Goal: Communication & Community: Answer question/provide support

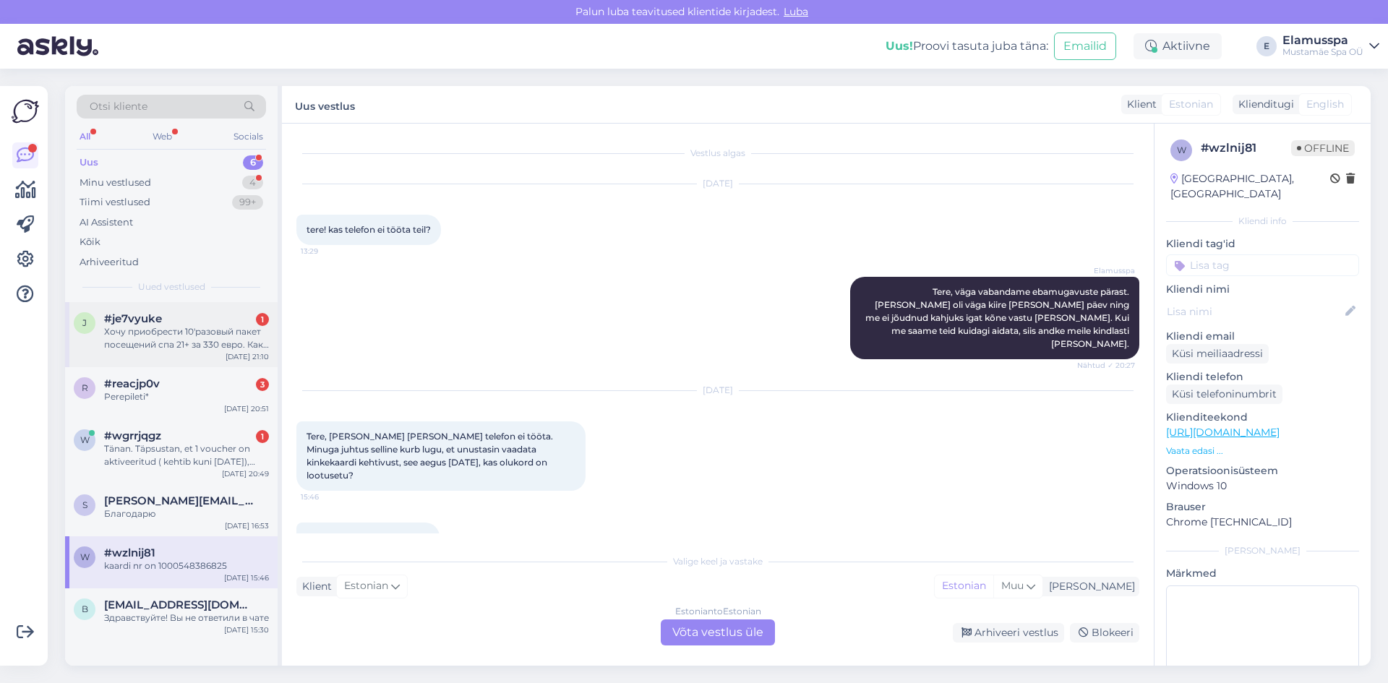
scroll to position [9, 0]
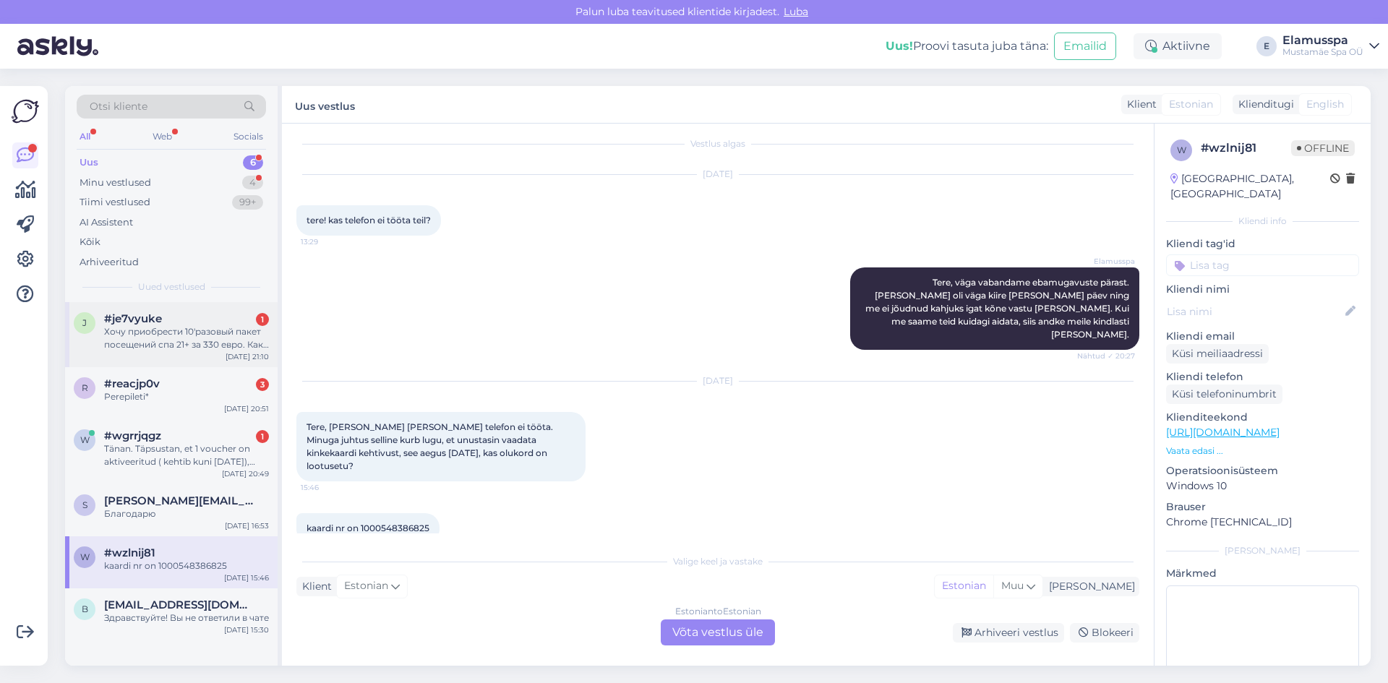
click at [188, 328] on div "Хочу приобрести 10'разовый пакет посещений спа 21+ за 330 евро. Как это сделать?" at bounding box center [186, 338] width 165 height 26
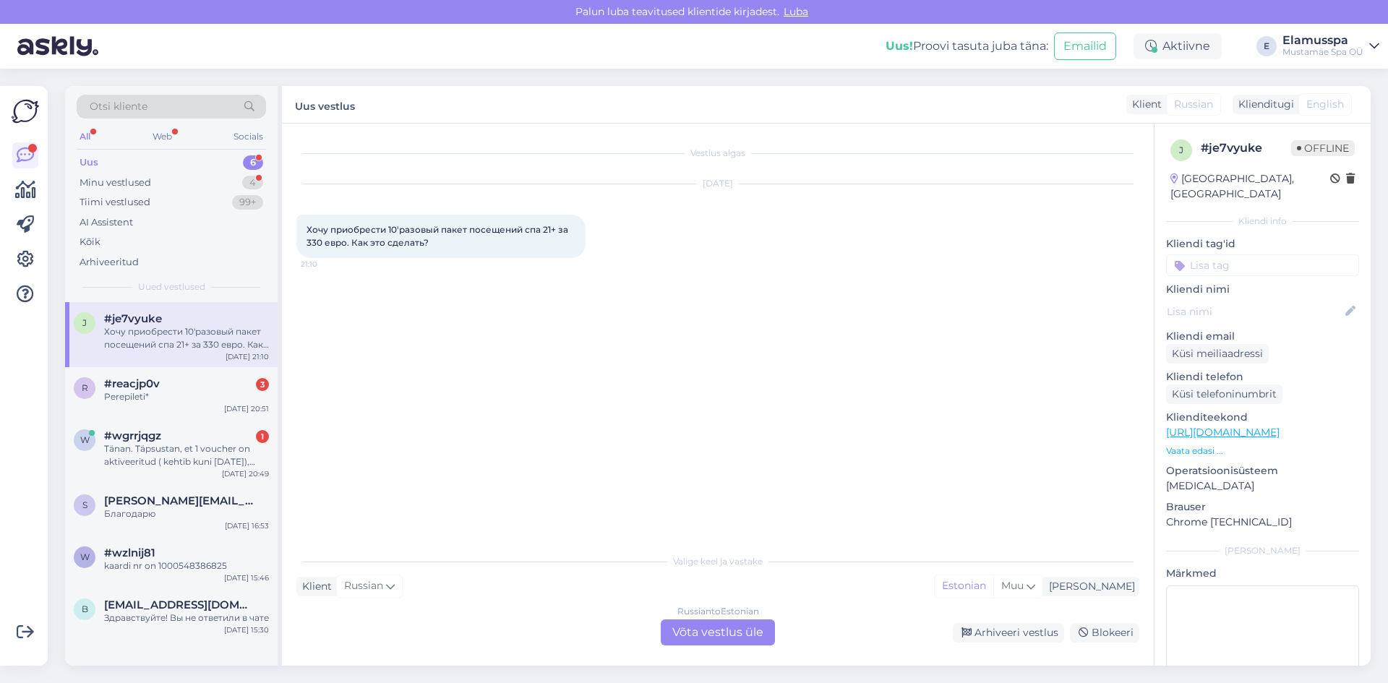
click at [745, 623] on div "Russian to Estonian Võta vestlus üle" at bounding box center [718, 633] width 114 height 26
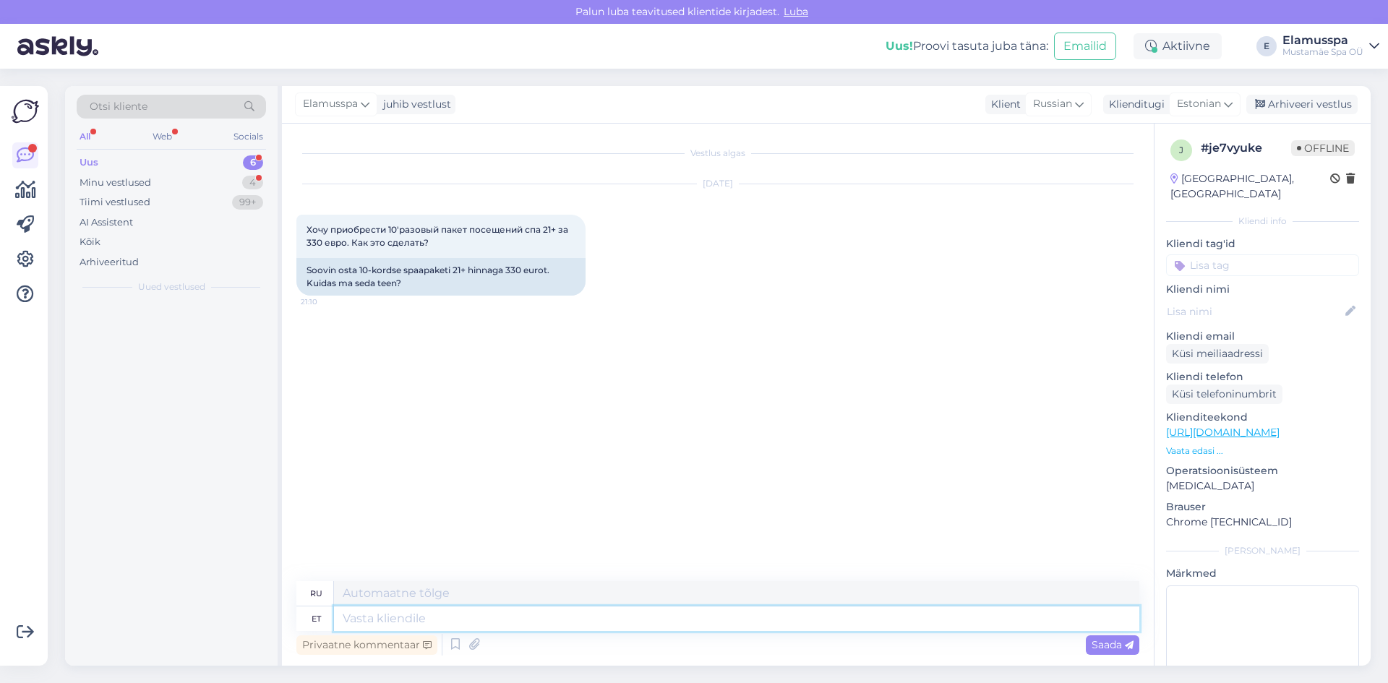
click at [738, 630] on textarea at bounding box center [737, 619] width 806 height 25
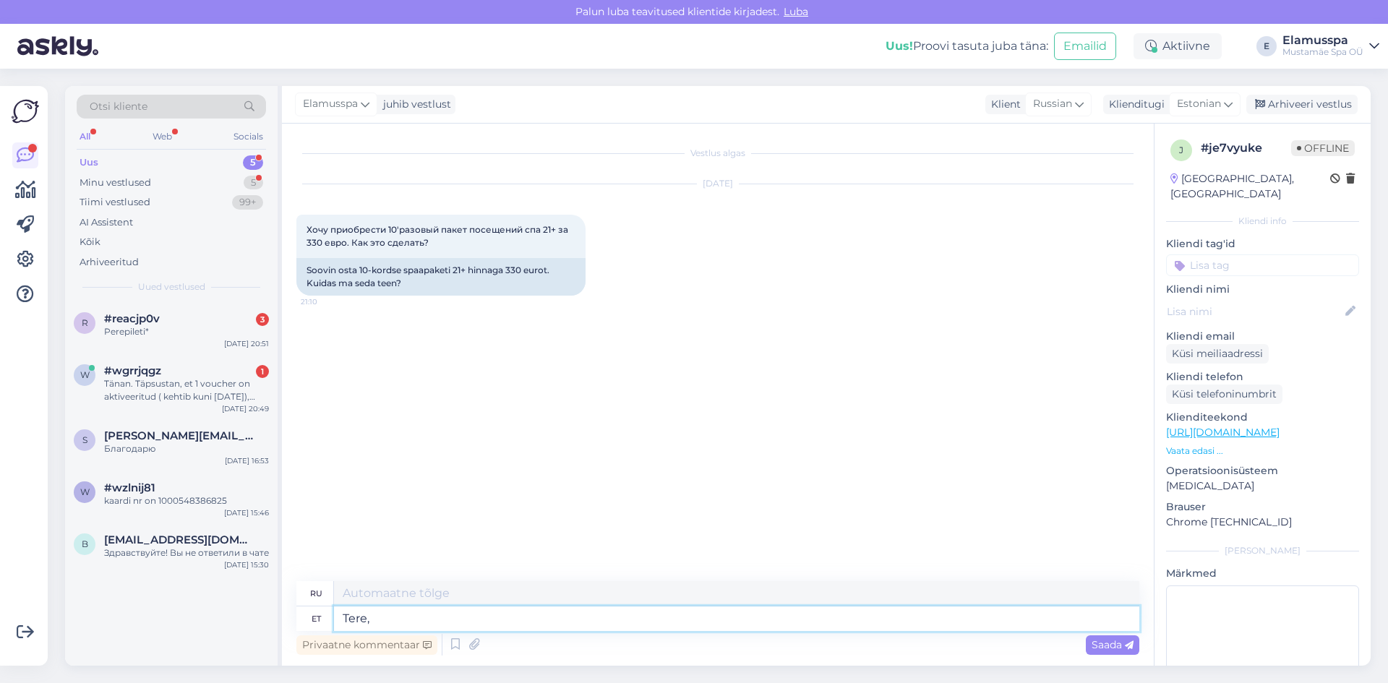
type textarea "Tere,"
type textarea "Привет,"
type textarea "Tere, selle j"
type textarea "Привет, это"
type textarea "Tere, selle jaoks t"
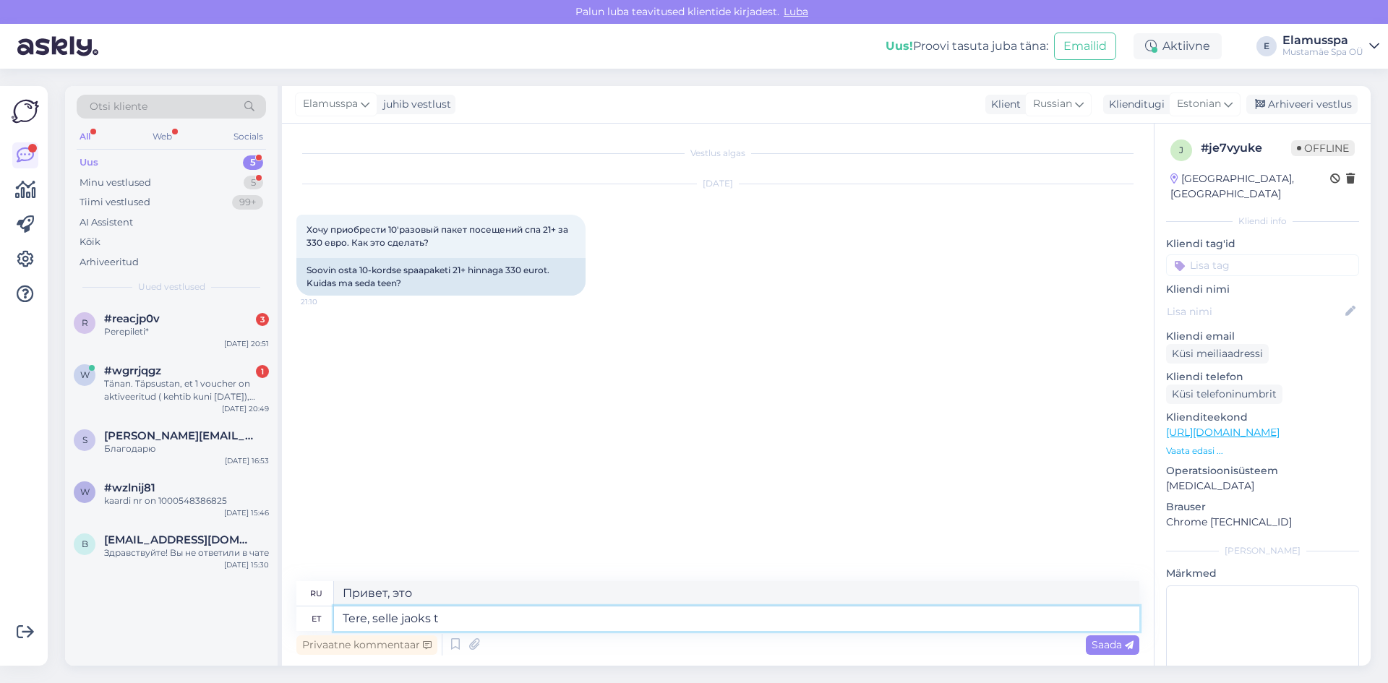
type textarea "Привет, для этого"
type textarea "Tere, selle jaoks tulge"
type textarea "Привет, давай за этим."
type textarea "Tere, selle jaoks tulge kohapeale"
type textarea "Здравствуйте, зайдите на сайт для этого."
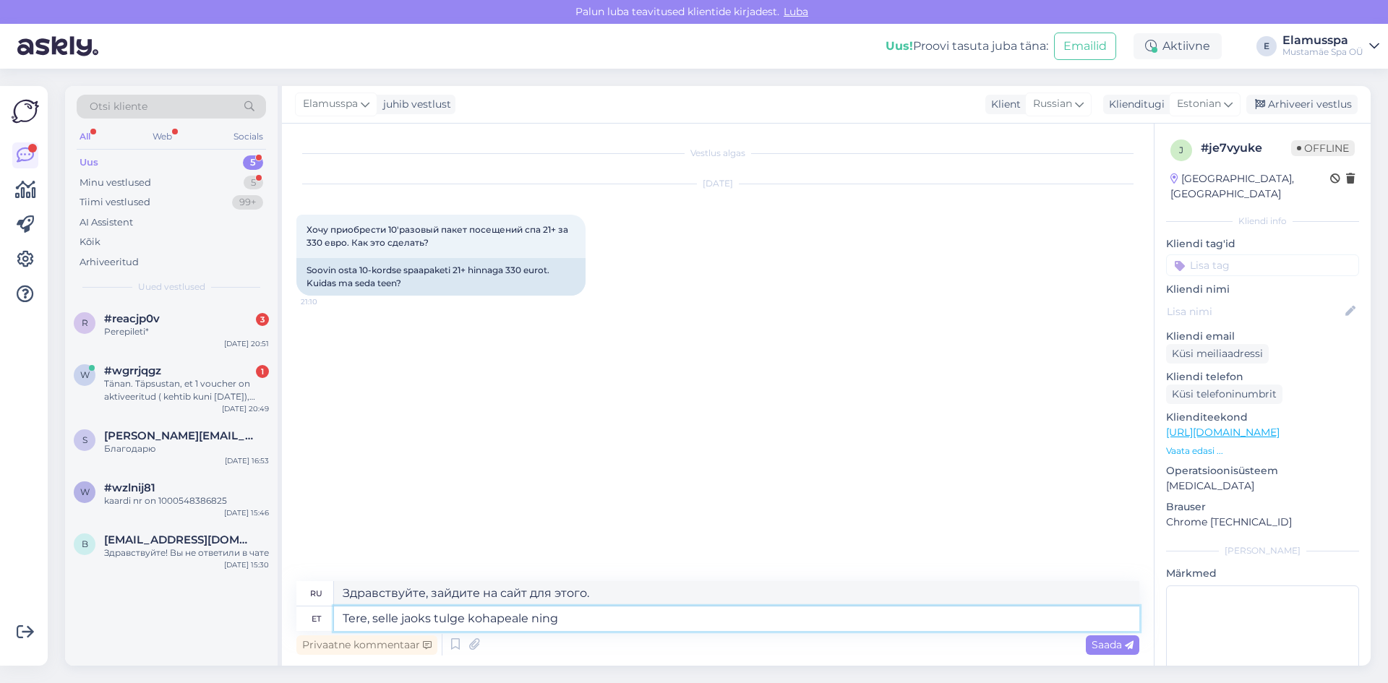
type textarea "Tere, selle jaoks tulge kohapeale ning r"
type textarea "Здравствуйте, для этого зайдите на сайт и"
type textarea "Tere, selle jaoks tulge kohapeale ning registreerimi"
type textarea "Здравствуйте, для этого зайдите на сайт и зарегистрируйтесь."
type textarea "Tere, selle jaoks tulge kohapeale ning registreerim"
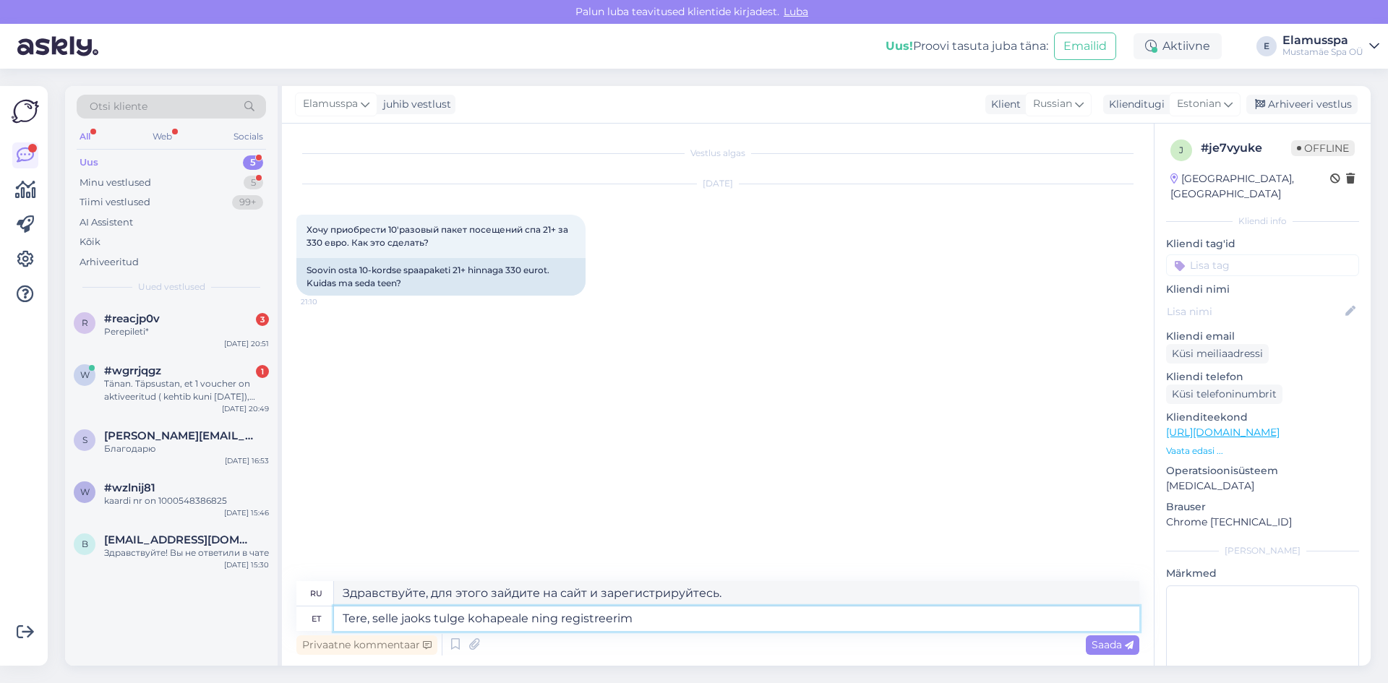
type textarea "Здравствуйте, приходите на мероприятие и зарегистрируйтесь."
type textarea "Tere, selle jaoks tulge kohapeale ning registreerime"
type textarea "Здравствуйте, приходите на место проведения, мы вас зарегистрируем."
type textarea "Tere, selle jaoks tulge kohapeale ning registreerime selle"
type textarea "Здравствуйте, приходите на место проведения мероприятия, мы его зарегистрируем."
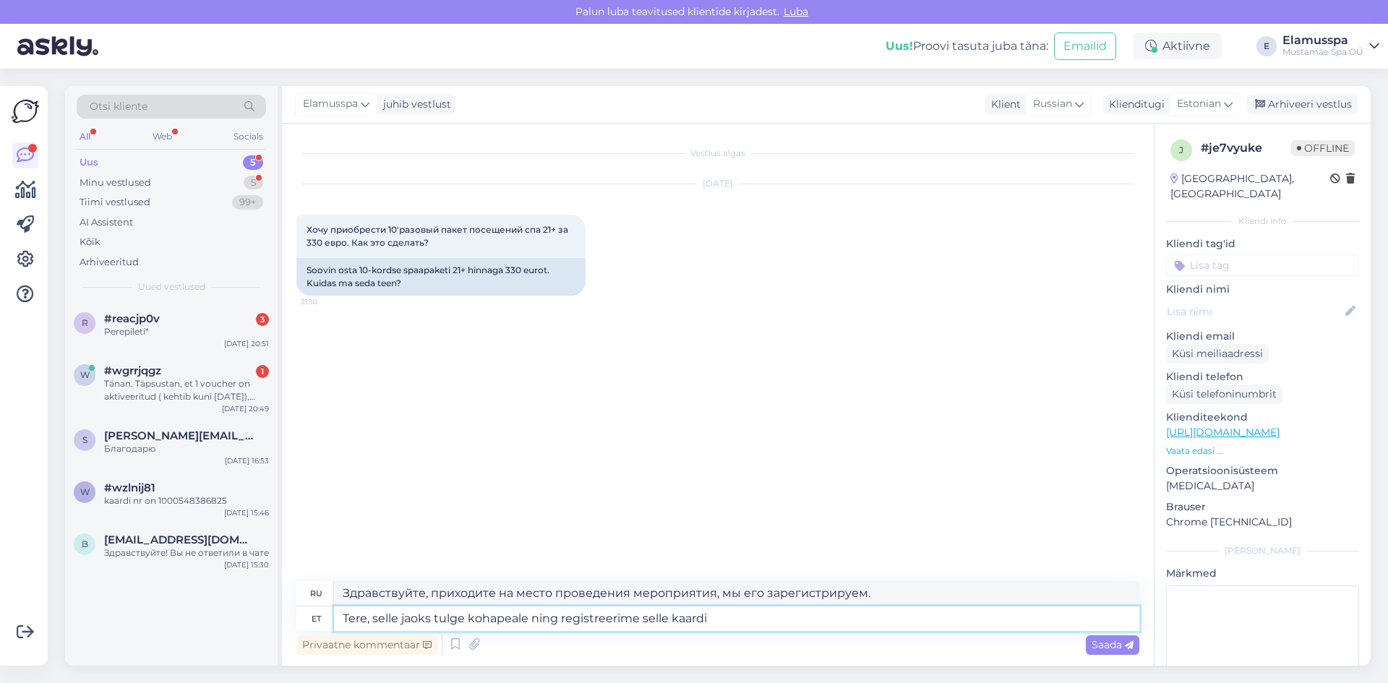
type textarea "Tere, selle jaoks tulge kohapeale ning registreerime selle kaardi t"
type textarea "Здравствуйте, приезжайте к нам, и мы зарегистрируем эту карту."
type textarea "Tere, selle jaoks tulge kohapeale ning registreerime selle kaardi teie"
type textarea "Здравствуйте, приезжайте к нам, и мы зарегистрируем для вас эту карту."
type textarea "Tere, selle jaoks tulge kohapeale ning registreerime selle kaardi teie id-kaard…"
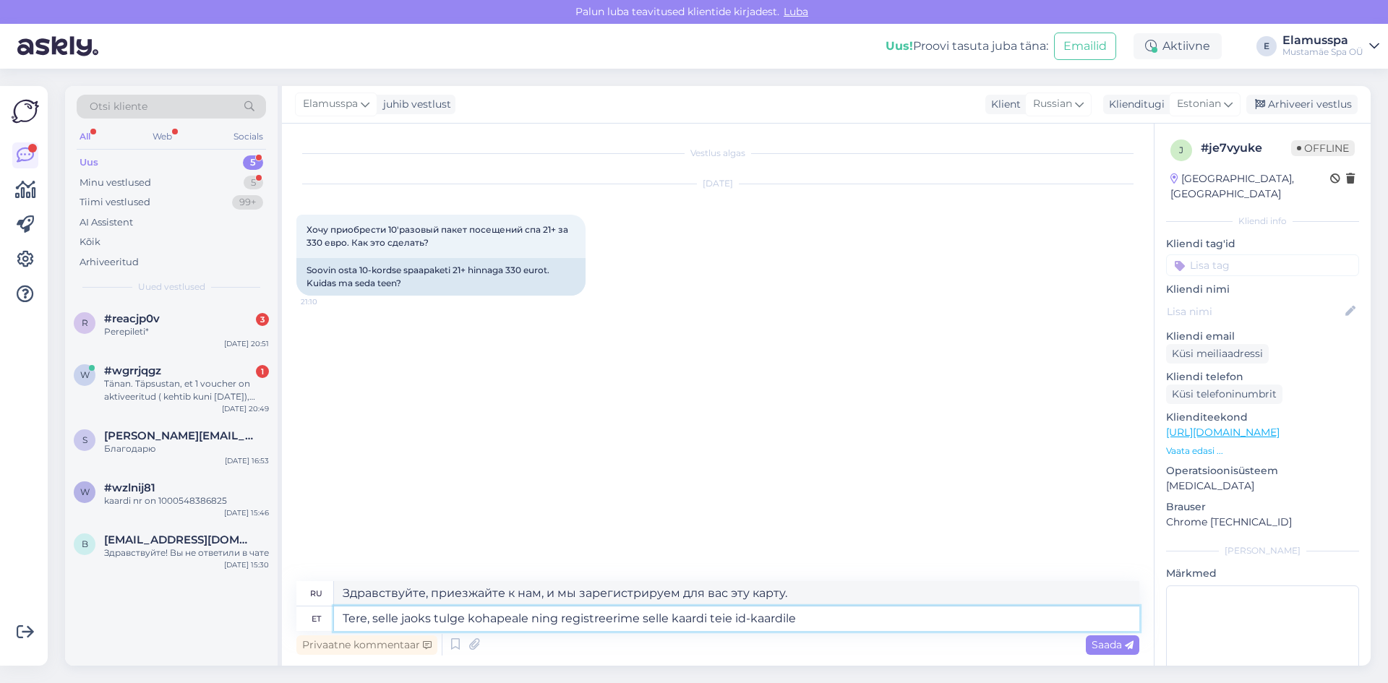
type textarea "Здравствуйте, для этого приезжайте к нам, и мы зарегистрируем эту карту на ваше…"
type textarea "Tere, selle jaoks tulge kohapeale ning registreerime selle kaardi teie id-kaard…"
click at [1116, 641] on span "Saada" at bounding box center [1113, 644] width 42 height 13
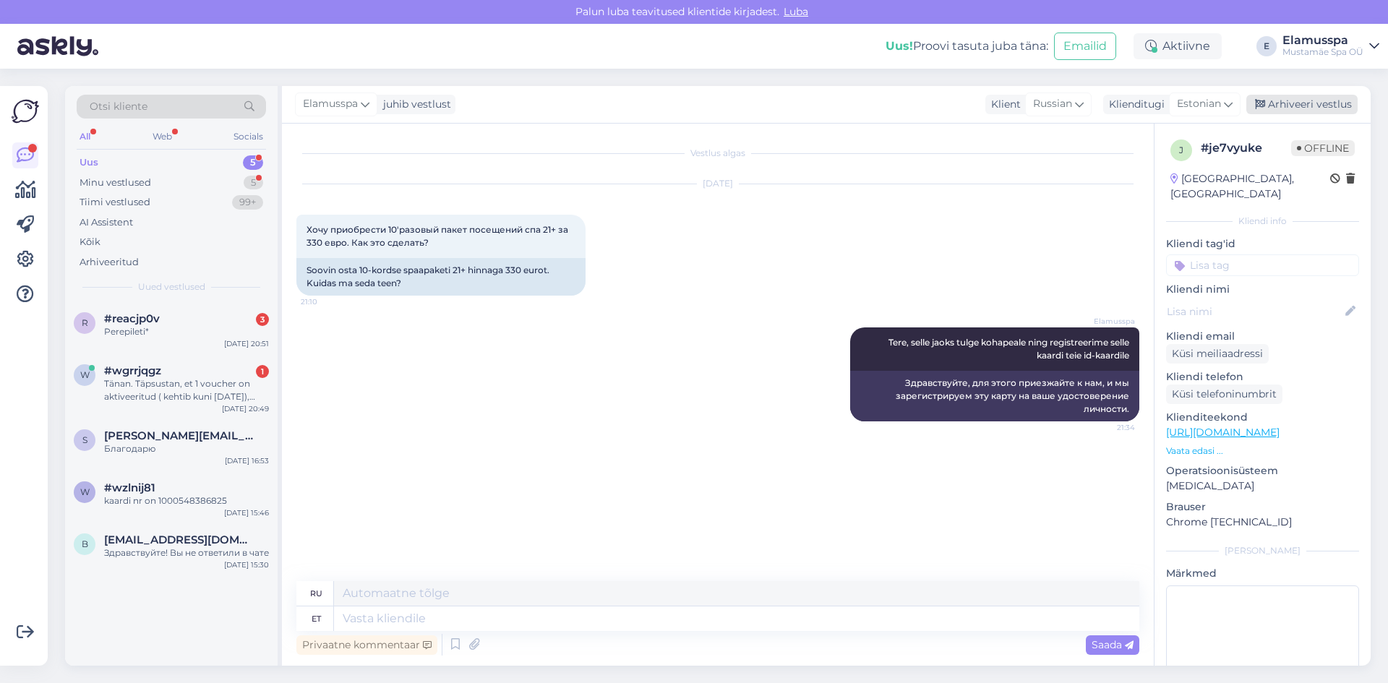
click at [1281, 100] on div "Arhiveeri vestlus" at bounding box center [1302, 105] width 111 height 20
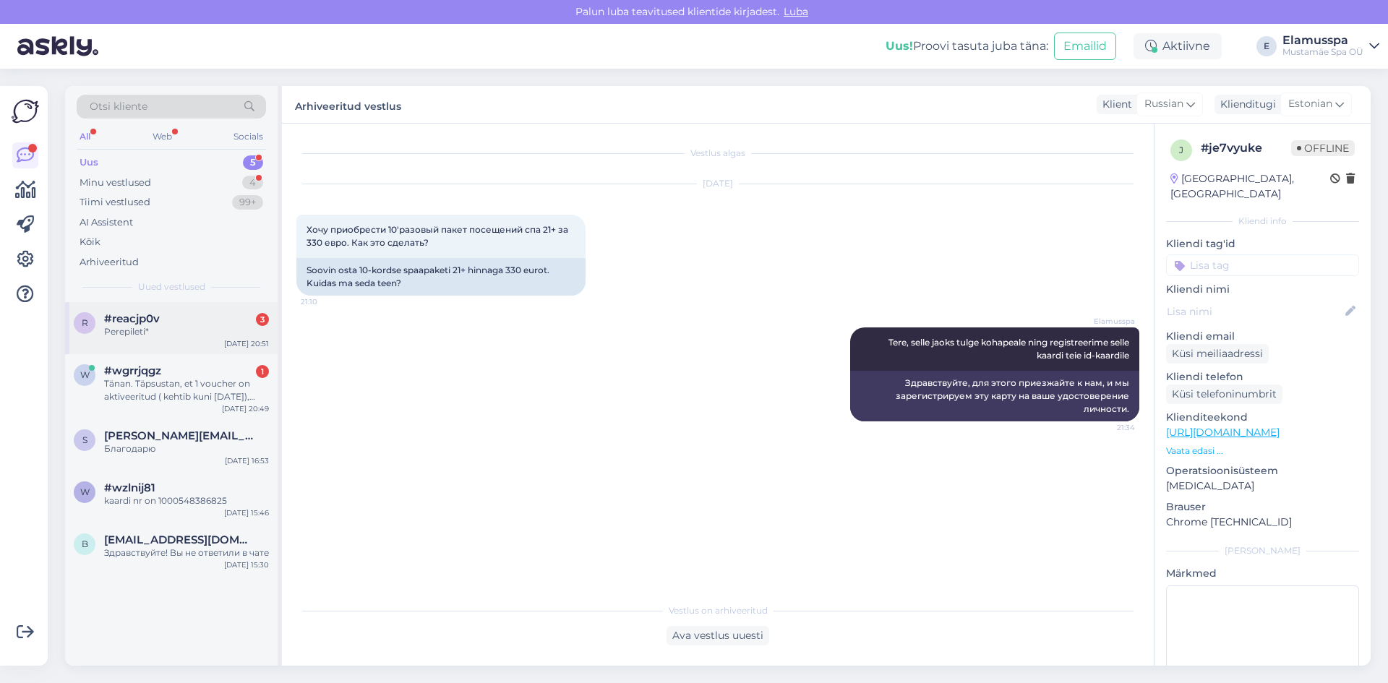
click at [143, 348] on div "r #reacjp0v 3 Perepileti* [DATE] 20:51" at bounding box center [171, 328] width 213 height 52
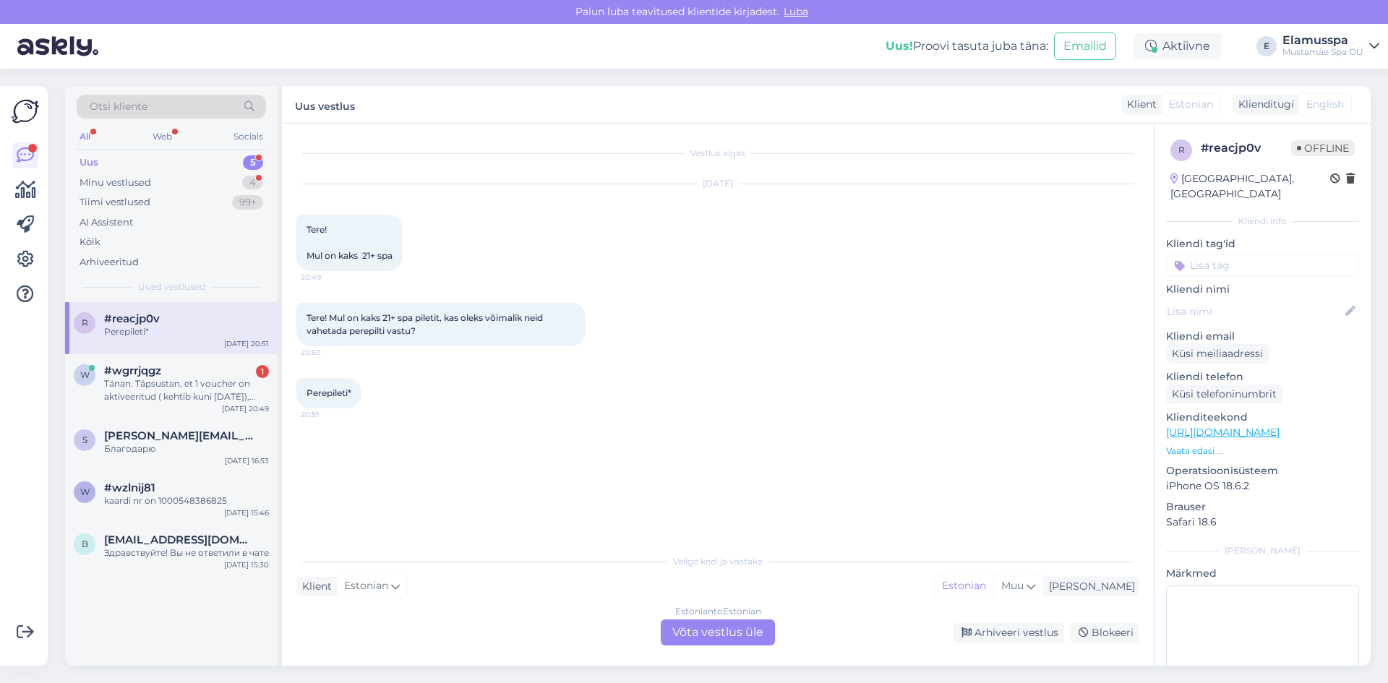
click at [701, 625] on div "Estonian to Estonian Võta vestlus üle" at bounding box center [718, 633] width 114 height 26
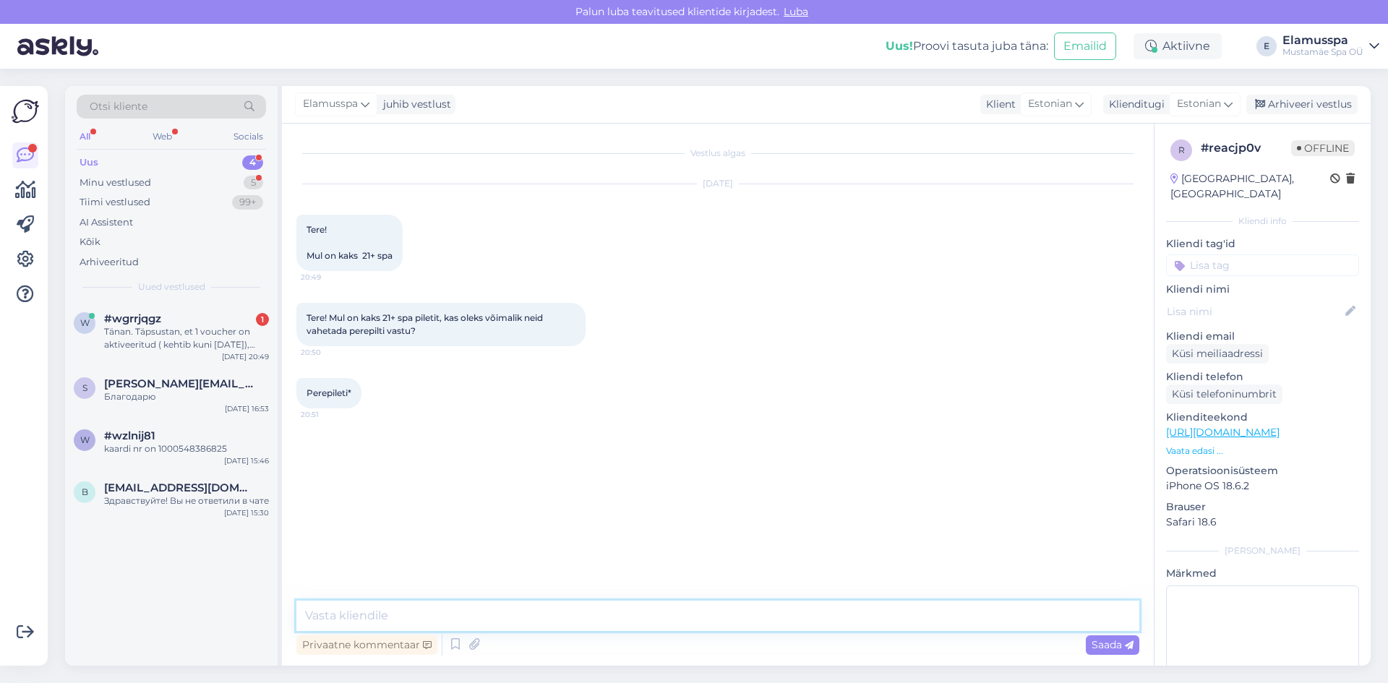
click at [706, 610] on textarea at bounding box center [717, 616] width 843 height 30
type textarea "Tere, mis piletid need on [PERSON_NAME] ostetud?"
click at [1108, 651] on div "Saada" at bounding box center [1113, 646] width 54 height 20
click at [1284, 108] on div "Arhiveeri vestlus" at bounding box center [1302, 105] width 111 height 20
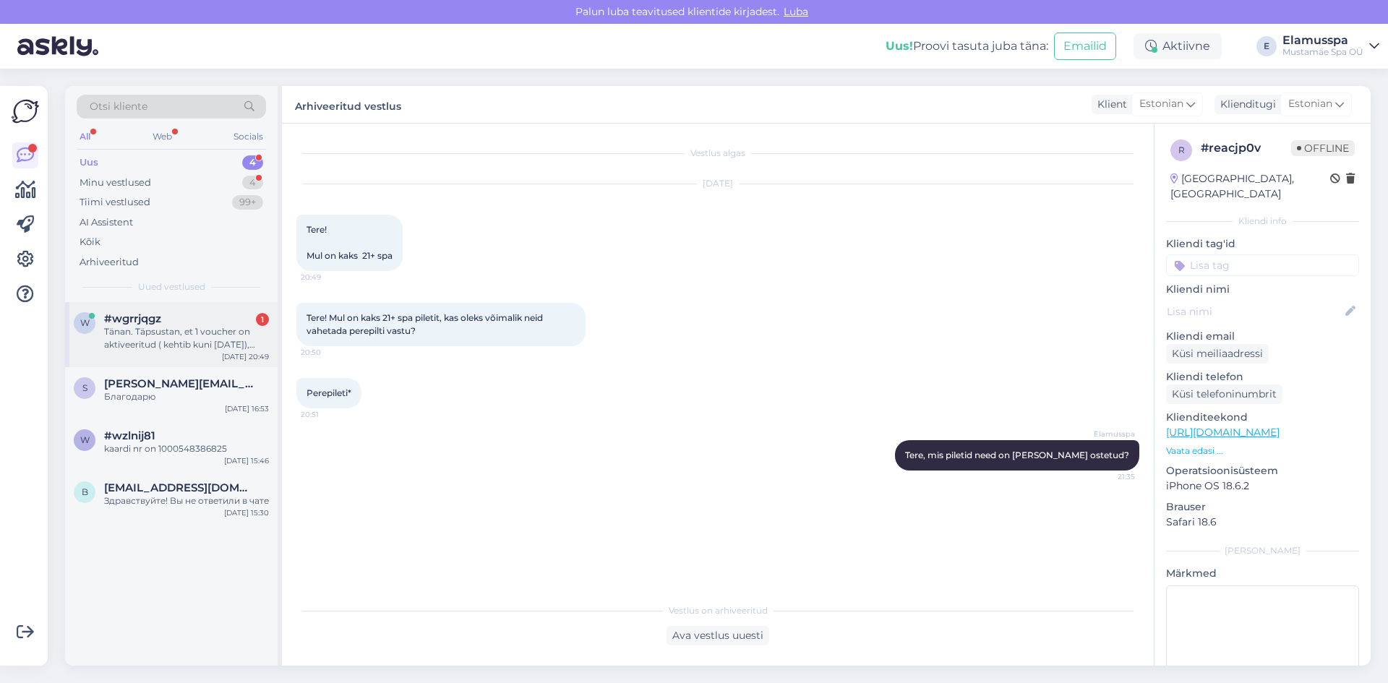
click at [135, 337] on div "Tänan. Täpsustan, et 1 voucher on aktiveeritud ( kehtib kuni [DATE]), teine on …" at bounding box center [186, 338] width 165 height 26
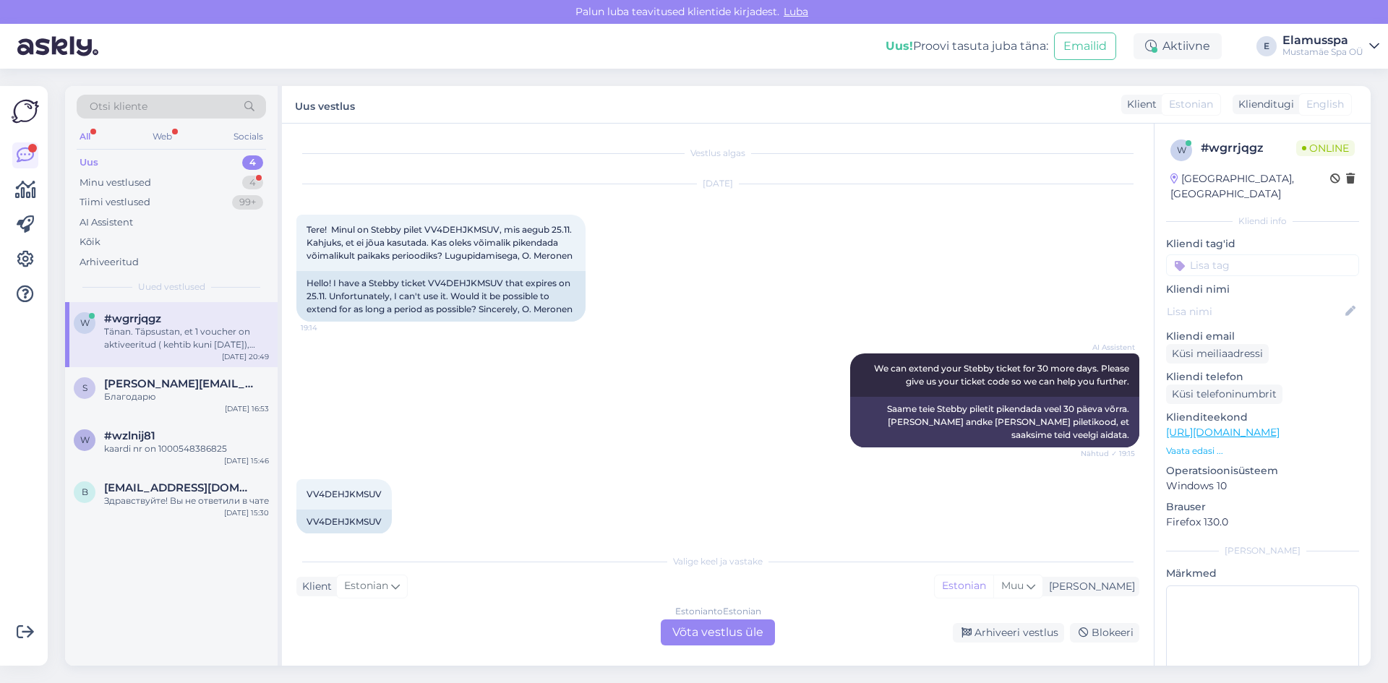
scroll to position [1048, 0]
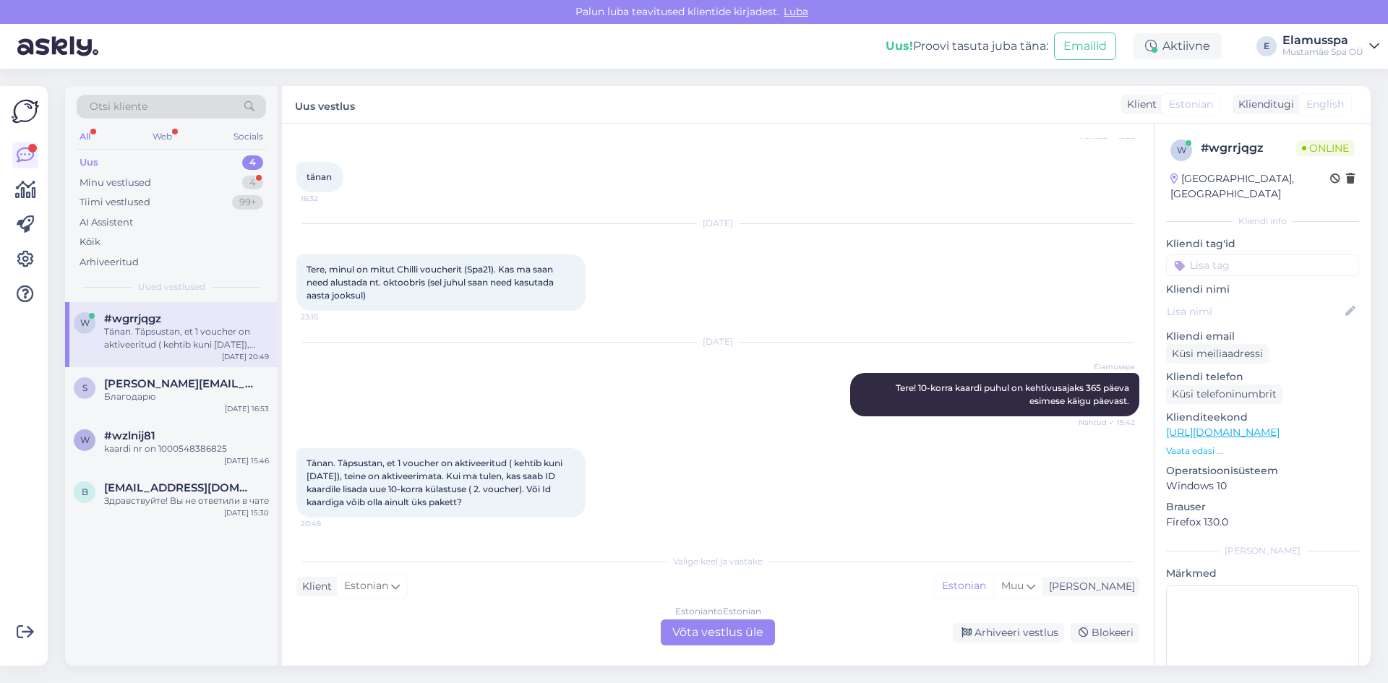
click at [719, 628] on div "Estonian to Estonian Võta vestlus üle" at bounding box center [718, 633] width 114 height 26
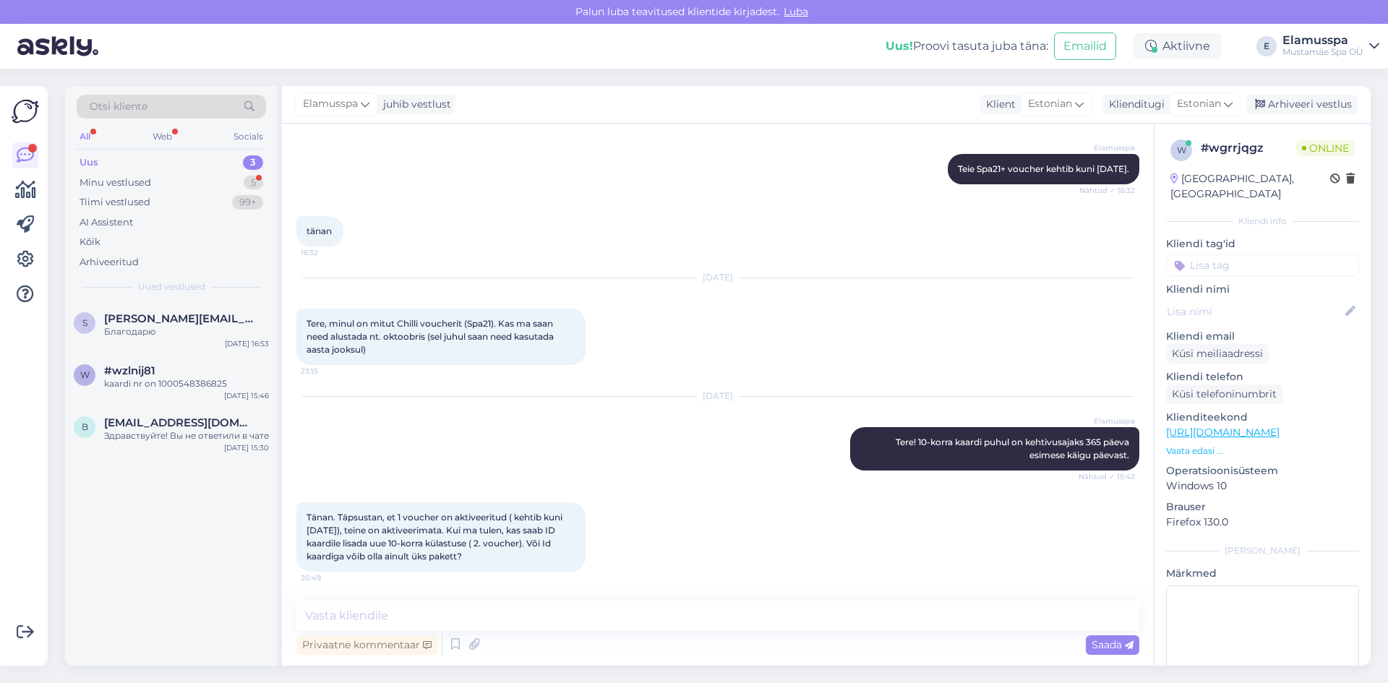
click at [717, 625] on textarea at bounding box center [717, 616] width 843 height 30
click at [503, 618] on textarea "Tere, id kaardil võib olla piiramatyu arv pakette." at bounding box center [717, 616] width 843 height 30
type textarea "Tere, id kaardil võib olla piiramatu arv pakette."
click at [1114, 653] on div "Saada" at bounding box center [1113, 646] width 54 height 20
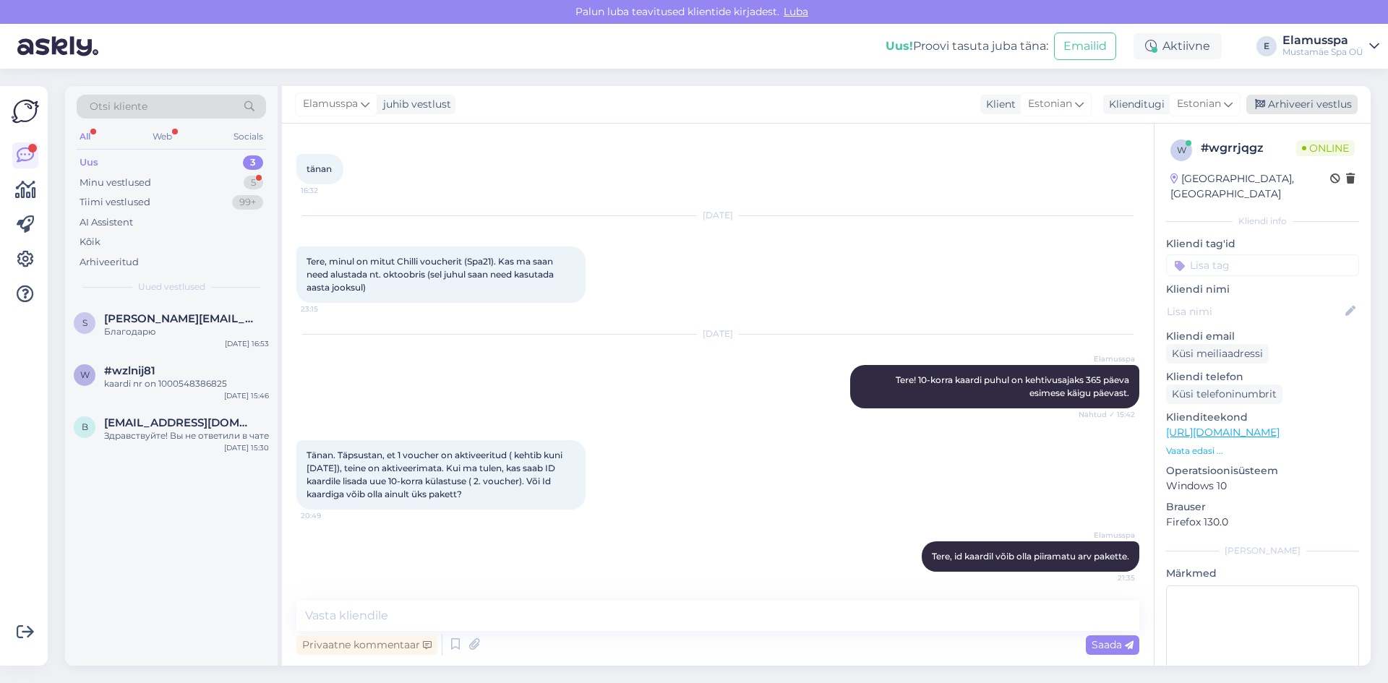
click at [1270, 97] on div "Arhiveeri vestlus" at bounding box center [1302, 105] width 111 height 20
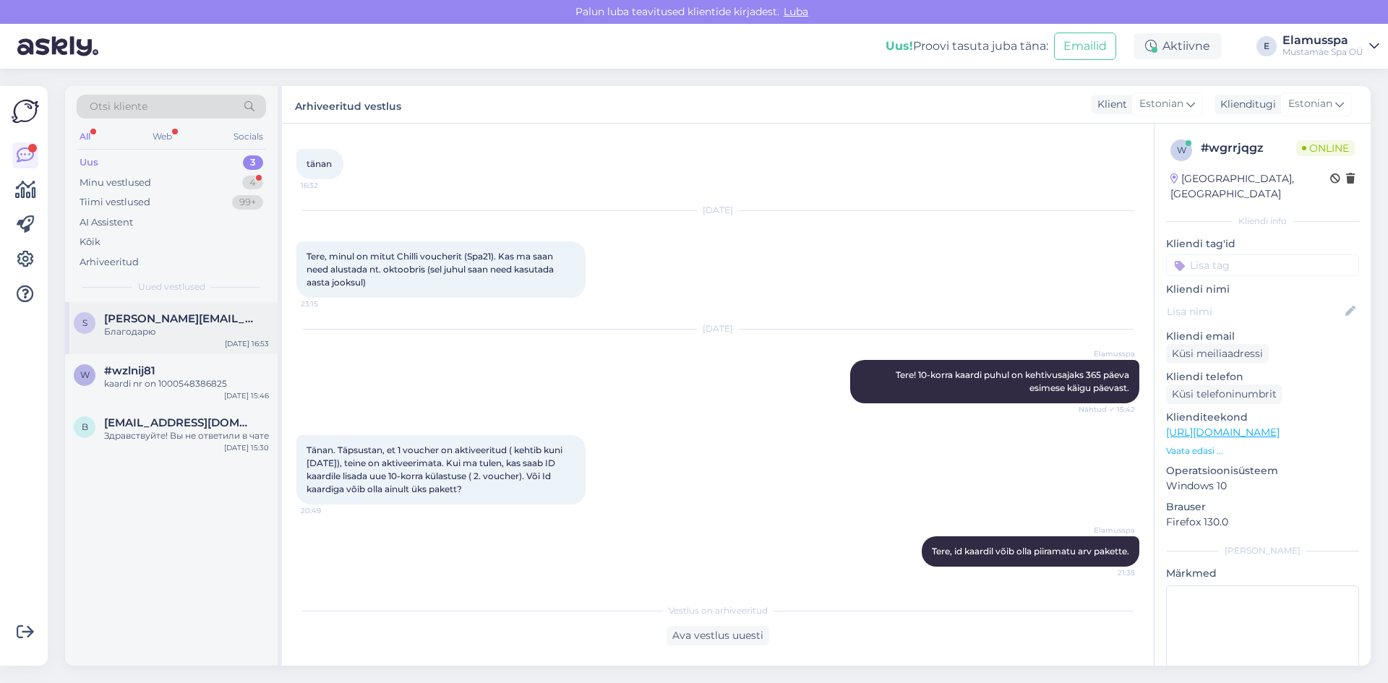
click at [145, 310] on div "s [PERSON_NAME][EMAIL_ADDRESS][DOMAIN_NAME] Благодарю [DATE] 16:53" at bounding box center [171, 328] width 213 height 52
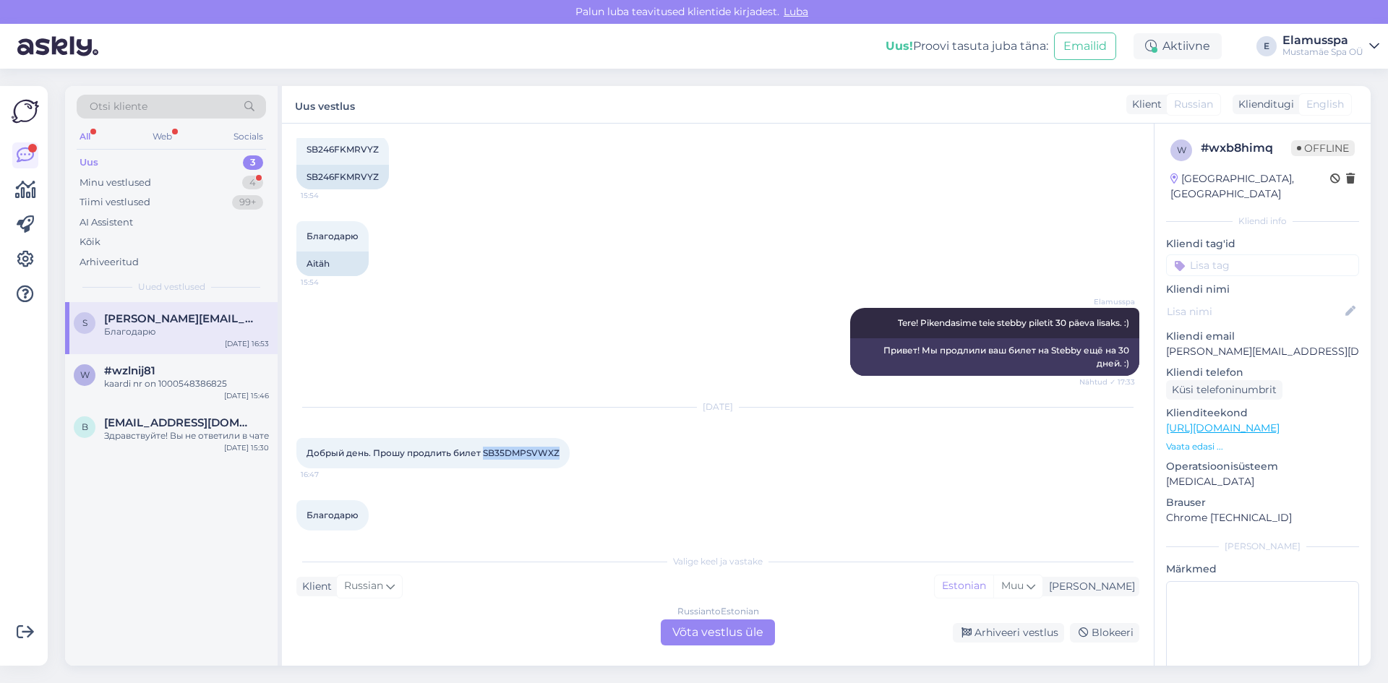
drag, startPoint x: 482, startPoint y: 442, endPoint x: 560, endPoint y: 442, distance: 78.1
click at [560, 442] on div "Добрый день. Прошу продлить билет SB35DMPSVWXZ 16:47" at bounding box center [432, 453] width 273 height 30
copy span "SB35DMPSVWXZ"
click at [672, 628] on div "Russian to Estonian Võta vestlus üle" at bounding box center [718, 633] width 114 height 26
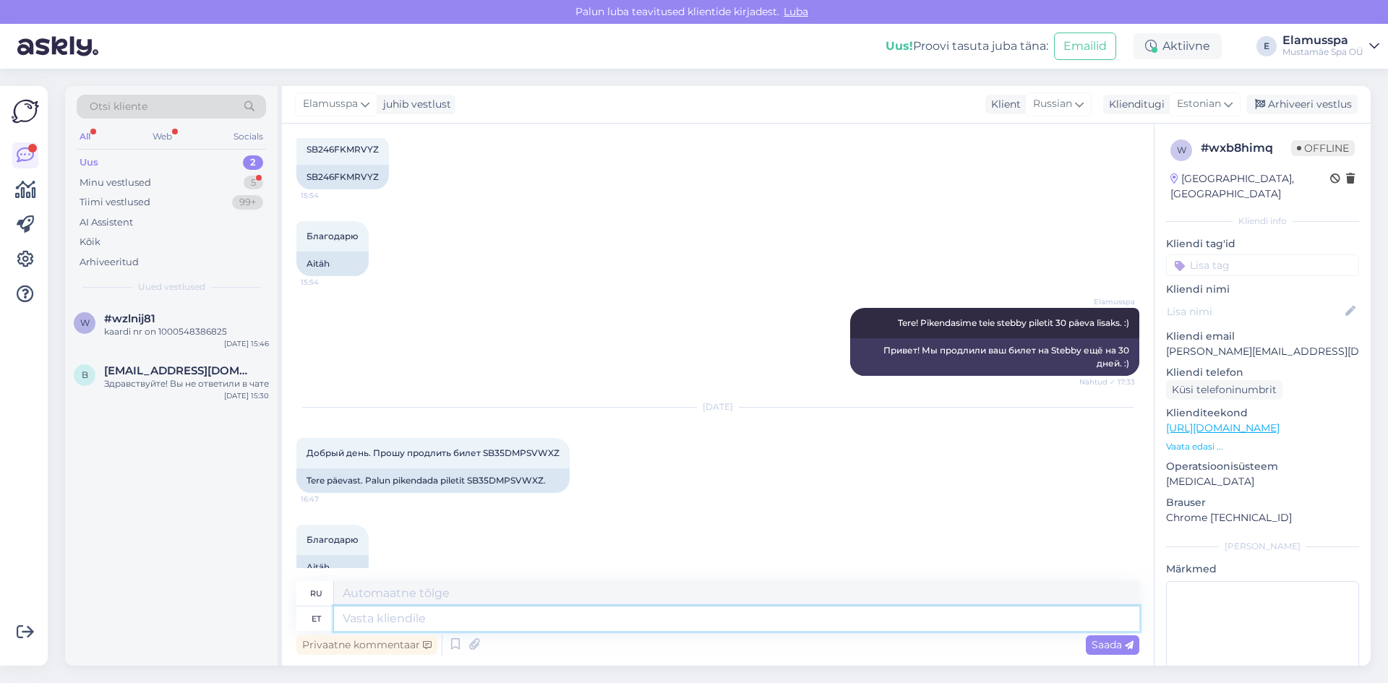
click at [680, 616] on textarea at bounding box center [737, 619] width 806 height 25
type textarea "Tere, p"
type textarea "Привет,"
type textarea "Tere, pilet"
type textarea "Привет, билет"
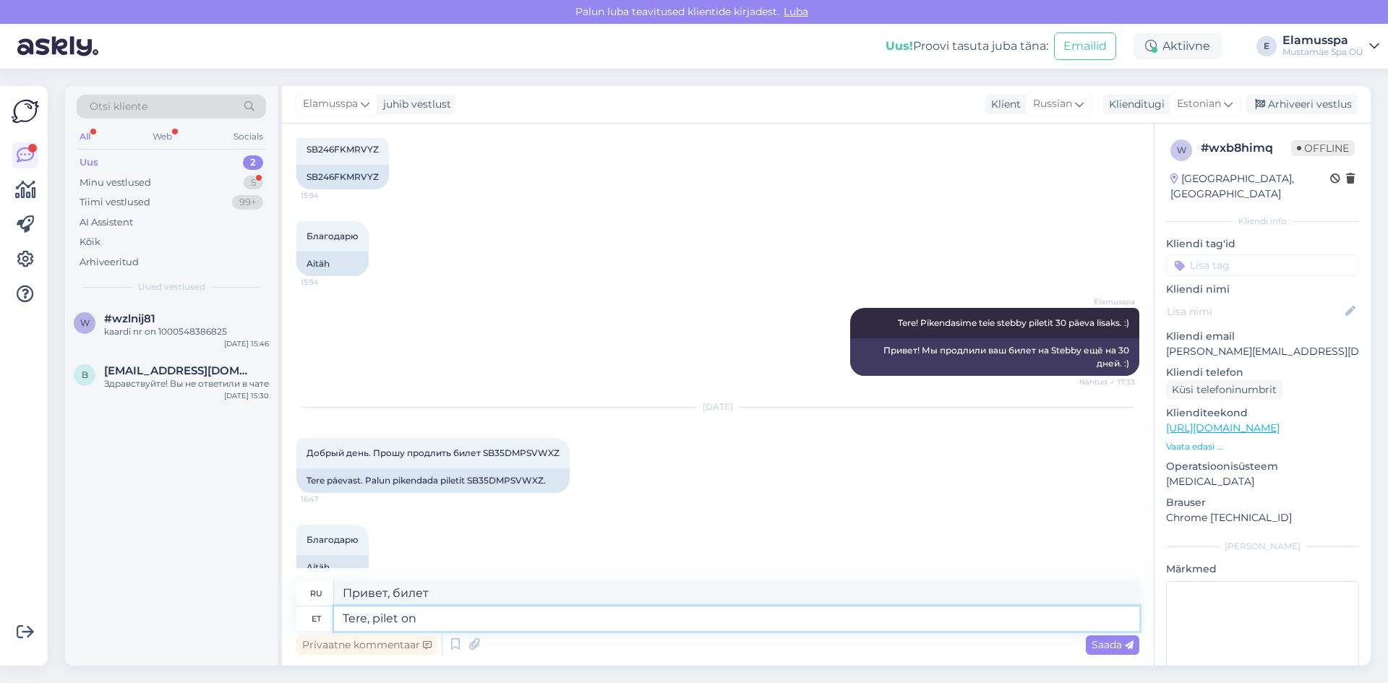
type textarea "Tere, pilet on"
type textarea "Здравствуйте, билет"
type textarea "Tere, pilet on pikendatud 3"
type textarea "Здравствуйте, билет продлен."
type textarea "Tere, pilet on pikendatud 30 p"
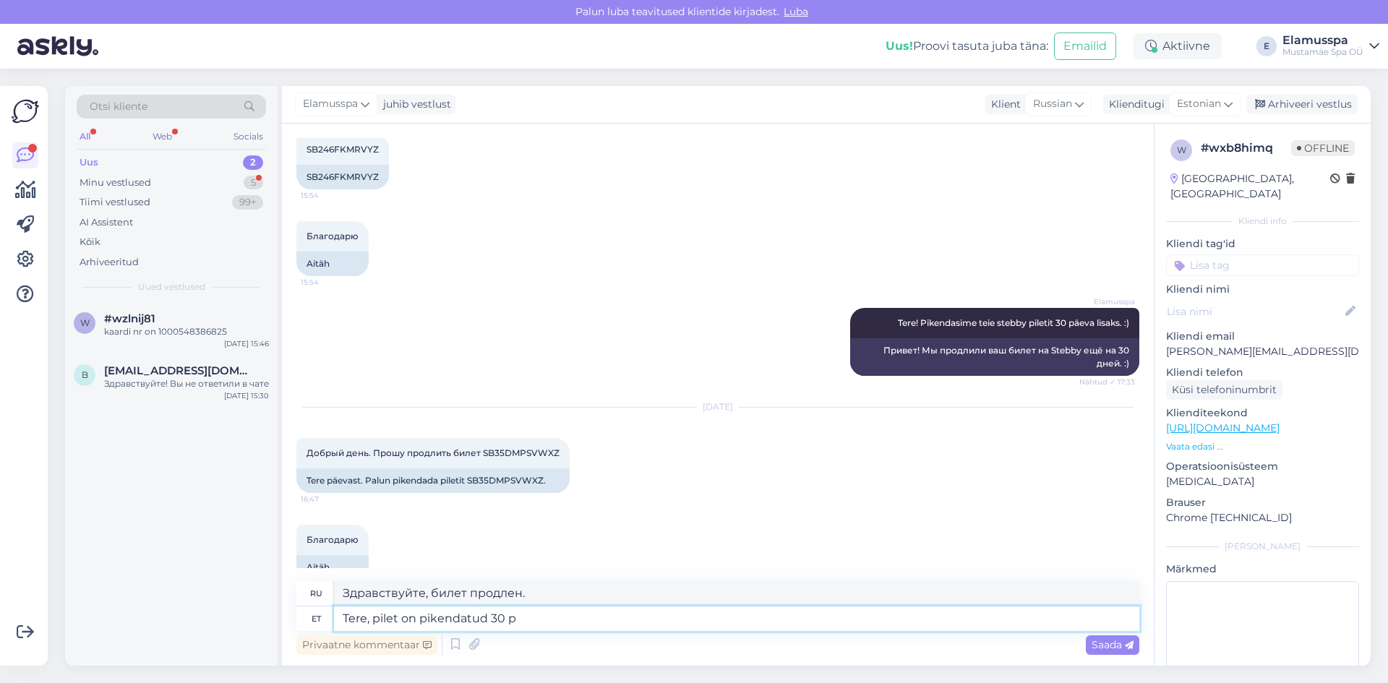
type textarea "Здравствуйте, билет продлен до 30"
type textarea "Tere, pilet on pikendatud 30 päec"
type textarea "Здравствуйте, билет продлен на 30 дней."
type textarea "Tere, pilet on pikendatud 30 päeva võrra."
click at [1124, 649] on span "Saada" at bounding box center [1113, 644] width 42 height 13
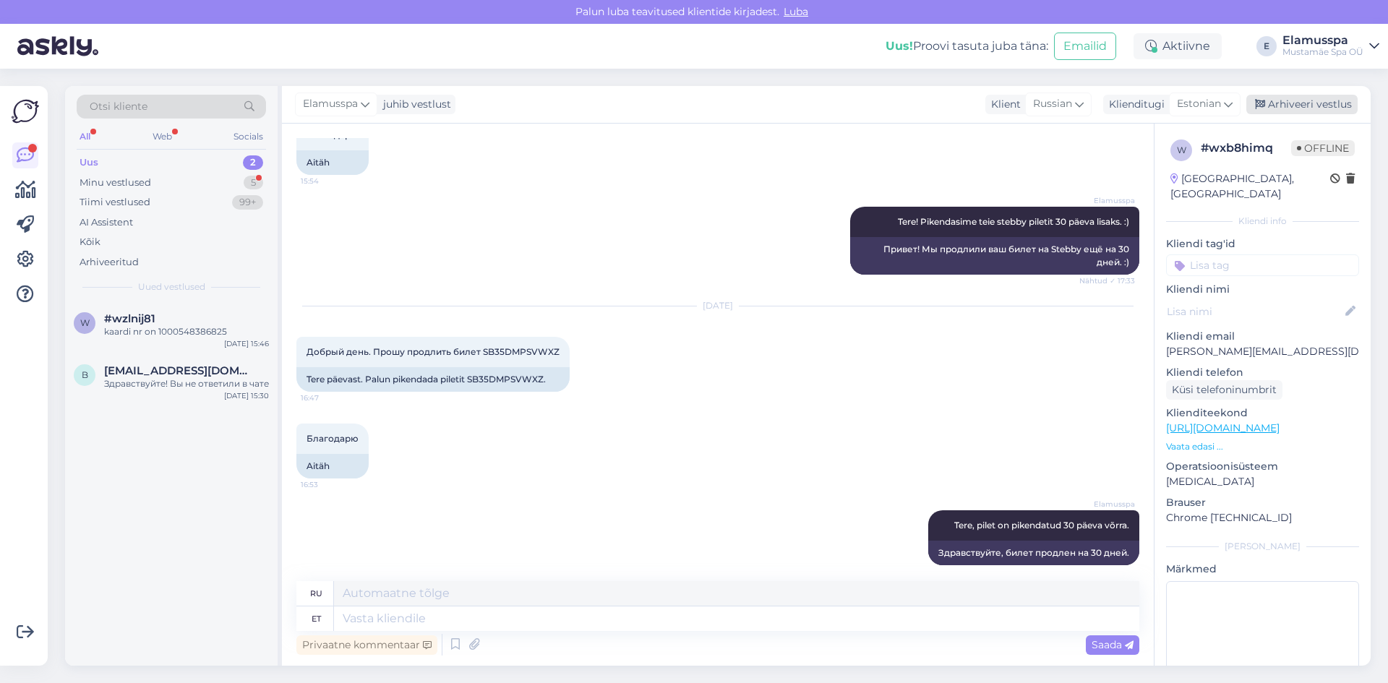
click at [1282, 108] on div "Arhiveeri vestlus" at bounding box center [1302, 105] width 111 height 20
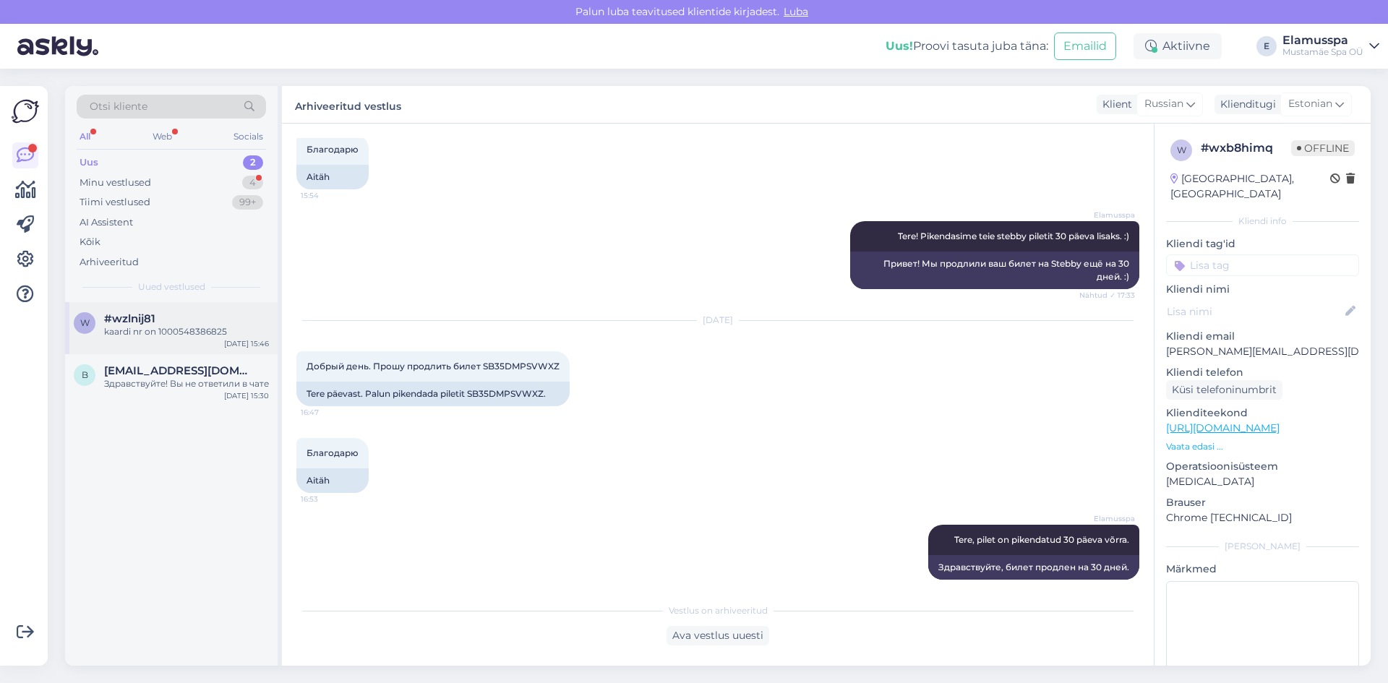
click at [208, 323] on div "#wzlnij81" at bounding box center [186, 318] width 165 height 13
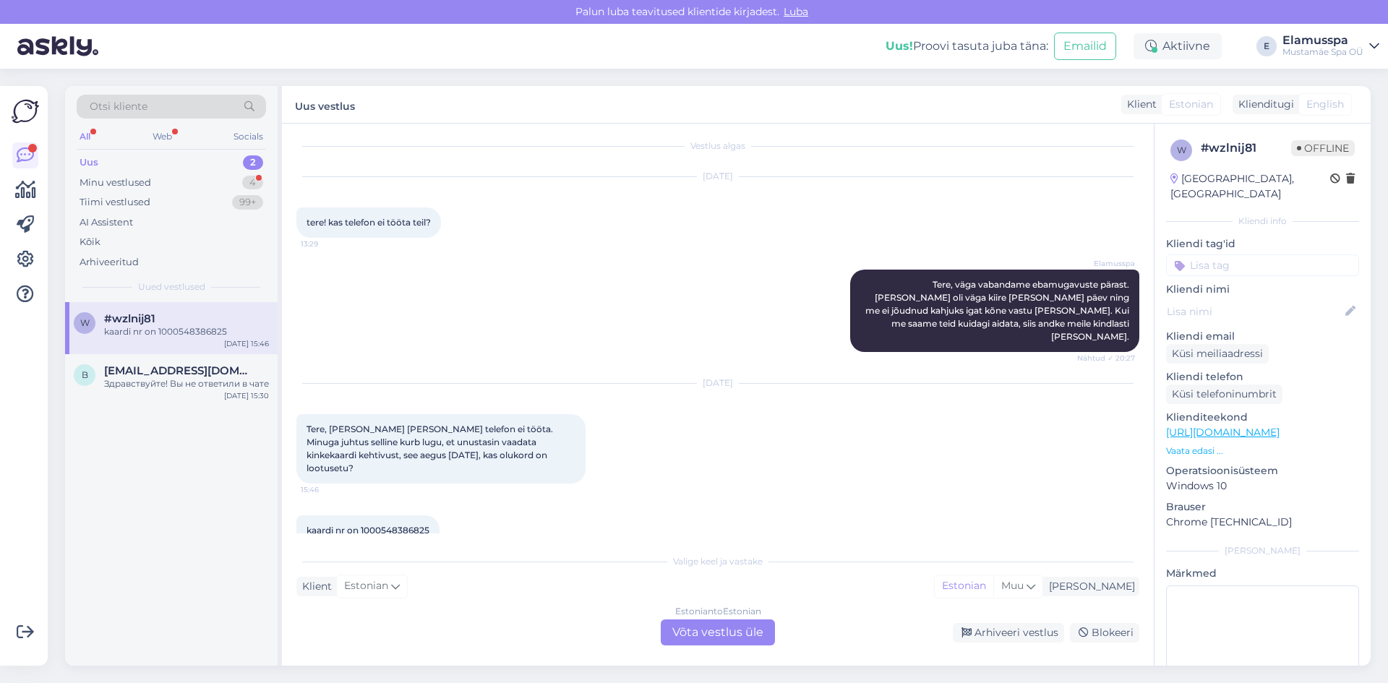
scroll to position [9, 0]
click at [187, 390] on div "Здравствуйте! Вы не ответили в чате" at bounding box center [186, 383] width 165 height 13
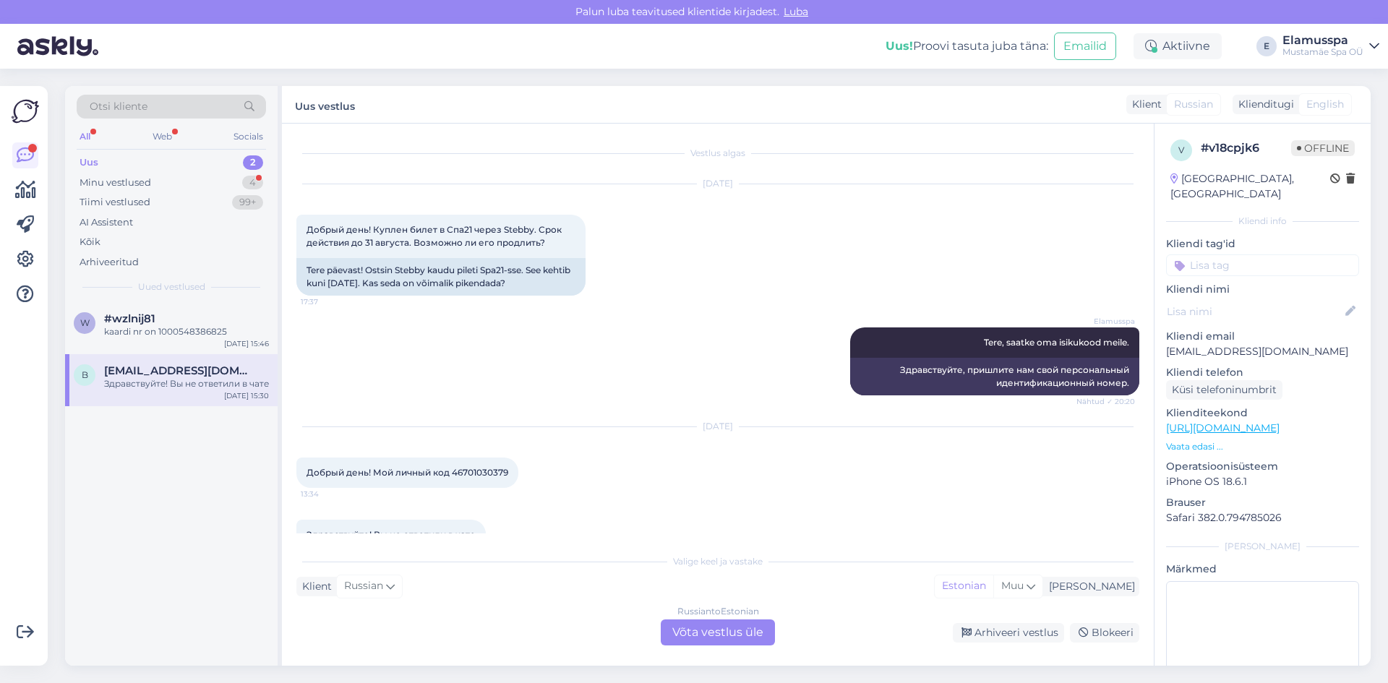
scroll to position [33, 0]
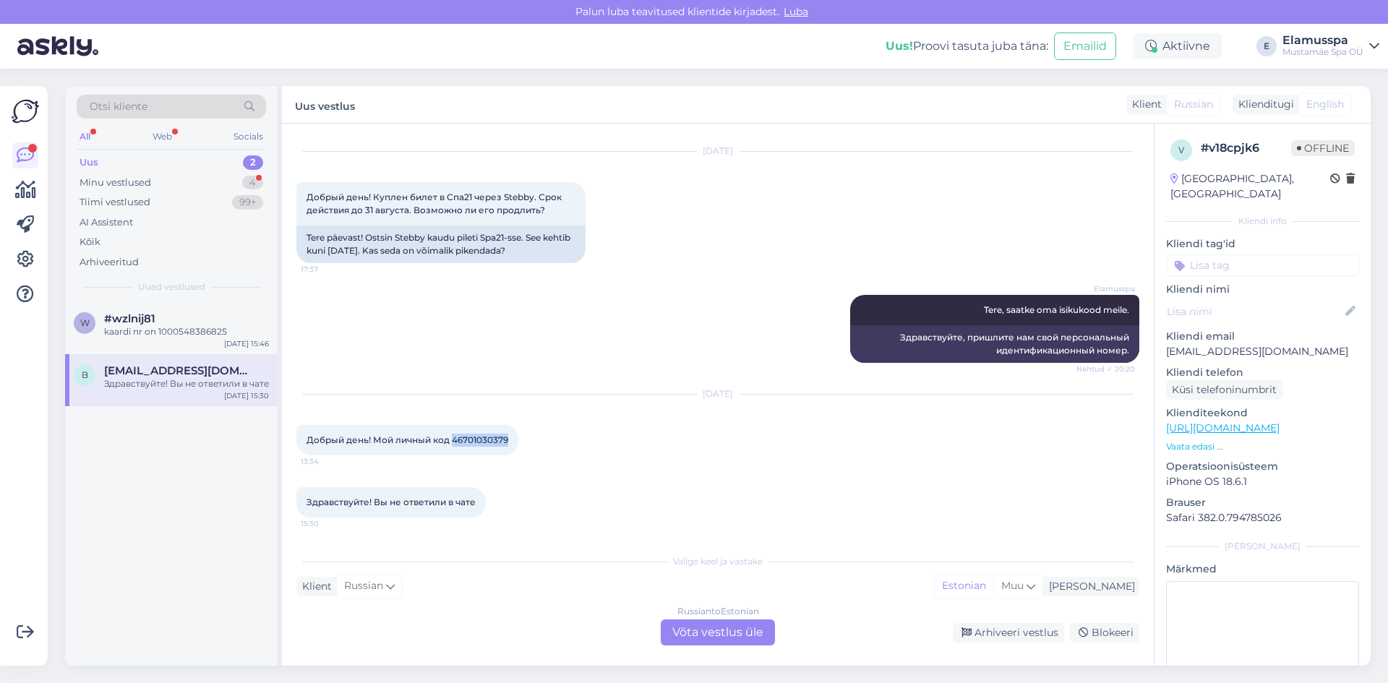
drag, startPoint x: 454, startPoint y: 441, endPoint x: 509, endPoint y: 445, distance: 55.1
click at [509, 445] on div "Добрый день! Мой личный код 46701030379 13:34" at bounding box center [407, 440] width 222 height 30
copy span "46701030379"
click at [704, 612] on div "Russian to Estonian" at bounding box center [719, 611] width 82 height 13
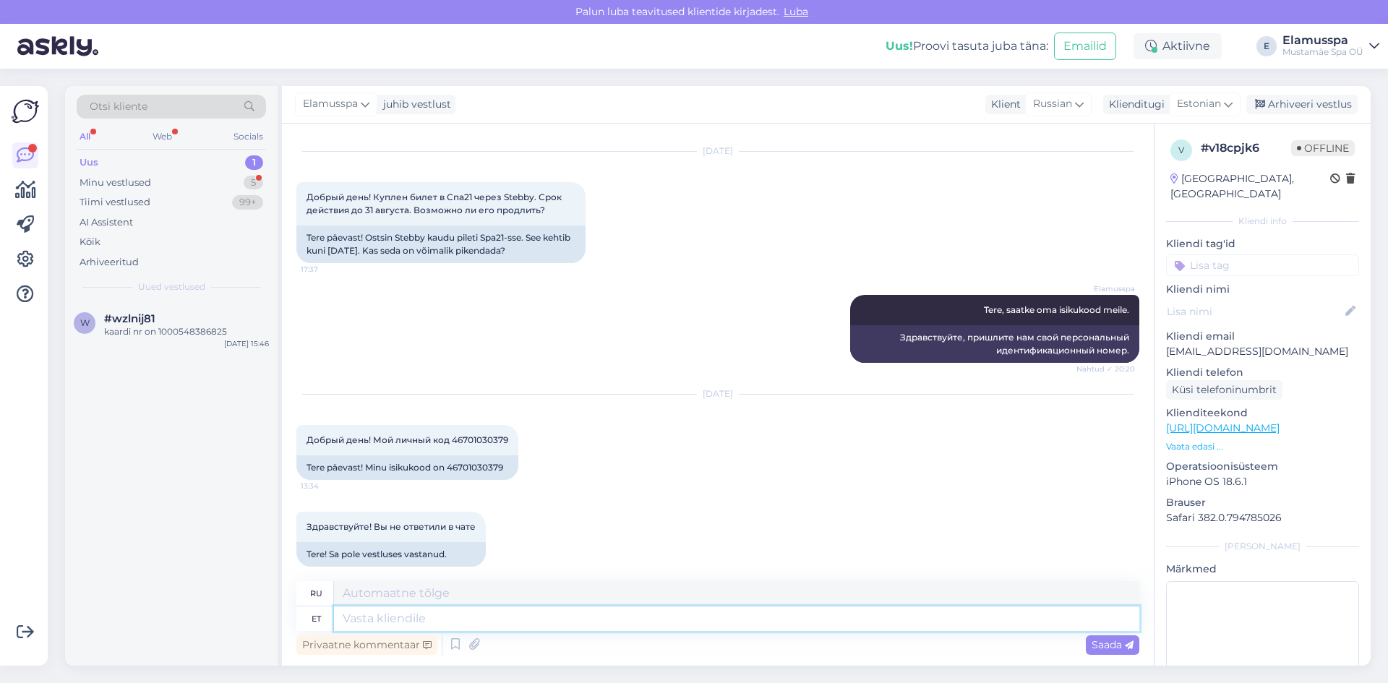
click at [696, 627] on textarea at bounding box center [737, 619] width 806 height 25
type textarea "Tere,"
type textarea "Привет,"
type textarea "Tere, teie p"
type textarea "Привет, ты"
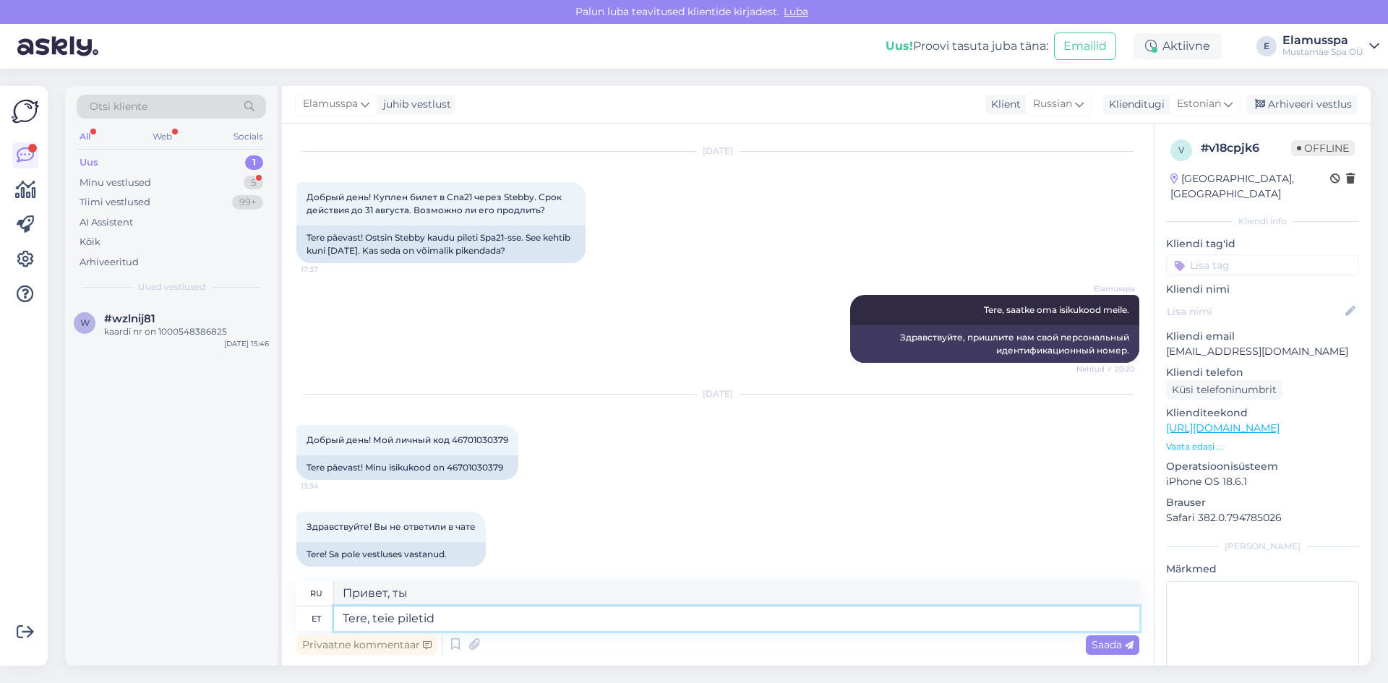
type textarea "Tere, teie piletid o"
type textarea "Здравствуйте, ваши билеты."
type textarea "Tere, teie piletid on"
type textarea "Здравствуйте, ваши билеты"
type textarea "Tere, teie piletid on pikendatud 3"
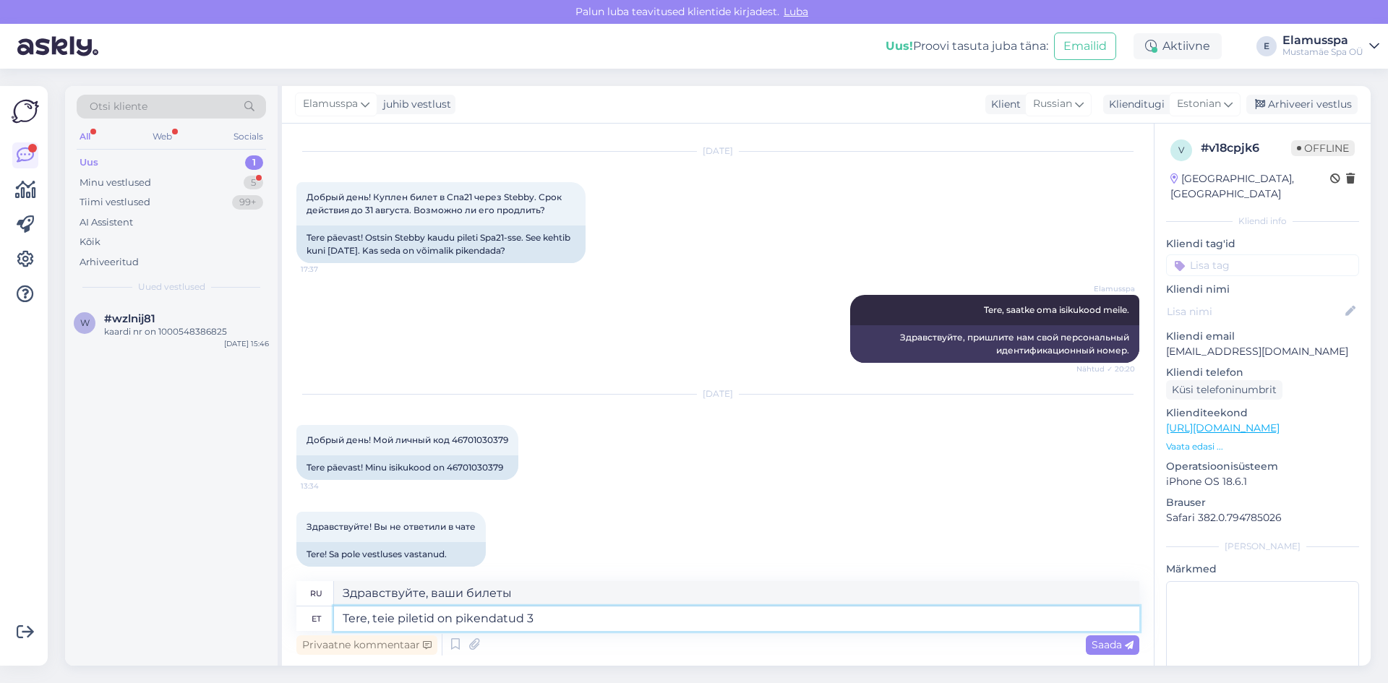
type textarea "Здравствуйте, ваши билеты продлены."
type textarea "Tere, teie piletid on pikendatud 30"
type textarea "Здравствуйте, ваши билеты продлены до 30"
type textarea "Tere, teie piletid on pikendatud 30 päeva v"
type textarea "Здравствуйте, ваши билеты продлены на 30 дней."
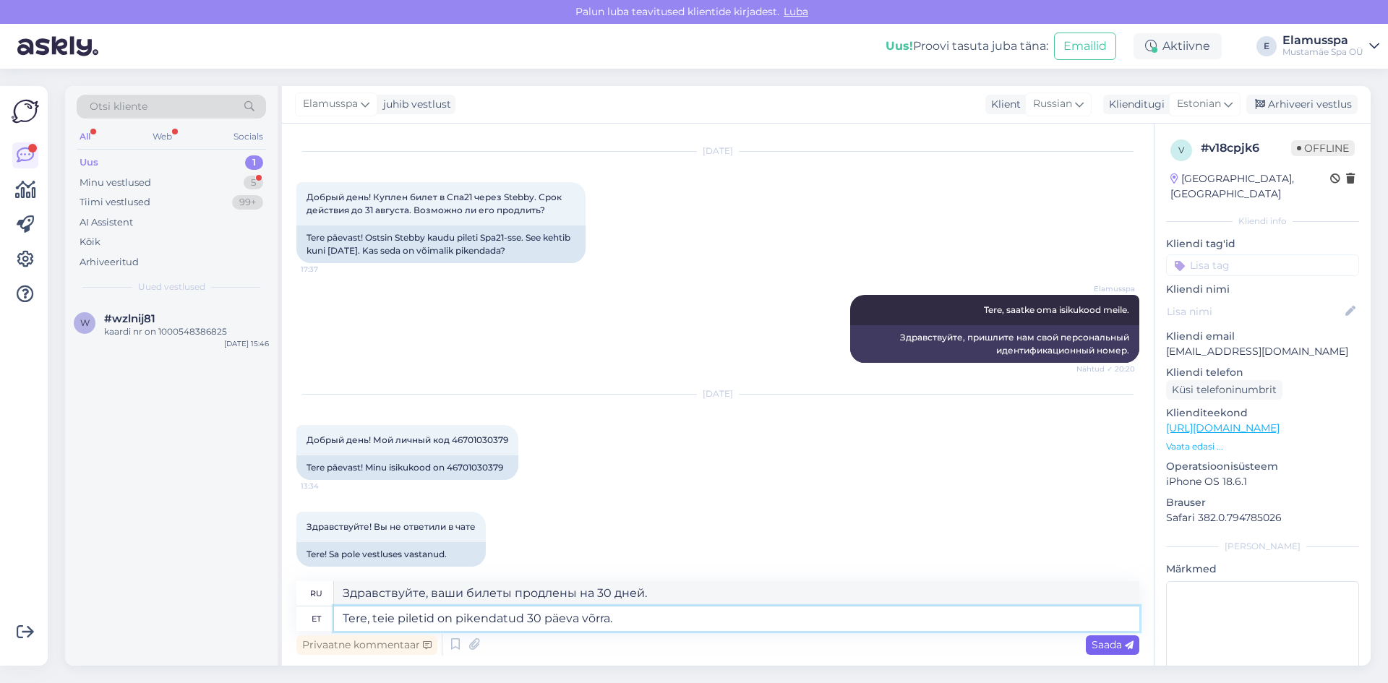
type textarea "Tere, teie piletid on pikendatud 30 päeva võrra."
click at [1098, 641] on span "Saada" at bounding box center [1113, 644] width 42 height 13
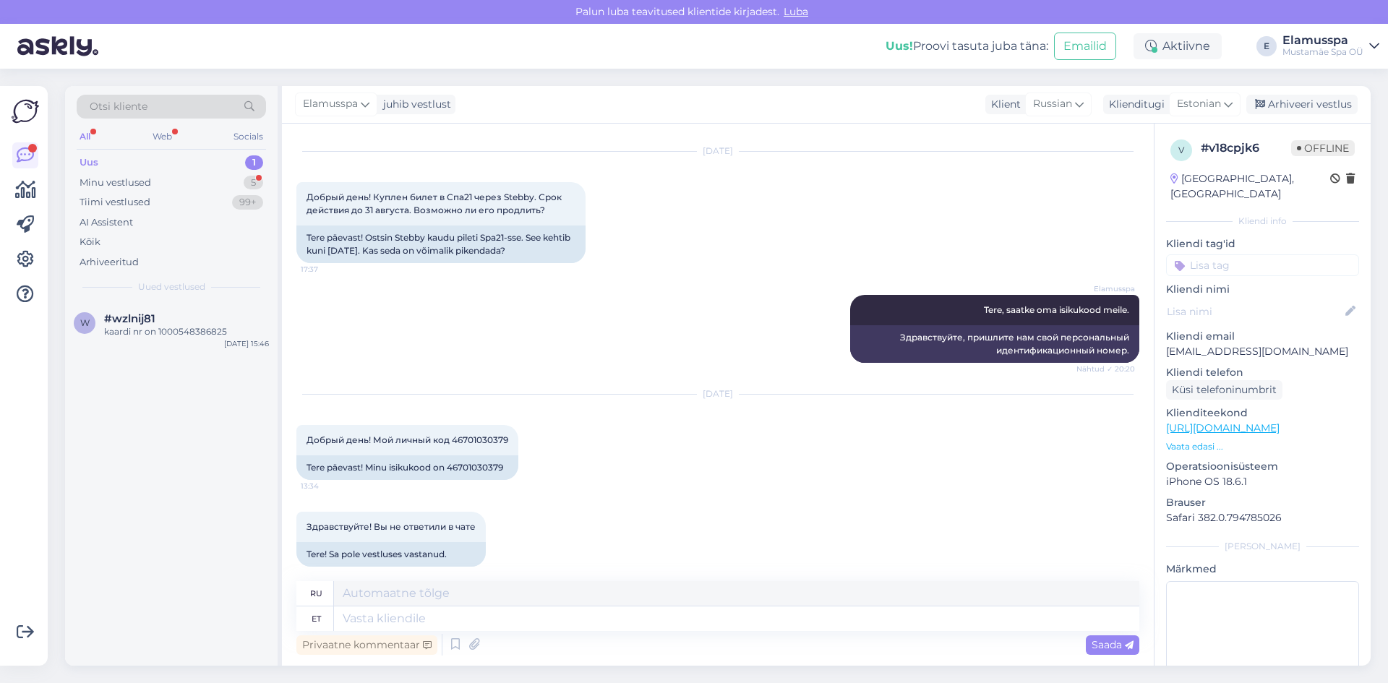
scroll to position [134, 0]
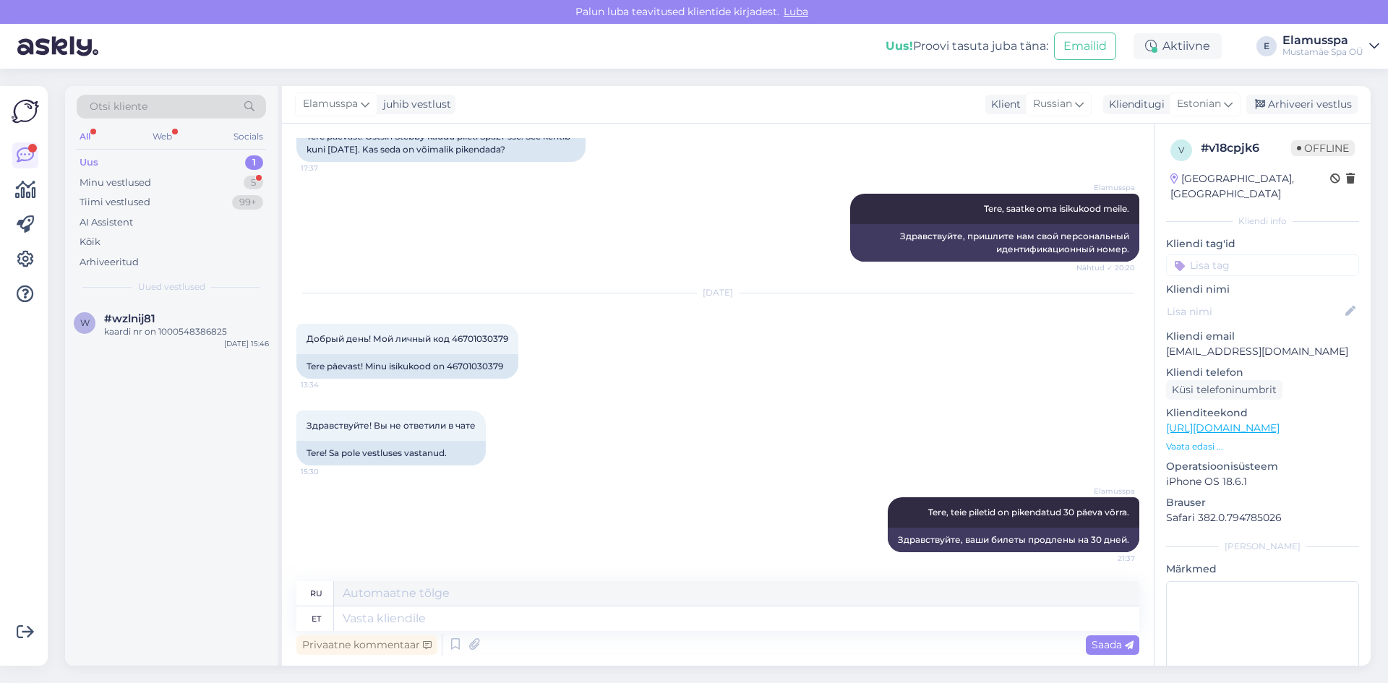
click at [1289, 115] on div "Elamusspa juhib vestlust Klient [DEMOGRAPHIC_DATA] Klienditugi Estonian Arhivee…" at bounding box center [826, 105] width 1089 height 38
click at [1301, 93] on div "Elamusspa juhib vestlust Klient [DEMOGRAPHIC_DATA] Klienditugi Estonian Arhivee…" at bounding box center [826, 105] width 1089 height 38
click at [198, 177] on div "Minu vestlused 5" at bounding box center [171, 183] width 189 height 20
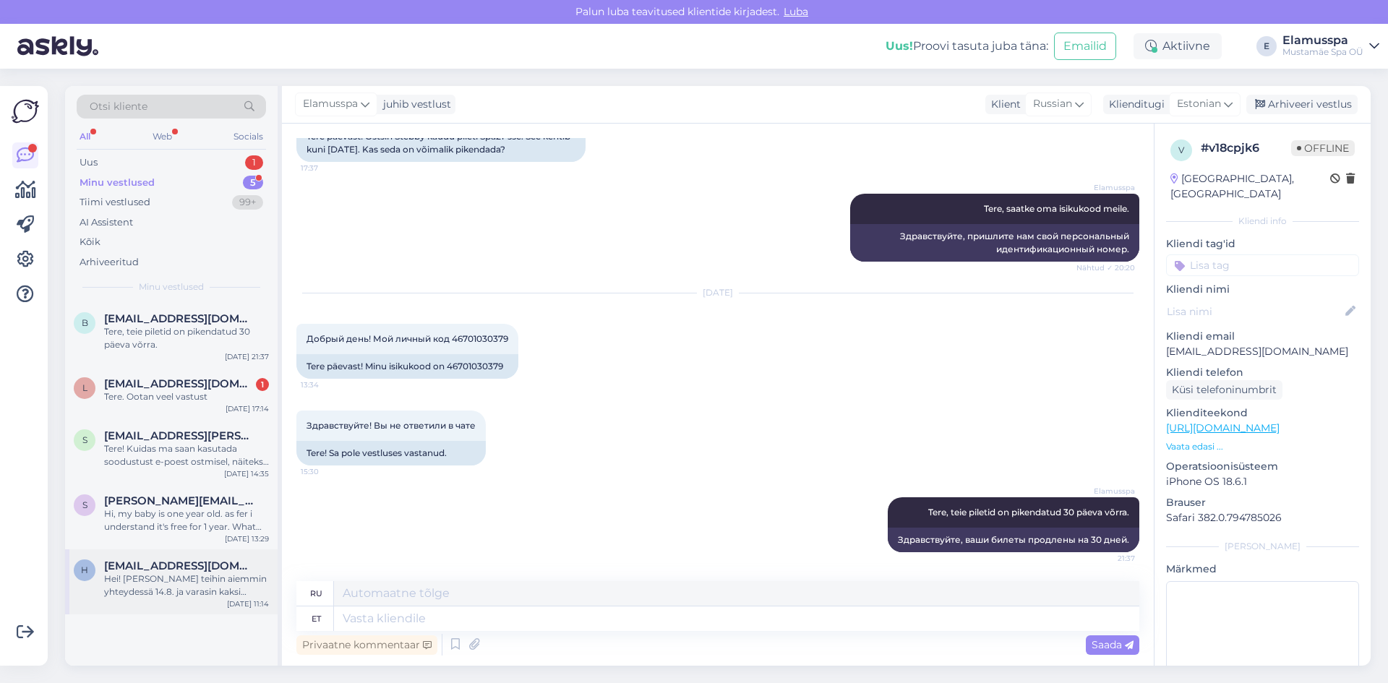
click at [176, 581] on div "Hei! [PERSON_NAME] teihin aiemmin yhteydessä 14.8. ja varasin kaksi hierontaa l…" at bounding box center [186, 586] width 165 height 26
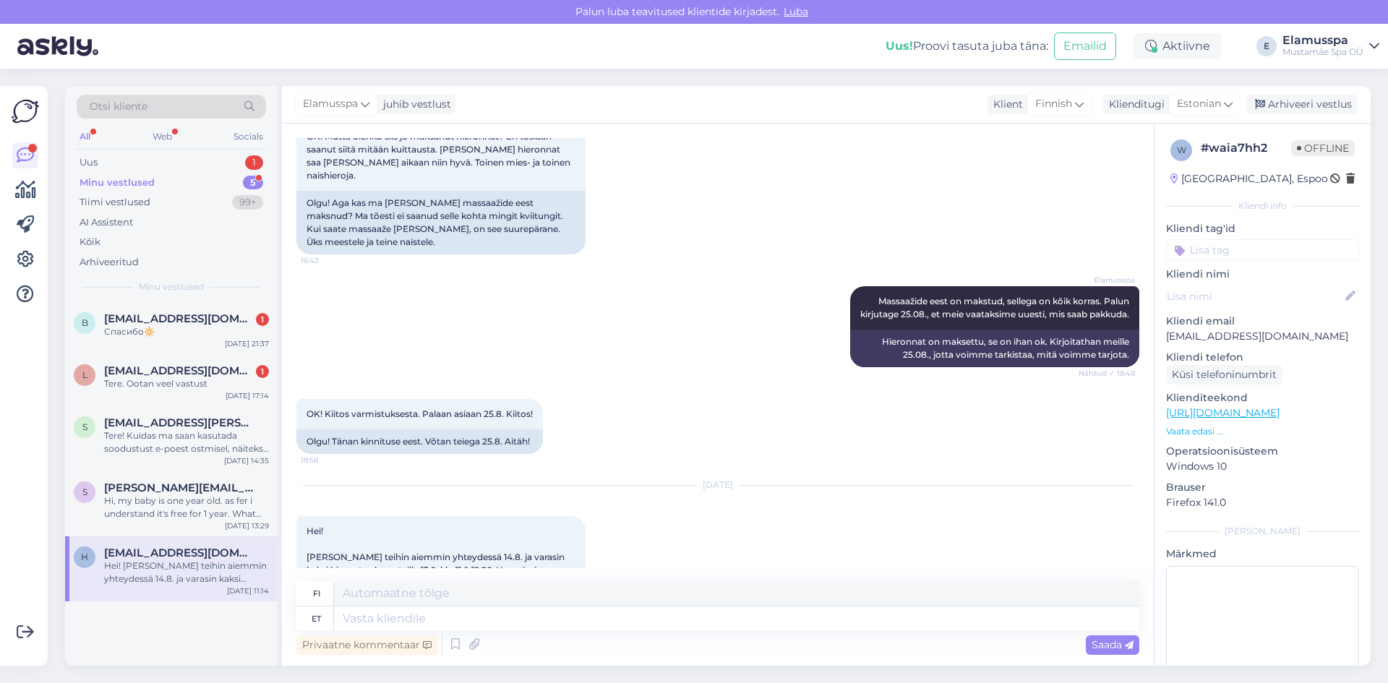
scroll to position [1921, 0]
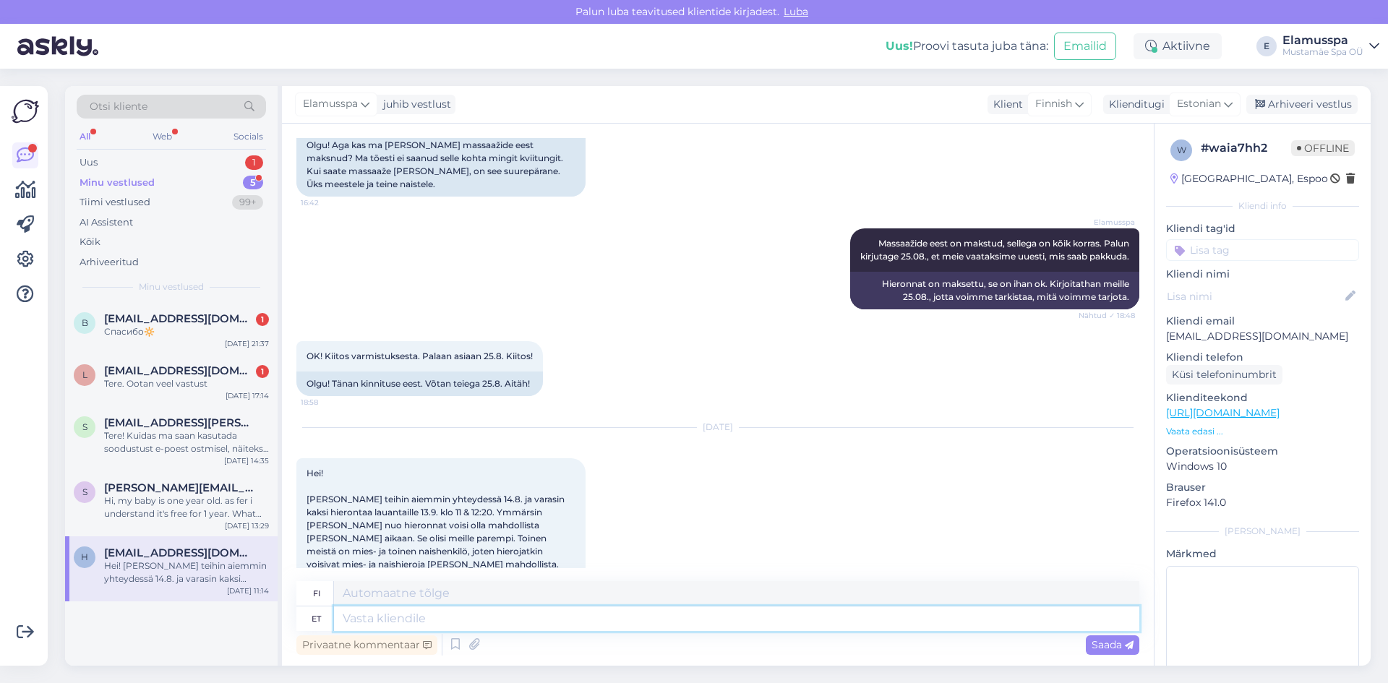
click at [608, 623] on textarea at bounding box center [737, 619] width 806 height 25
type textarea "Tere"
type textarea "Hei"
type textarea "Tere,"
type textarea "Hei,"
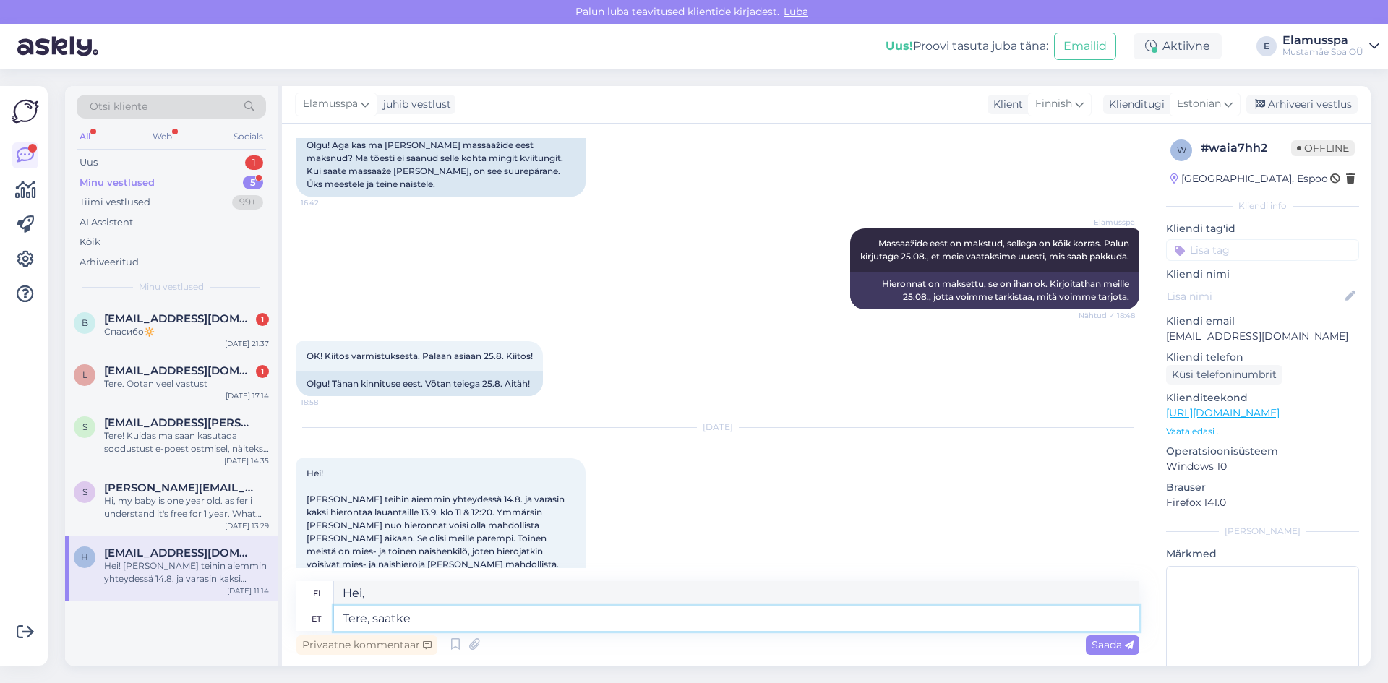
type textarea "Tere, saatke"
type textarea "Hei, lähetä"
type textarea "Tere, saatke palun o"
type textarea "Hei, lähetäthän"
type textarea "Tere, saatke [PERSON_NAME]"
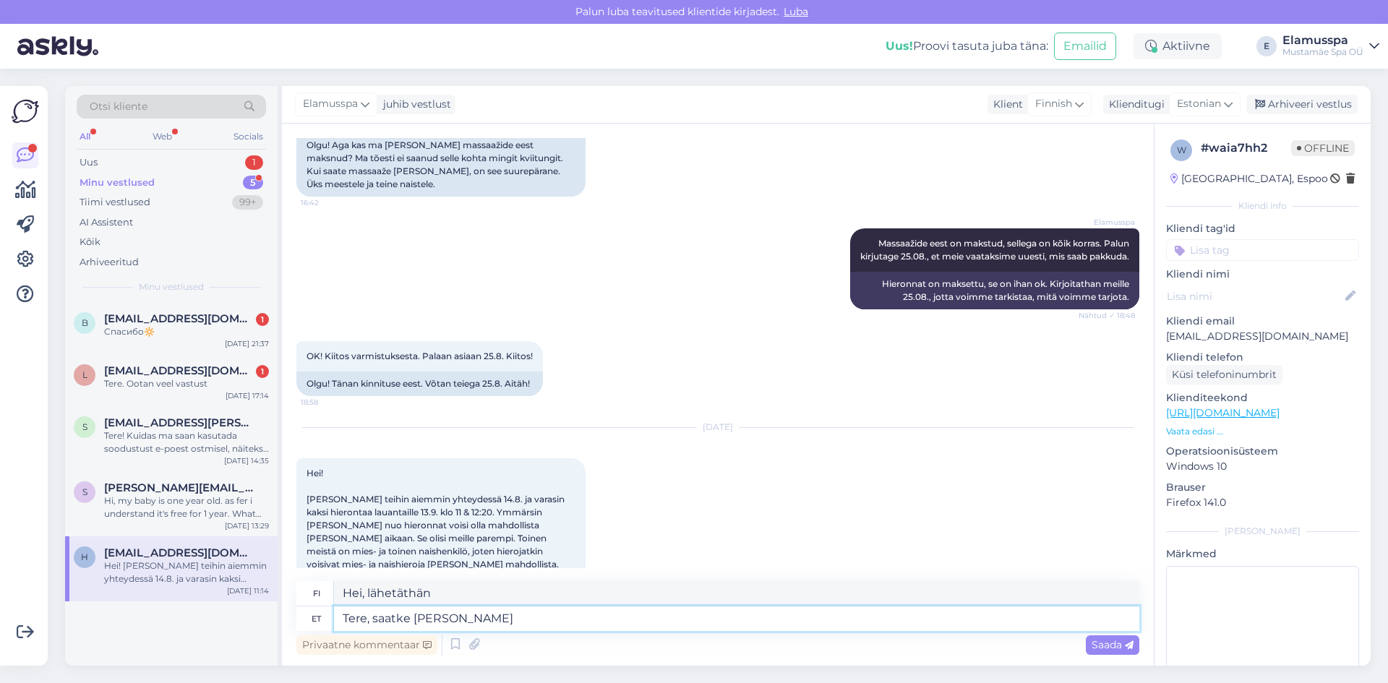
type textarea "Hei, lähetäthän omasi"
type textarea "Tere, saatke [PERSON_NAME] telefoninumber."
type textarea "Hei, lähetäthän minulle puhelinnumerosi."
type textarea "Tere, saatke [PERSON_NAME] telefoninumber."
click at [1103, 648] on span "Saada" at bounding box center [1113, 644] width 42 height 13
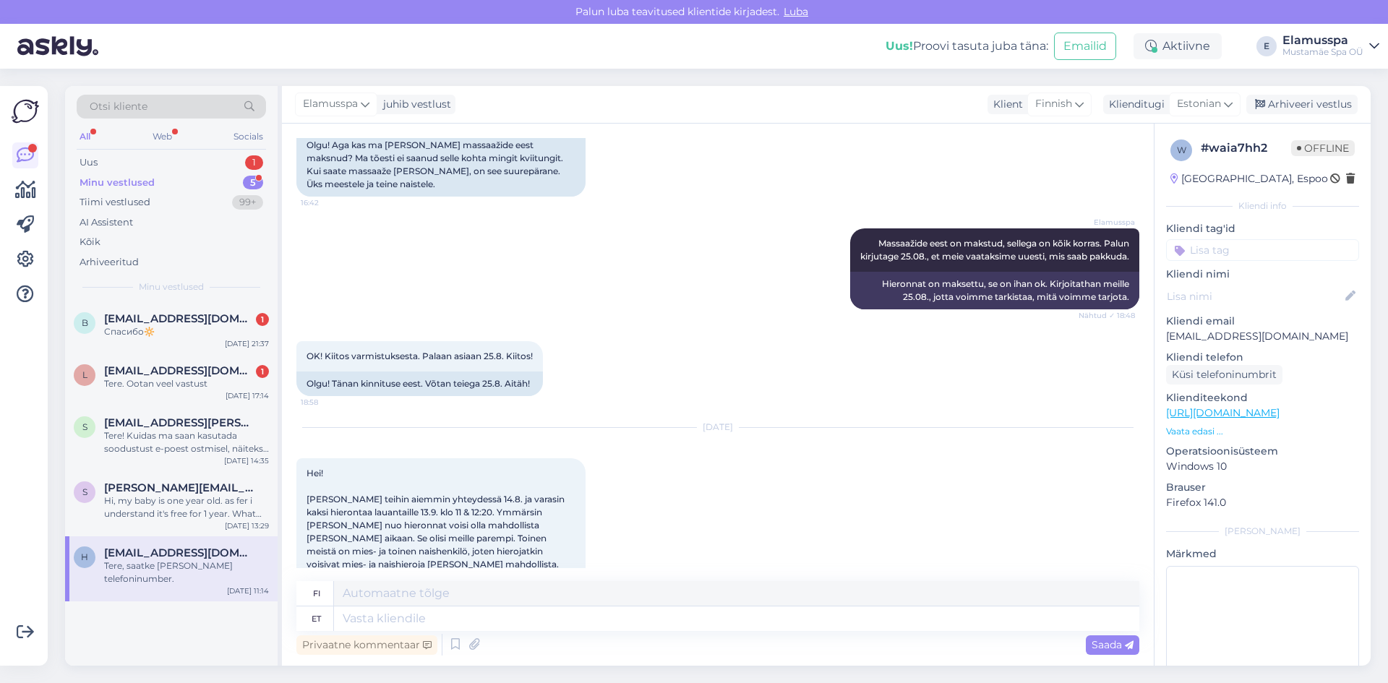
scroll to position [2038, 0]
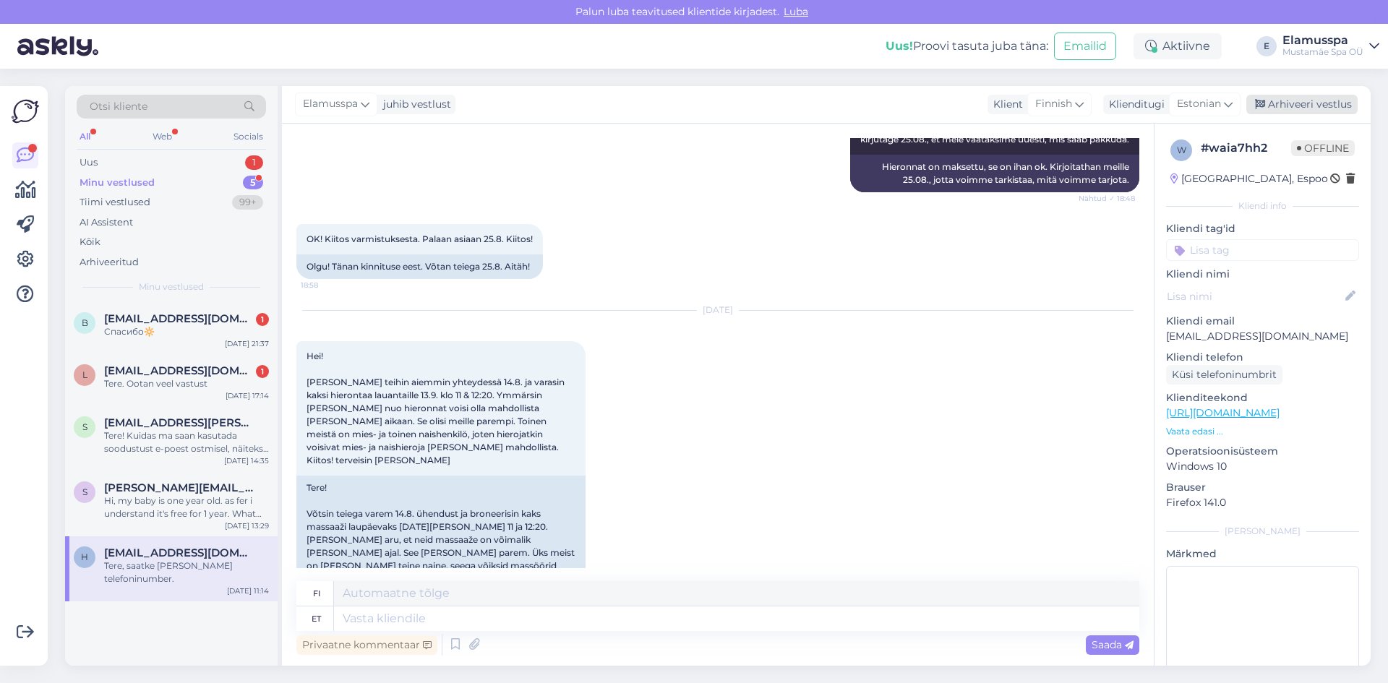
click at [1302, 112] on div "Arhiveeri vestlus" at bounding box center [1302, 105] width 111 height 20
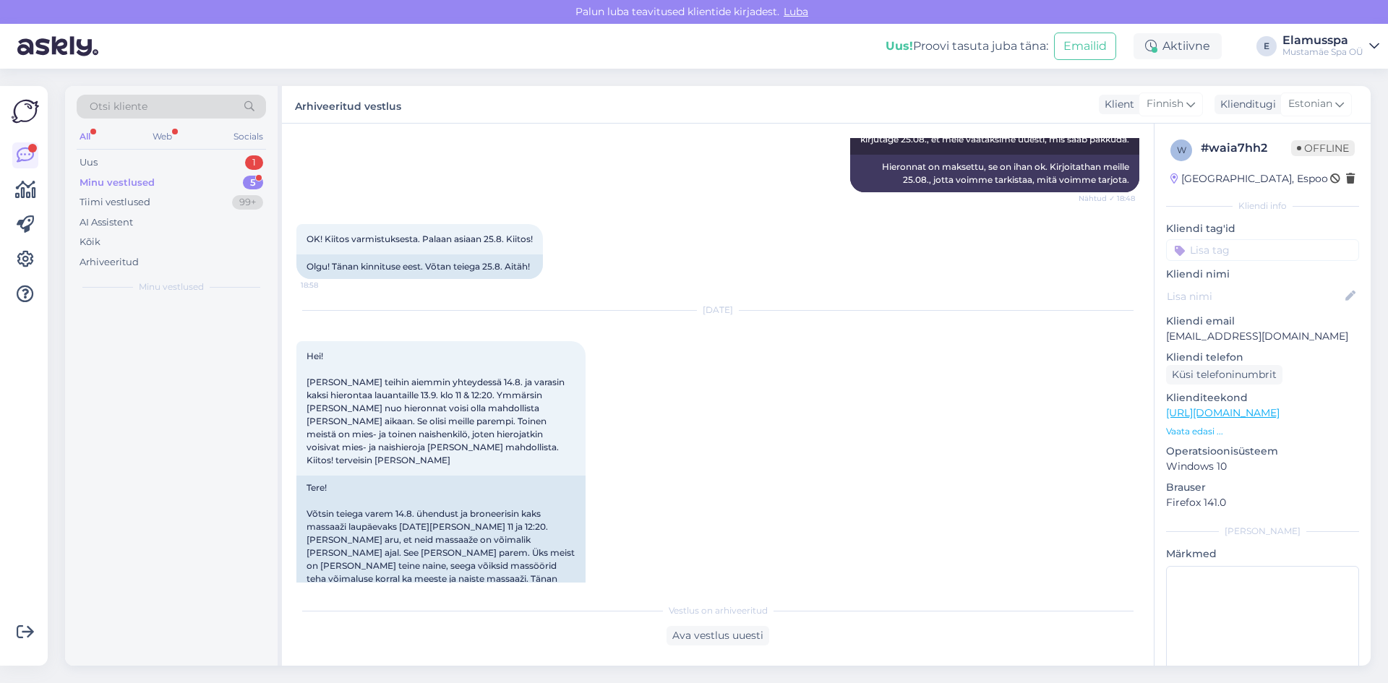
scroll to position [2024, 0]
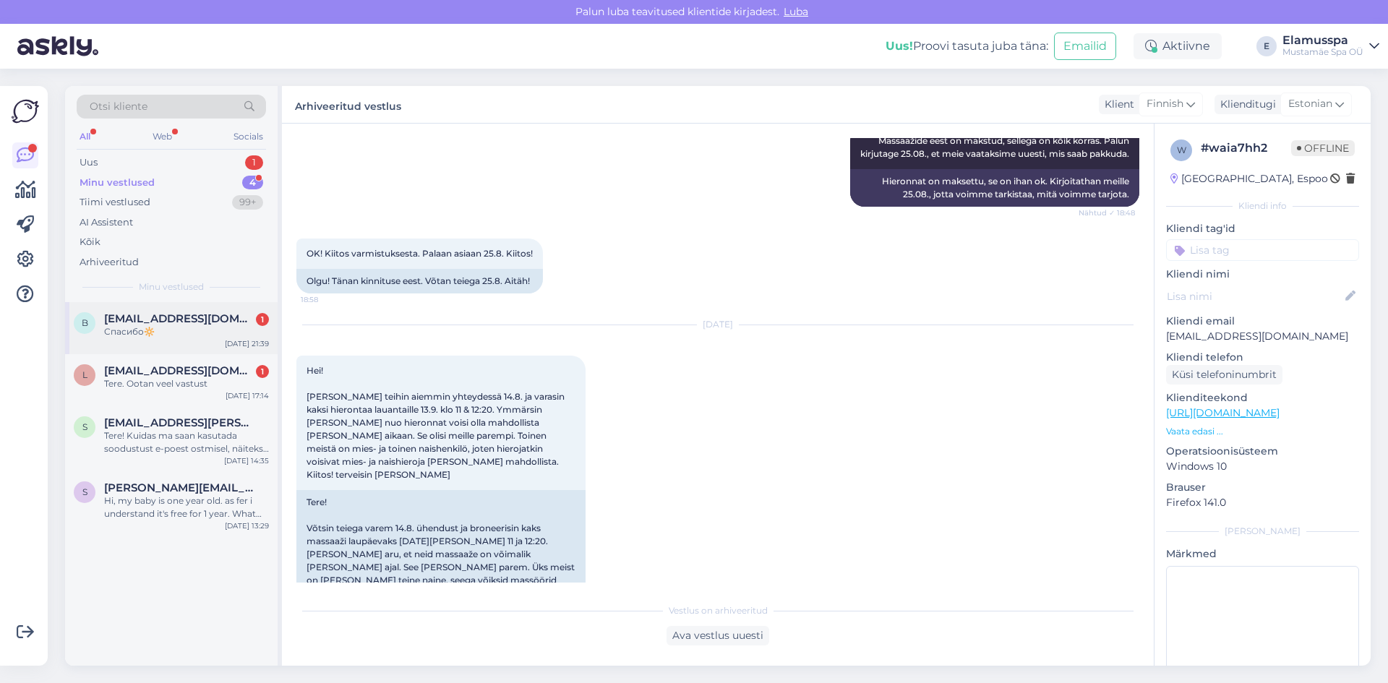
click at [230, 348] on div "[DATE] 21:39" at bounding box center [247, 343] width 44 height 11
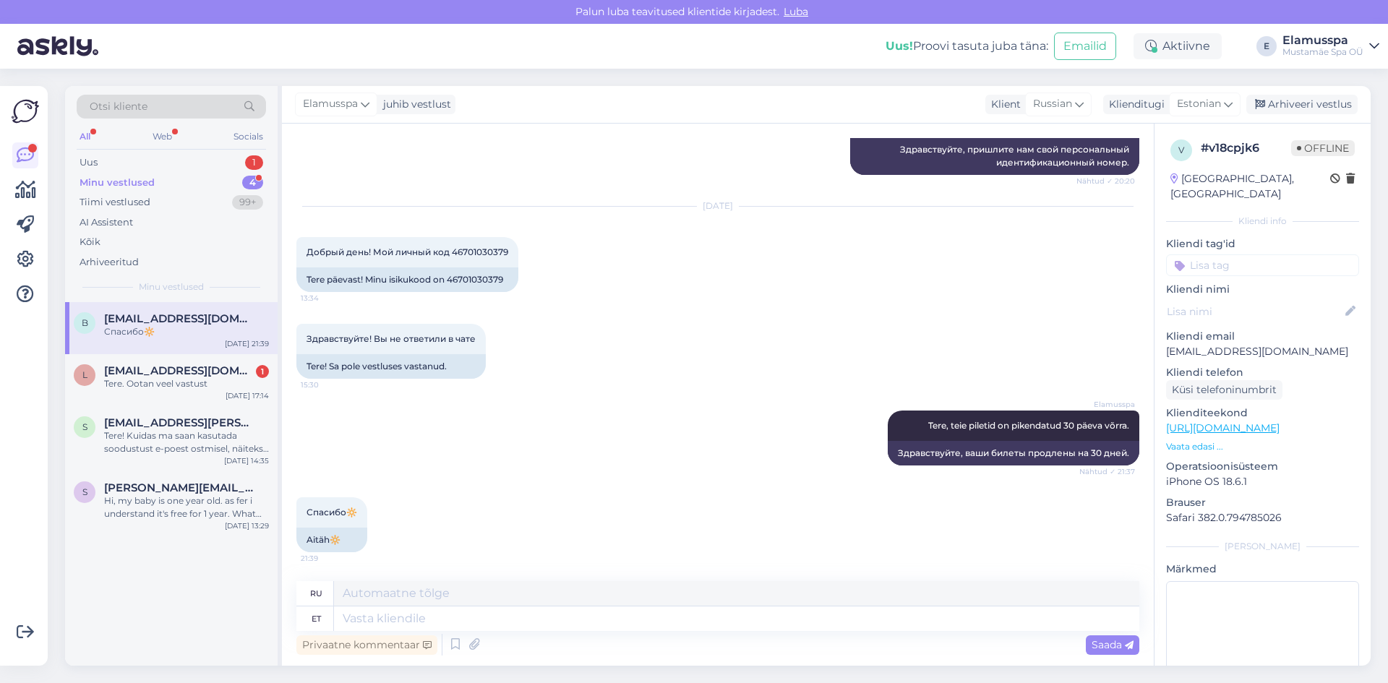
scroll to position [221, 0]
click at [1277, 108] on div "Arhiveeri vestlus" at bounding box center [1302, 105] width 111 height 20
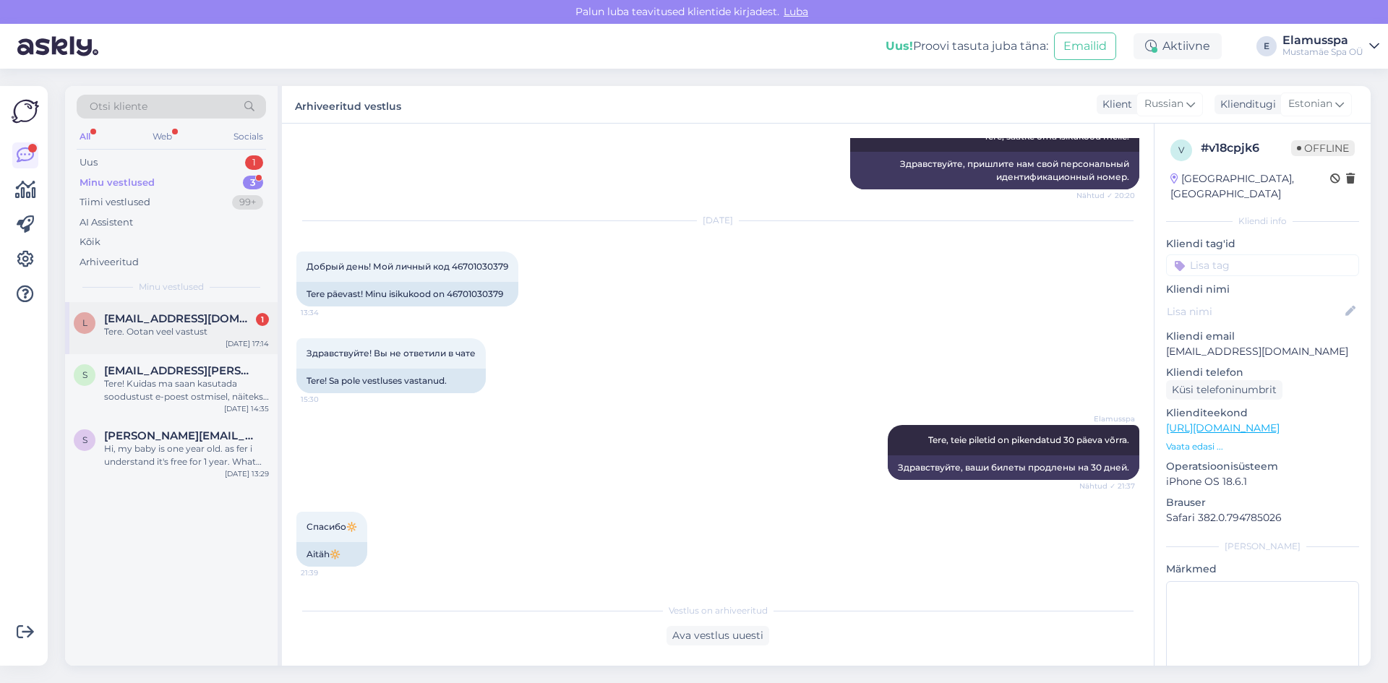
click at [211, 319] on span "[EMAIL_ADDRESS][DOMAIN_NAME]" at bounding box center [179, 318] width 150 height 13
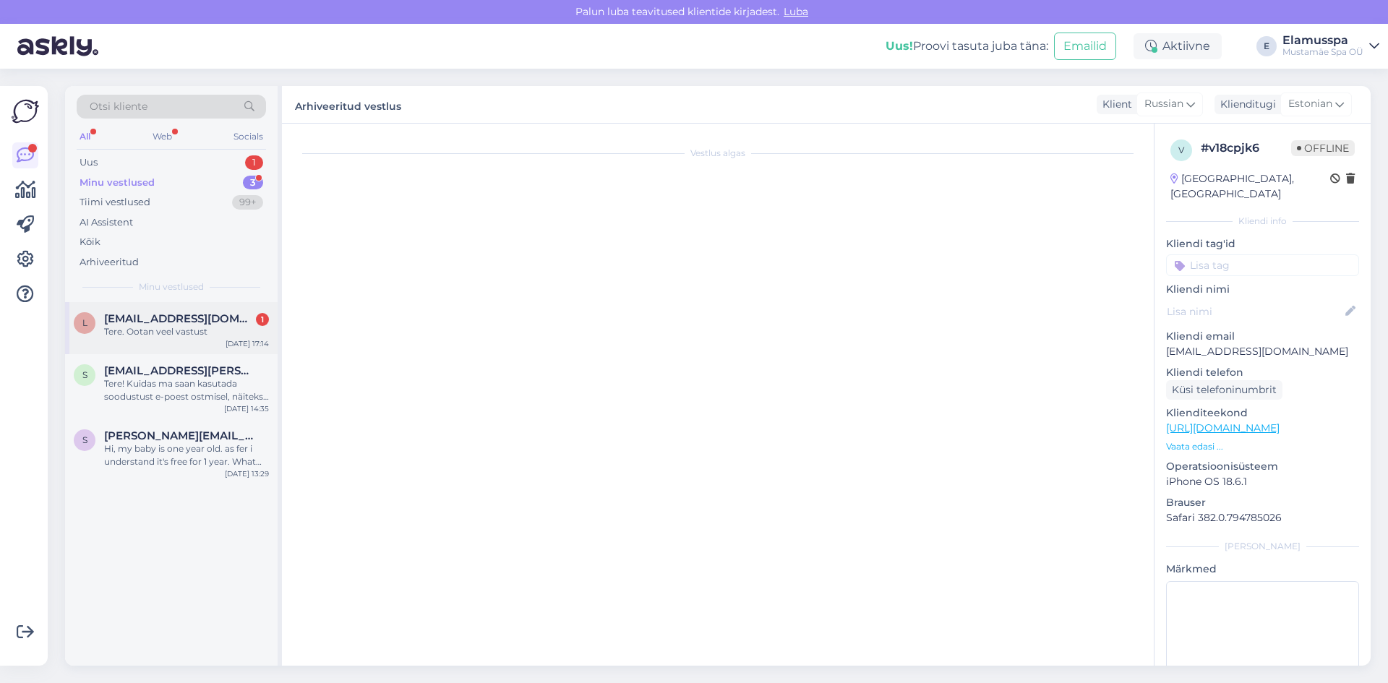
scroll to position [0, 0]
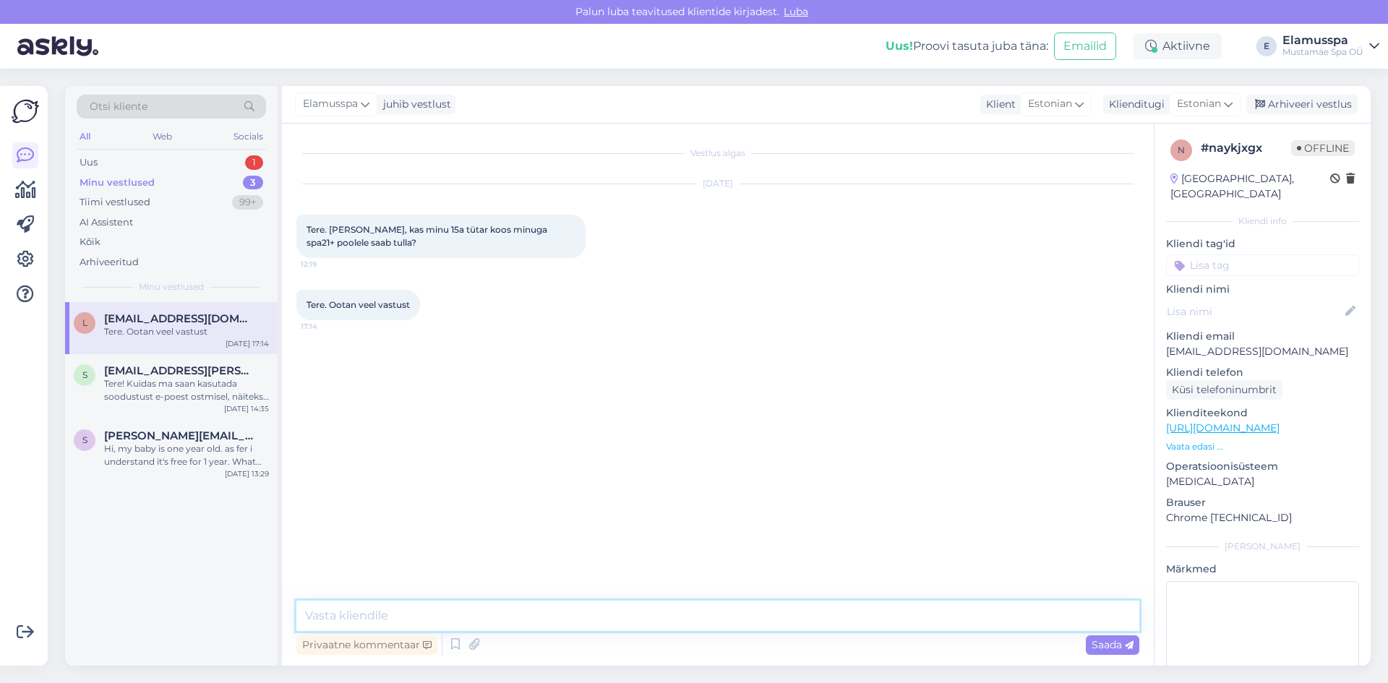
click at [485, 616] on textarea at bounding box center [717, 616] width 843 height 30
type textarea "Tere, spa21+ on ainult täiskasvanutele. Kahjuks alaealised sinna ei pääse."
click at [1095, 645] on span "Saada" at bounding box center [1113, 644] width 42 height 13
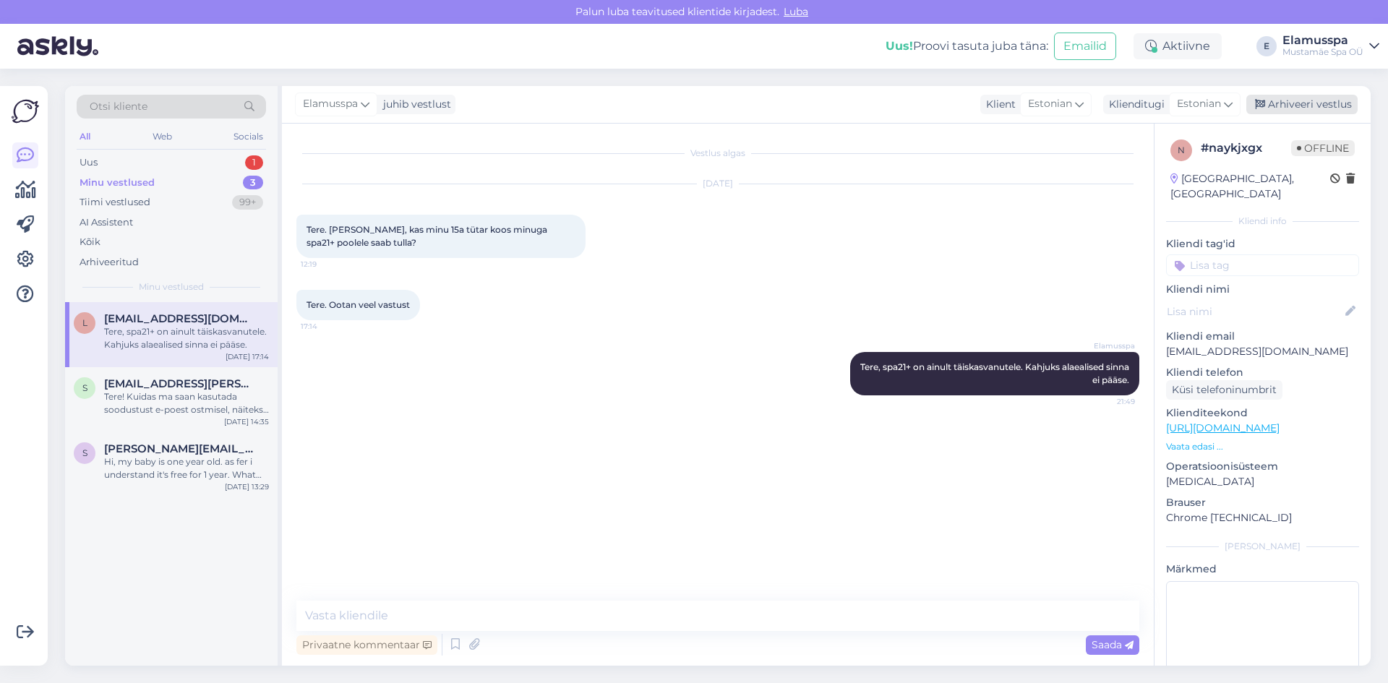
click at [1345, 98] on div "Arhiveeri vestlus" at bounding box center [1302, 105] width 111 height 20
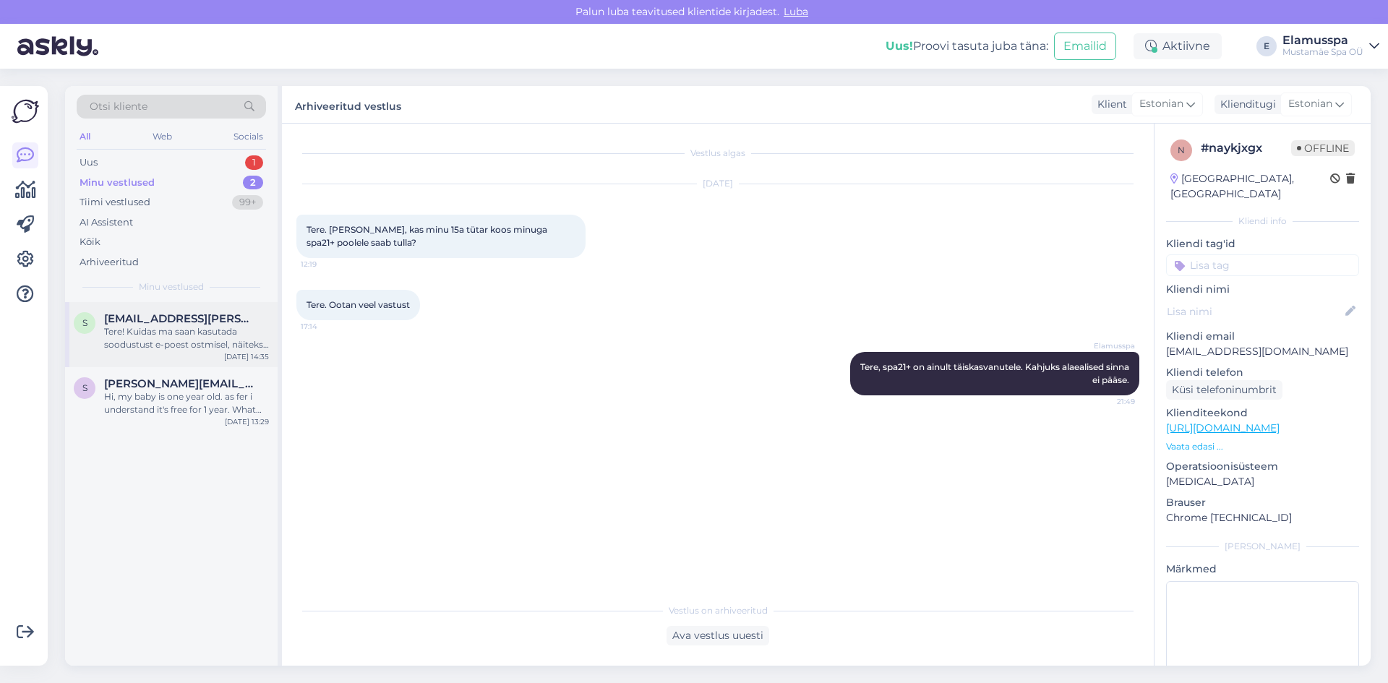
click at [203, 333] on div "Tere! Kuidas ma saan kasutada soodustust e-poest ostmisel, näiteks Partnerkaard…" at bounding box center [186, 338] width 165 height 26
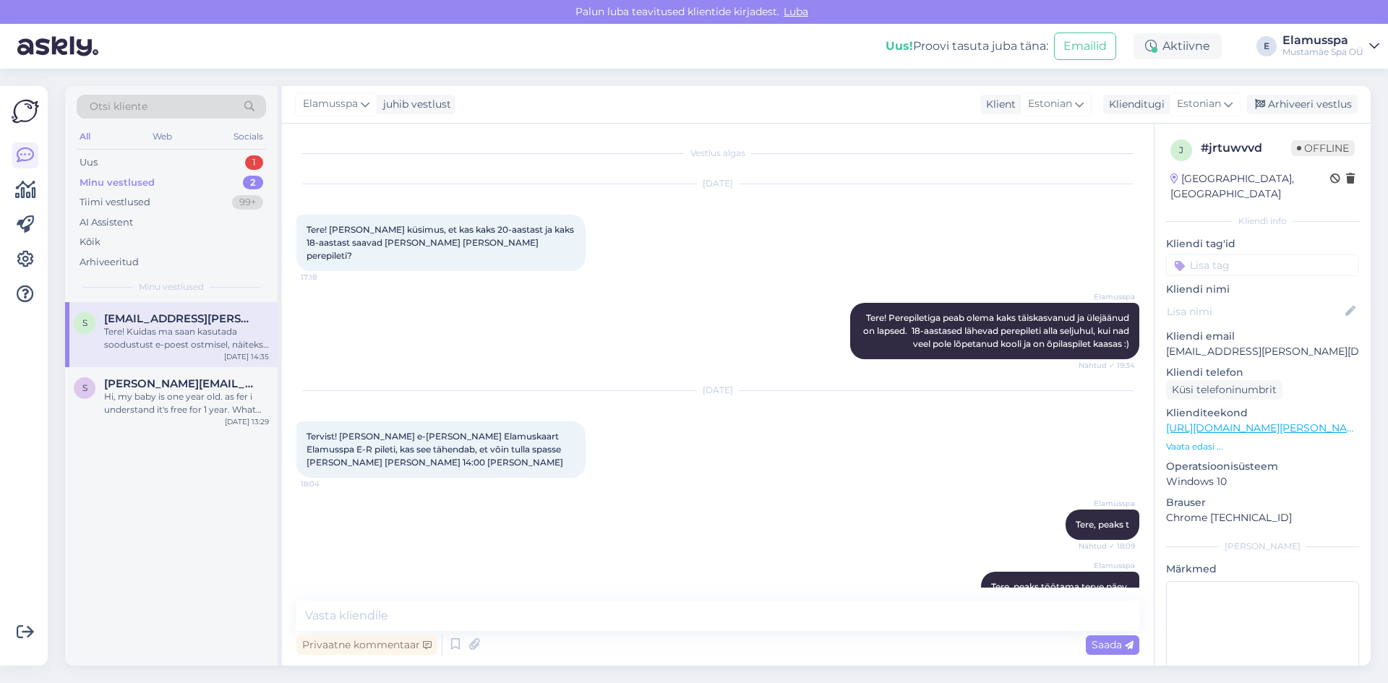
scroll to position [211, 0]
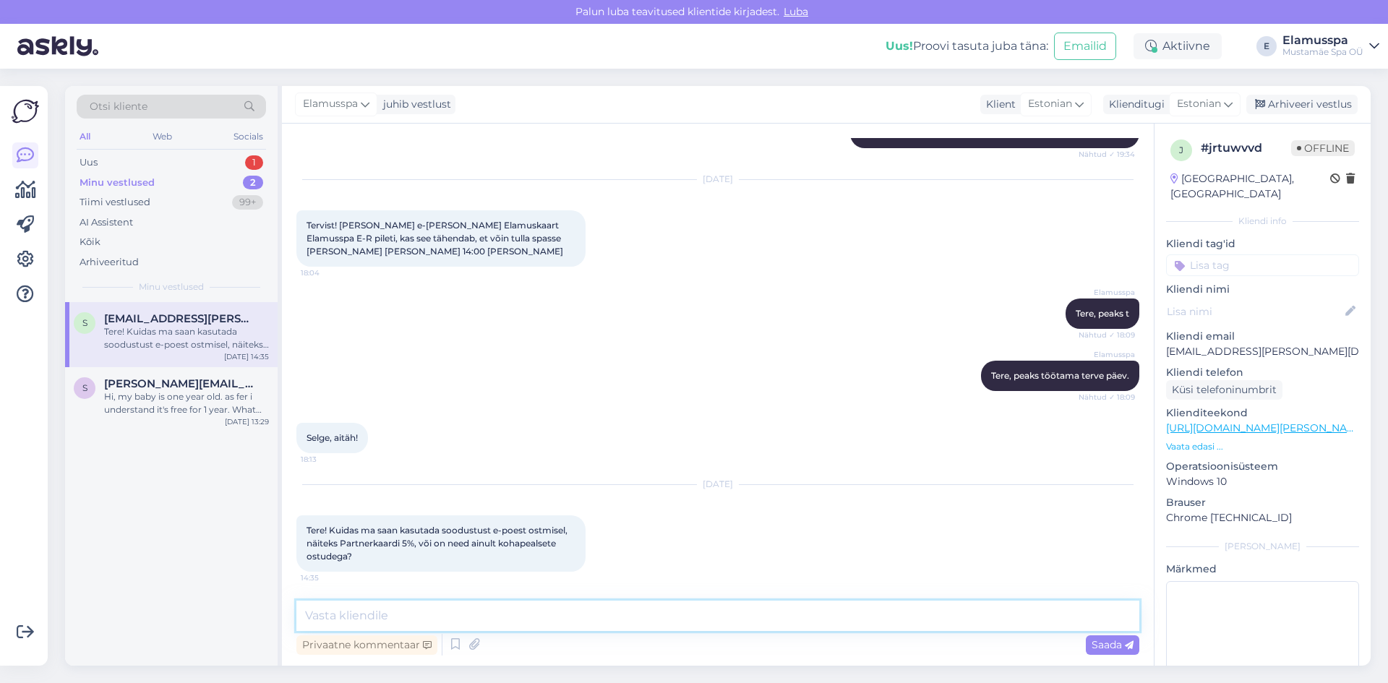
click at [602, 605] on textarea at bounding box center [717, 616] width 843 height 30
type textarea "Tere, need on ainult kohapeal ostudeks."
click at [1087, 639] on div "Saada" at bounding box center [1113, 646] width 54 height 20
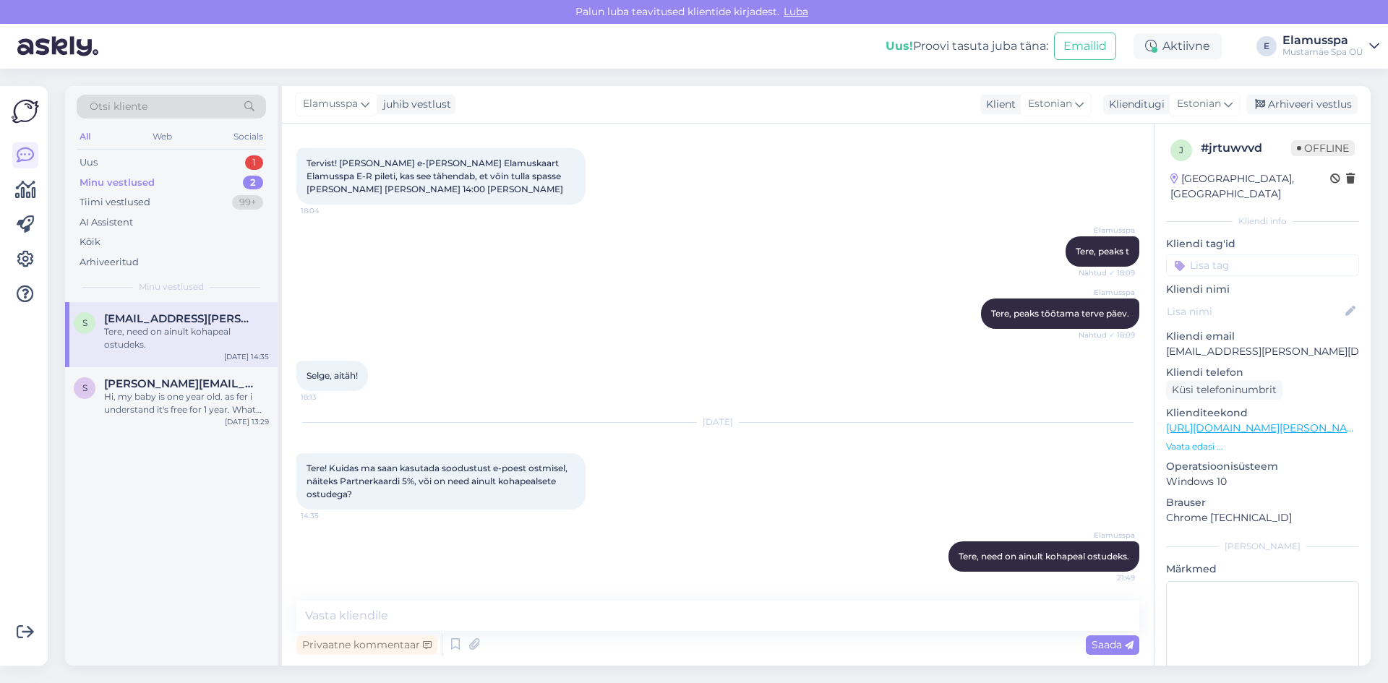
click at [1274, 93] on div "Elamusspa juhib vestlust Klient Estonian Klienditugi Estonian Arhiveeri vestlus" at bounding box center [826, 105] width 1089 height 38
click at [1270, 109] on div "Arhiveeri vestlus" at bounding box center [1302, 105] width 111 height 20
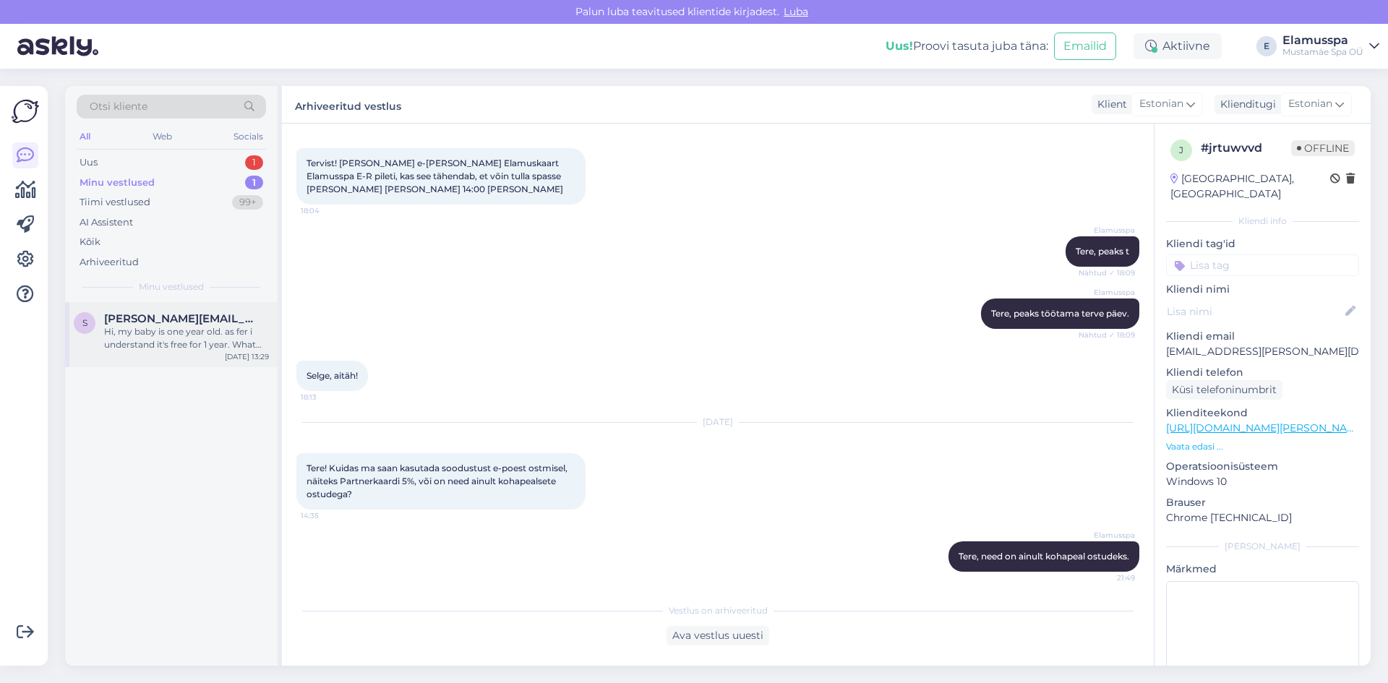
click at [214, 338] on div "Hi, my baby is one year old. as fer i understand it's free for 1 year. What abo…" at bounding box center [186, 338] width 165 height 26
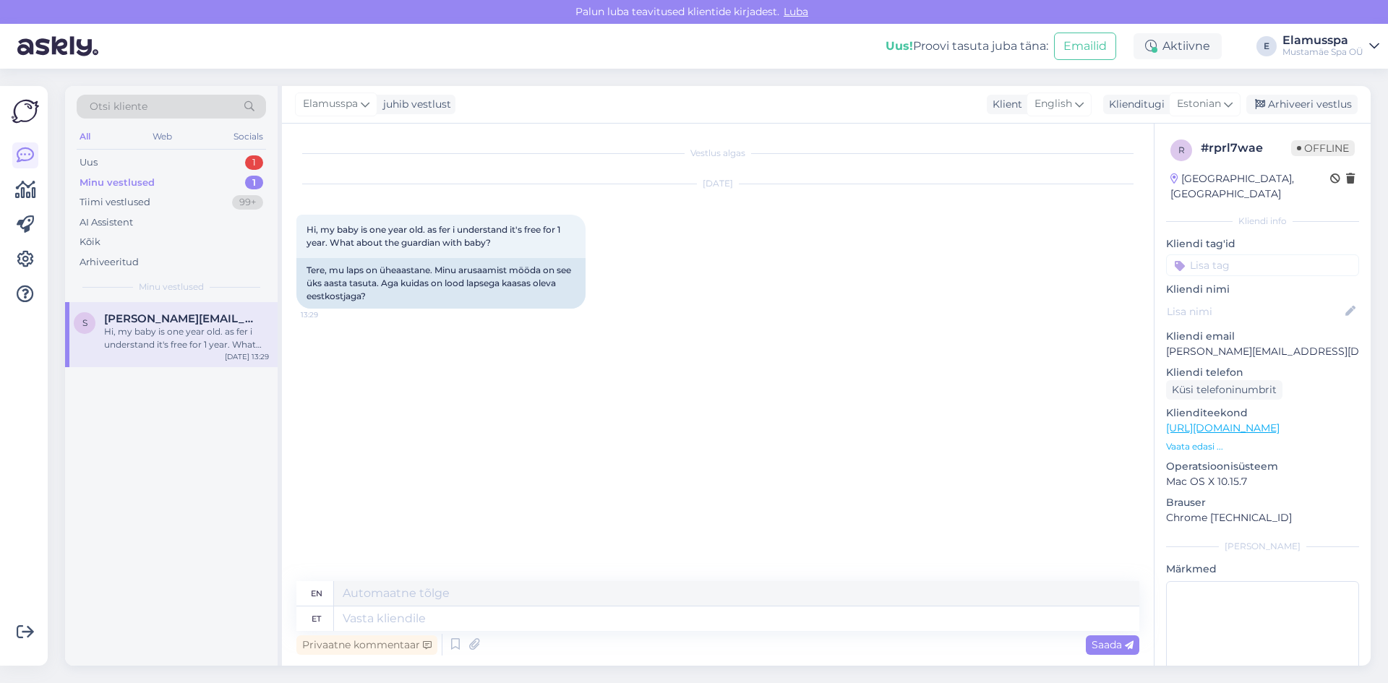
scroll to position [0, 0]
click at [544, 615] on textarea at bounding box center [737, 619] width 806 height 25
type textarea "Tere,"
type textarea "Hello,"
type textarea "Tere, 1-aastan"
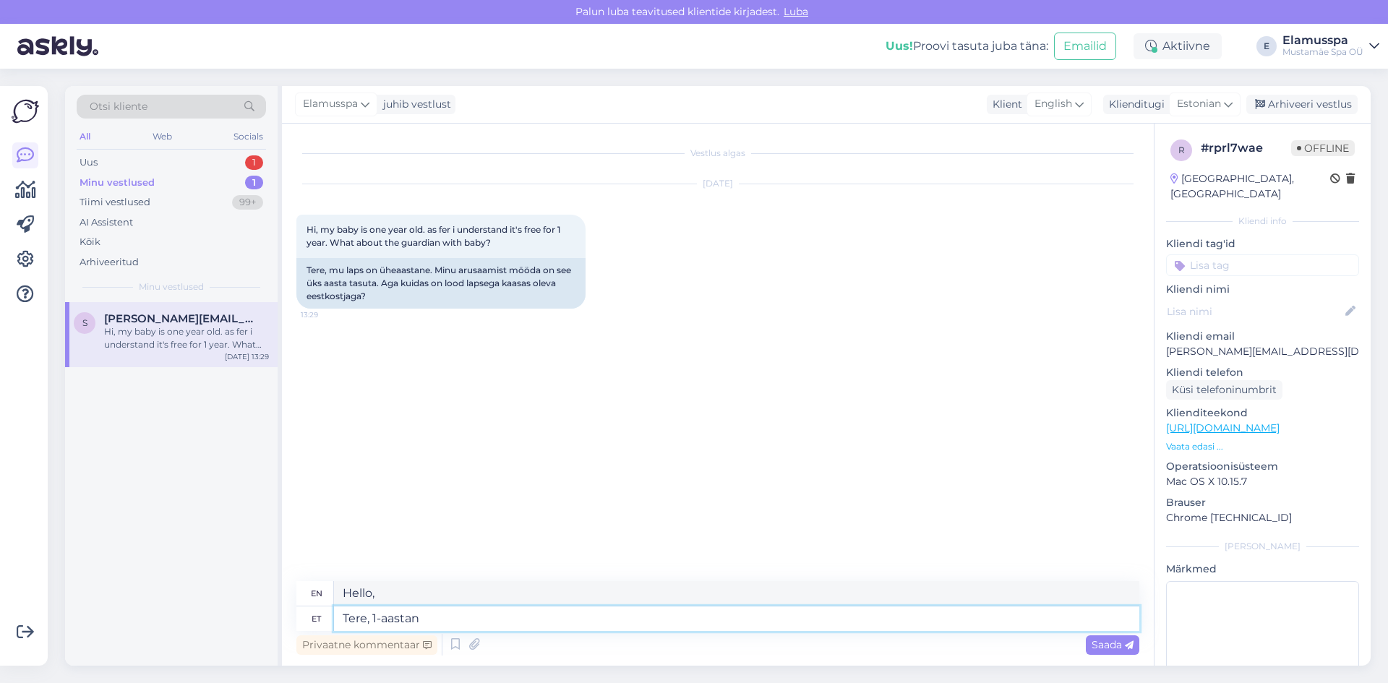
type textarea "Hello, [DEMOGRAPHIC_DATA]"
type textarea "Tere, 1-aastane laps"
type textarea "Hello, [DEMOGRAPHIC_DATA] child"
type textarea "Tere, 1-aastane laps on"
type textarea "Hello, the [DEMOGRAPHIC_DATA] child is"
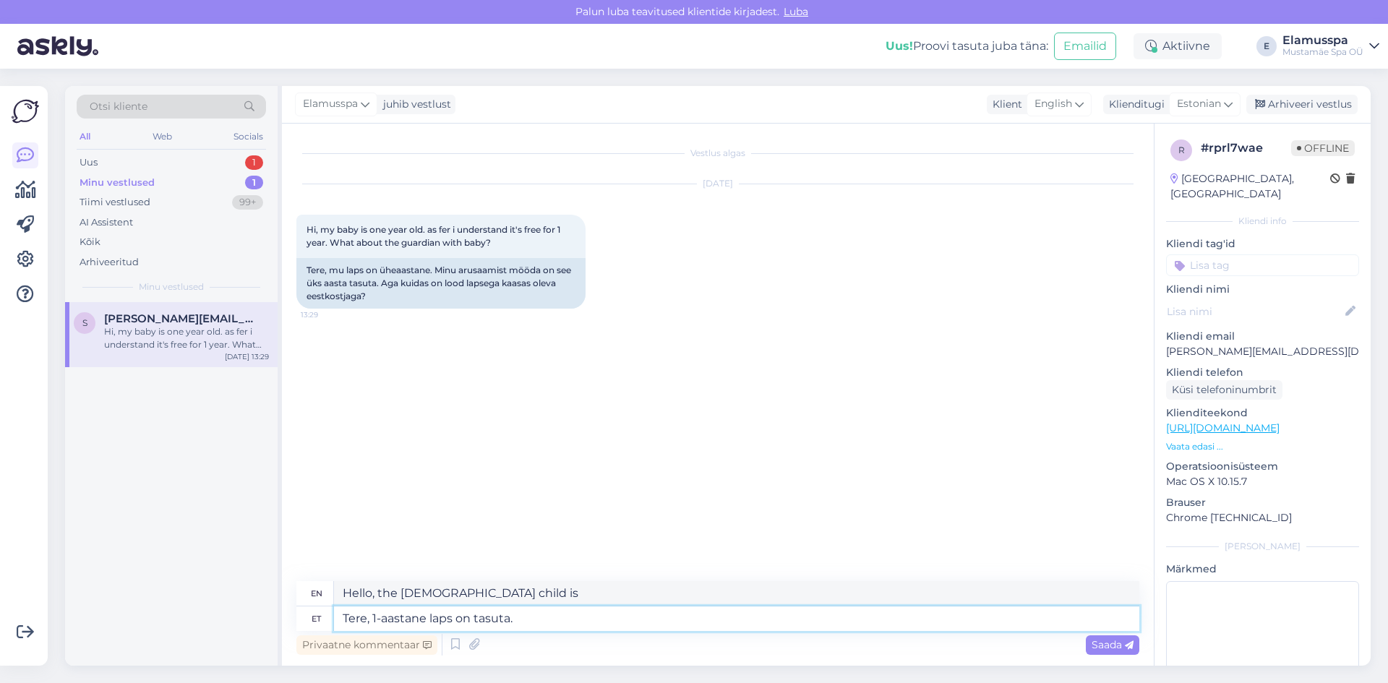
type textarea "Tere, 1-aastane laps on tasuta."
type textarea "Hello, [DEMOGRAPHIC_DATA] child is free."
type textarea "Tere, 1-aastane laps on tasuta. Ee"
type textarea "Hello, [DEMOGRAPHIC_DATA] child is free. E"
type textarea "Tere, 1-aastane laps on tasuta. Eestkostja mak"
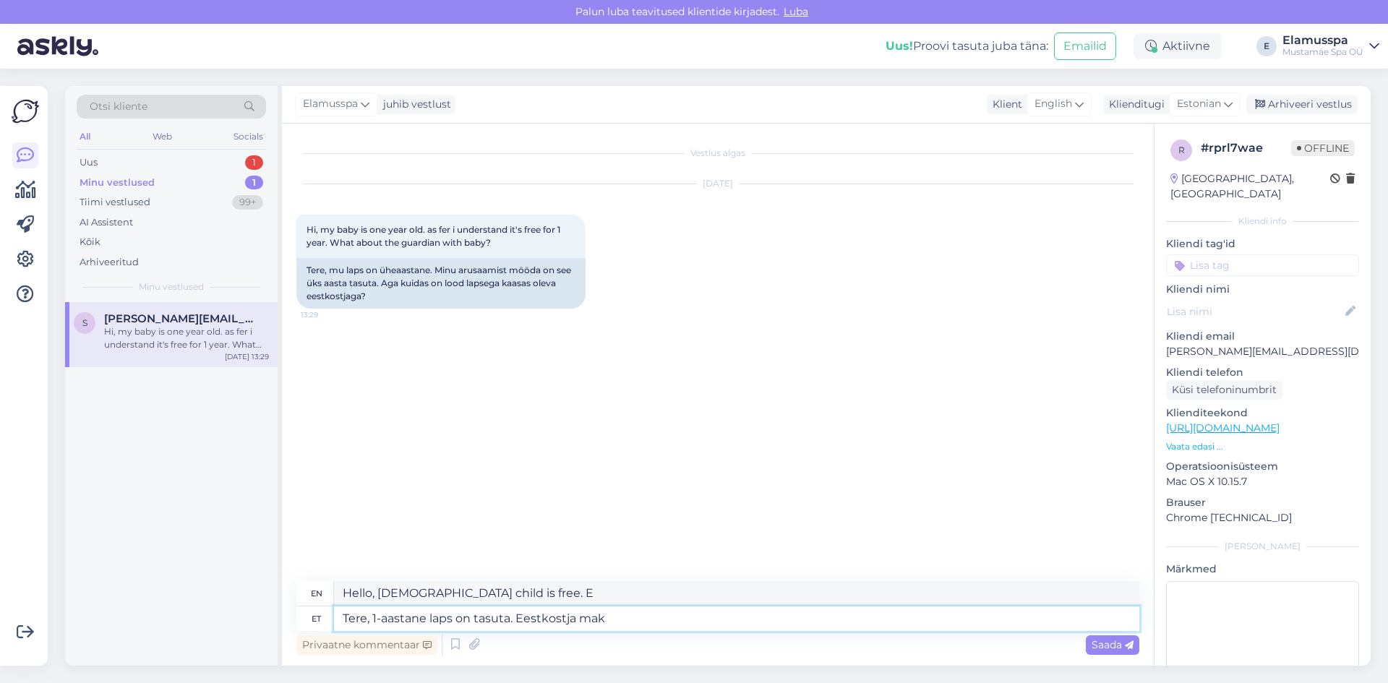
type textarea "Hello, [DEMOGRAPHIC_DATA] child is free. Guardian"
type textarea "Tere, 1-aastane laps on tasuta. Eestkostja maksab"
type textarea "Hello, [DEMOGRAPHIC_DATA] child is free. Guardian pays"
type textarea "Tere, 1-aastane laps on tasuta. Eestkostja maksab pi"
type textarea "Hello, [DEMOGRAPHIC_DATA] child is free. Guardian pays p"
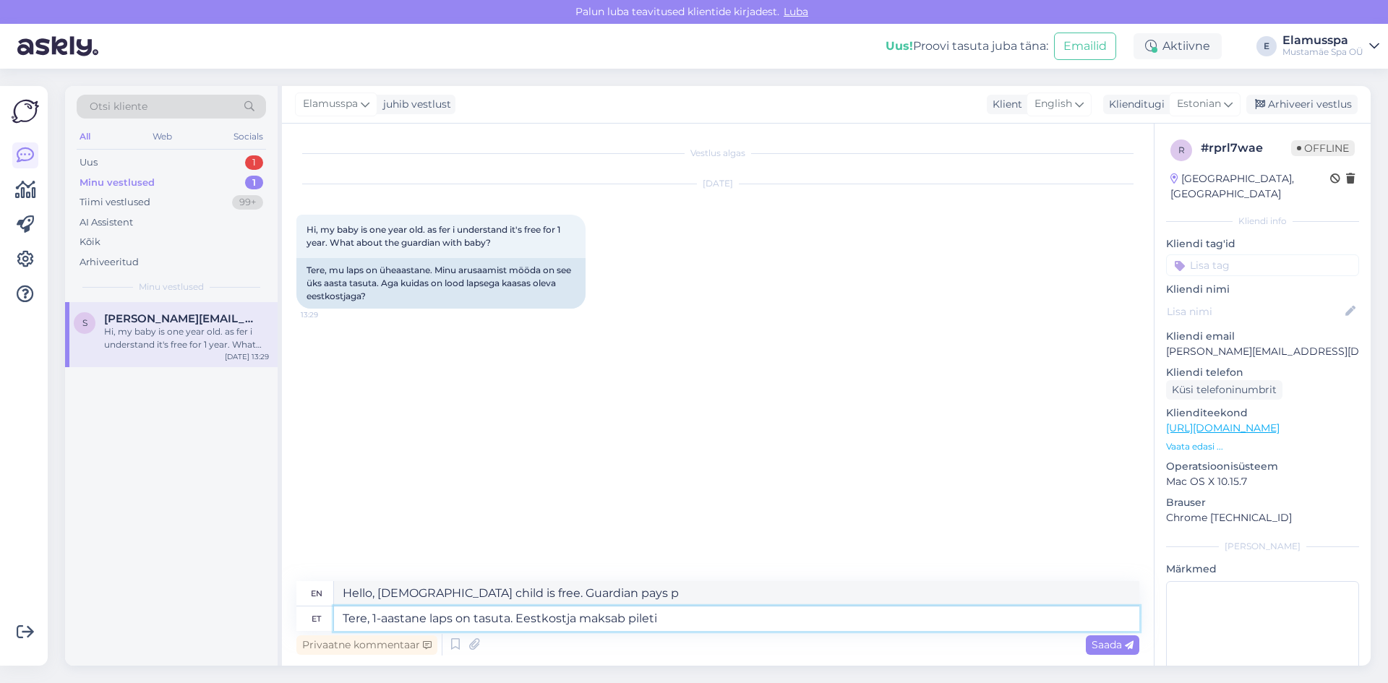
type textarea "Tere, 1-aastane laps on tasuta. Eestkostja maksab pileti e"
type textarea "Hello, [DEMOGRAPHIC_DATA] child is free. Guardian pays the ticket"
type textarea "Tere, 1-aastane laps on tasuta. Eestkostja maksab pileti eest"
type textarea "Hello, [DEMOGRAPHIC_DATA] child is free. Guardian pays for the ticket"
type textarea "Tere, 1-aastane laps on tasuta. Eestkostja maksab pileti eest vastavalt m"
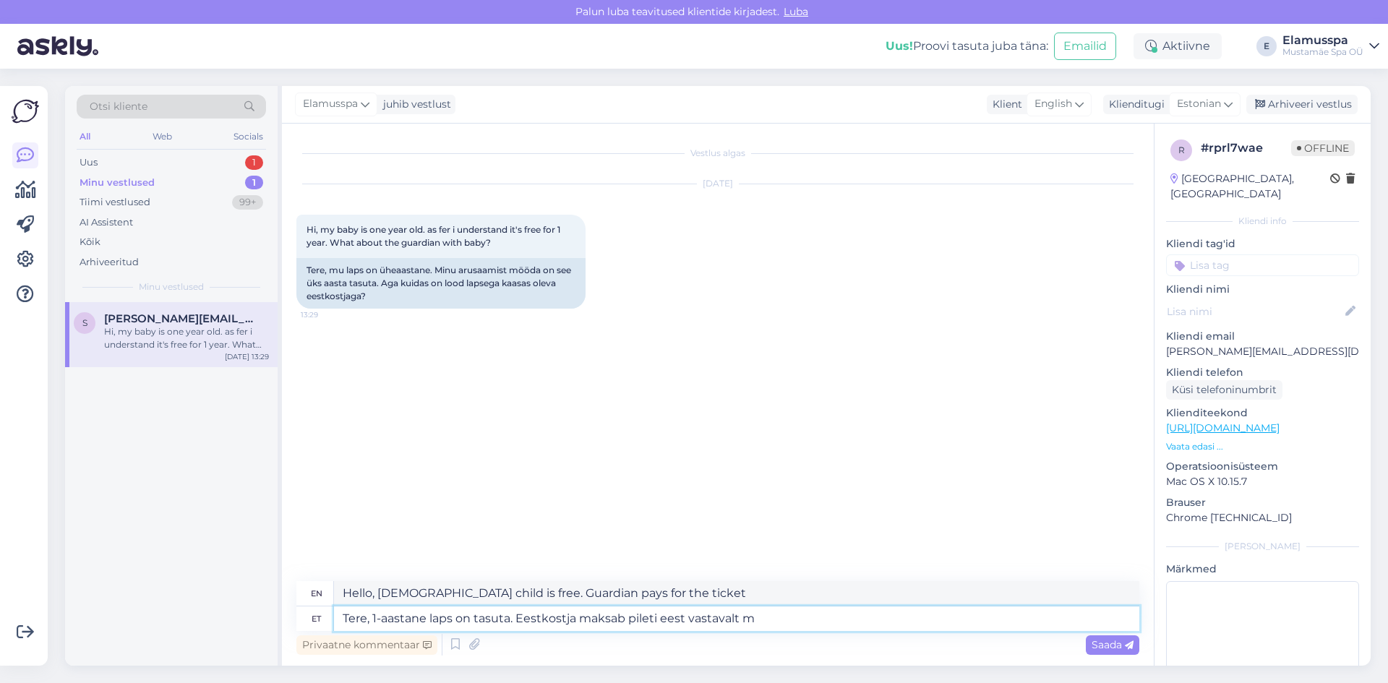
type textarea "Hello, [DEMOGRAPHIC_DATA] child is free. Guardian pays for the ticket according…"
type textarea "Tere, 1-aastane laps on tasuta. Eestkostja maksab pileti eest vastavalt meie"
type textarea "Hello, [DEMOGRAPHIC_DATA] child is free. The guardian pays for the ticket accor…"
type textarea "Tere, 1-aastane laps on tasuta. Eestkostja maksab pileti eest vastavalt meie hi…"
type textarea "Hello, a [DEMOGRAPHIC_DATA] child is free. The guardian pays for the ticket acc…"
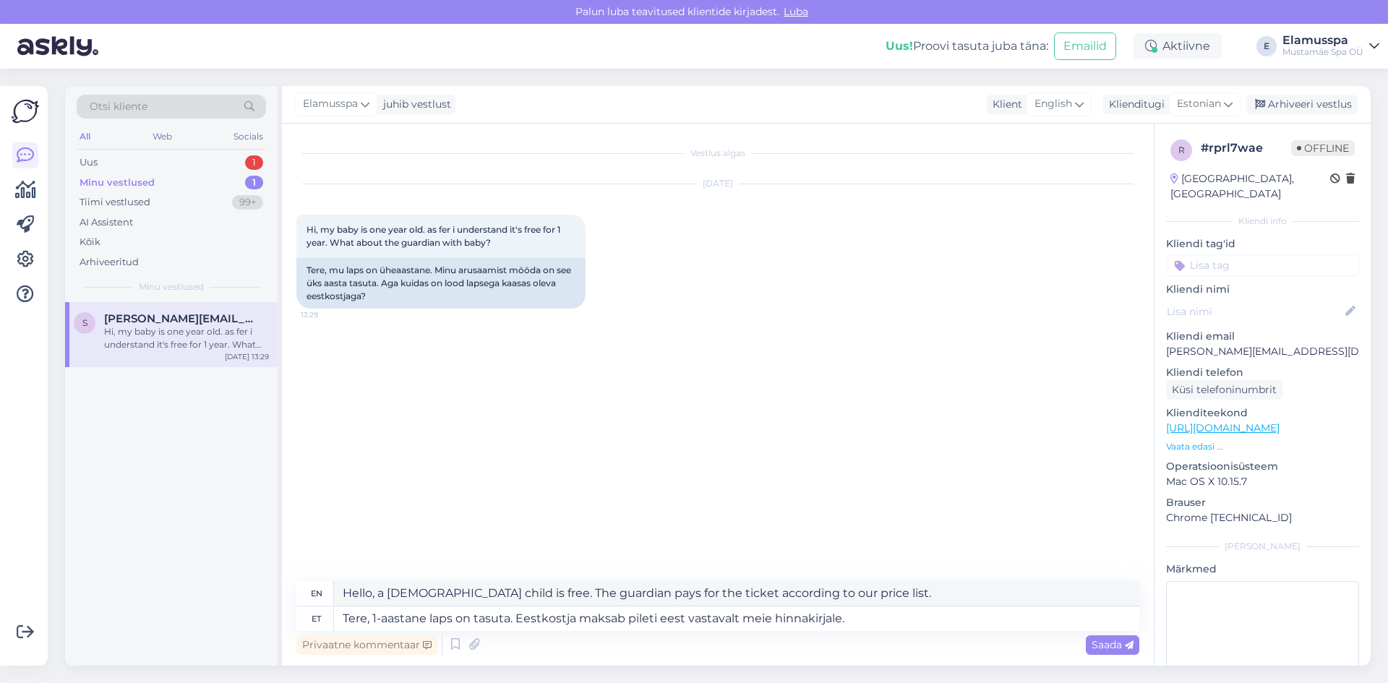
click at [802, 509] on div "Vestlus algas [DATE] Hi, my baby is one year old. as fer i understand it's free…" at bounding box center [724, 353] width 856 height 430
click at [863, 623] on textarea "Tere, 1-aastane laps on tasuta. Eestkostja maksab pileti eest vastavalt meie hi…" at bounding box center [737, 619] width 806 height 25
paste textarea "[URL][DOMAIN_NAME]"
type textarea "Tere, 1-aastane laps on tasuta. Eestkostja maksab pileti eest vastavalt meie hi…"
type textarea "Hello, a [DEMOGRAPHIC_DATA] child is free. The guardian pays for the ticket acc…"
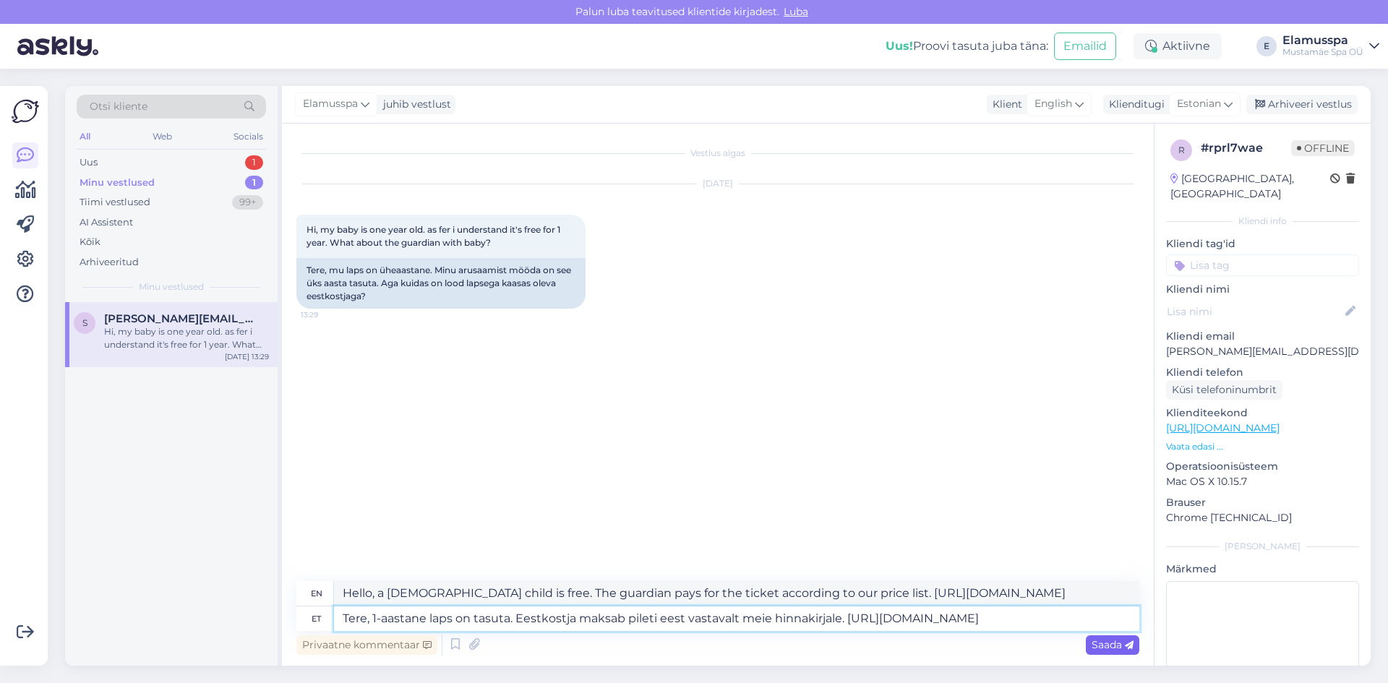
type textarea "Tere, 1-aastane laps on tasuta. Eestkostja maksab pileti eest vastavalt meie hi…"
click at [1137, 651] on div "Saada" at bounding box center [1113, 646] width 54 height 20
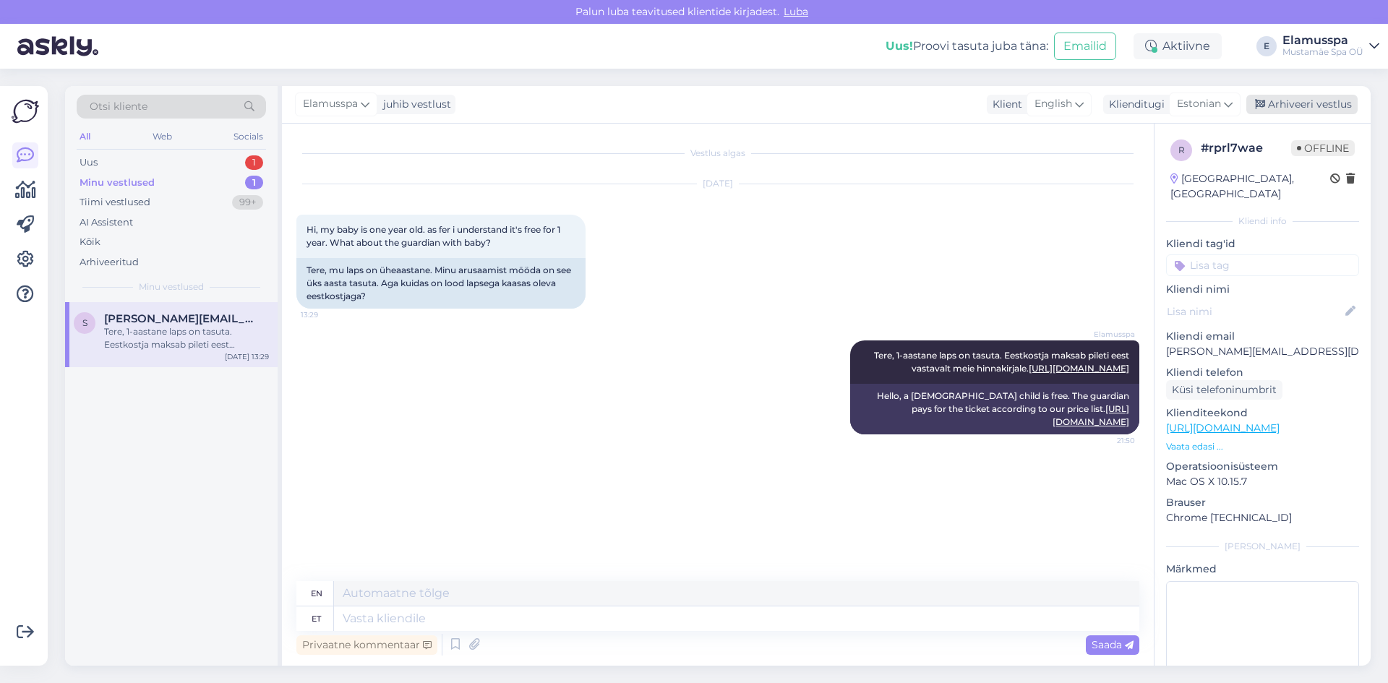
click at [1307, 112] on div "Arhiveeri vestlus" at bounding box center [1302, 105] width 111 height 20
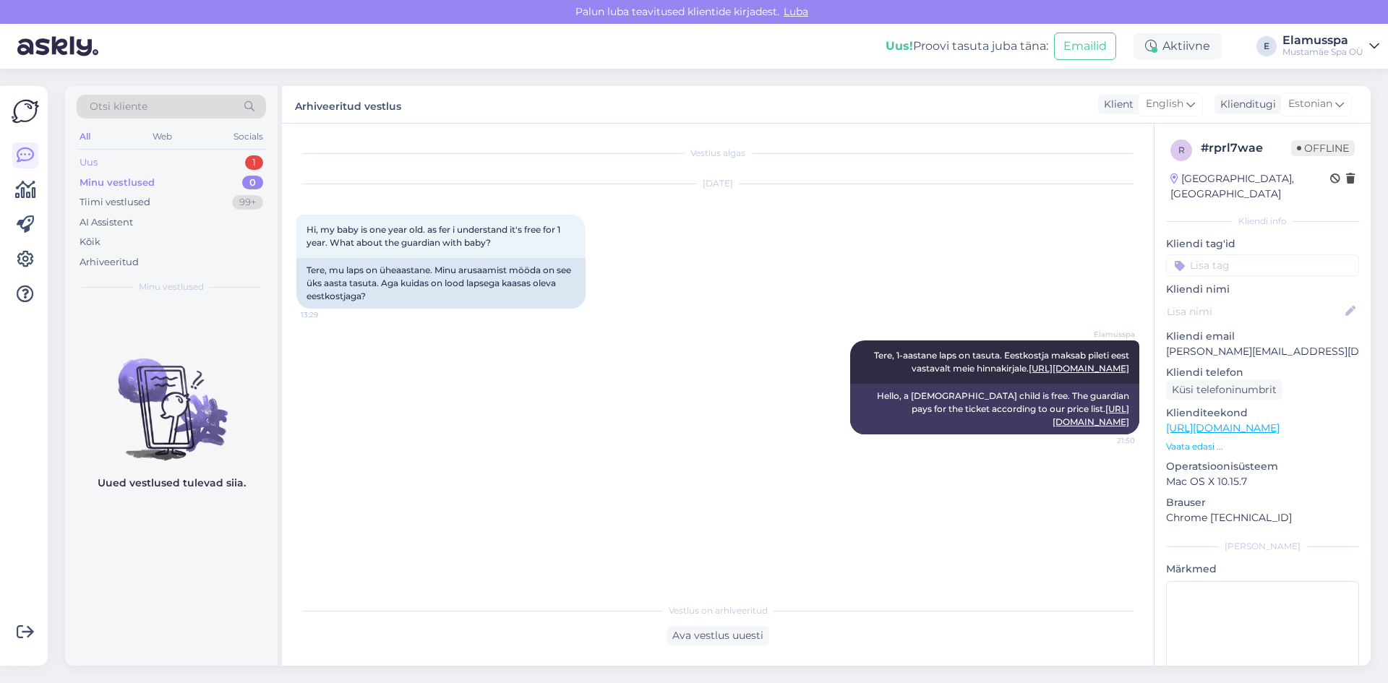
click at [250, 160] on div "1" at bounding box center [254, 162] width 18 height 14
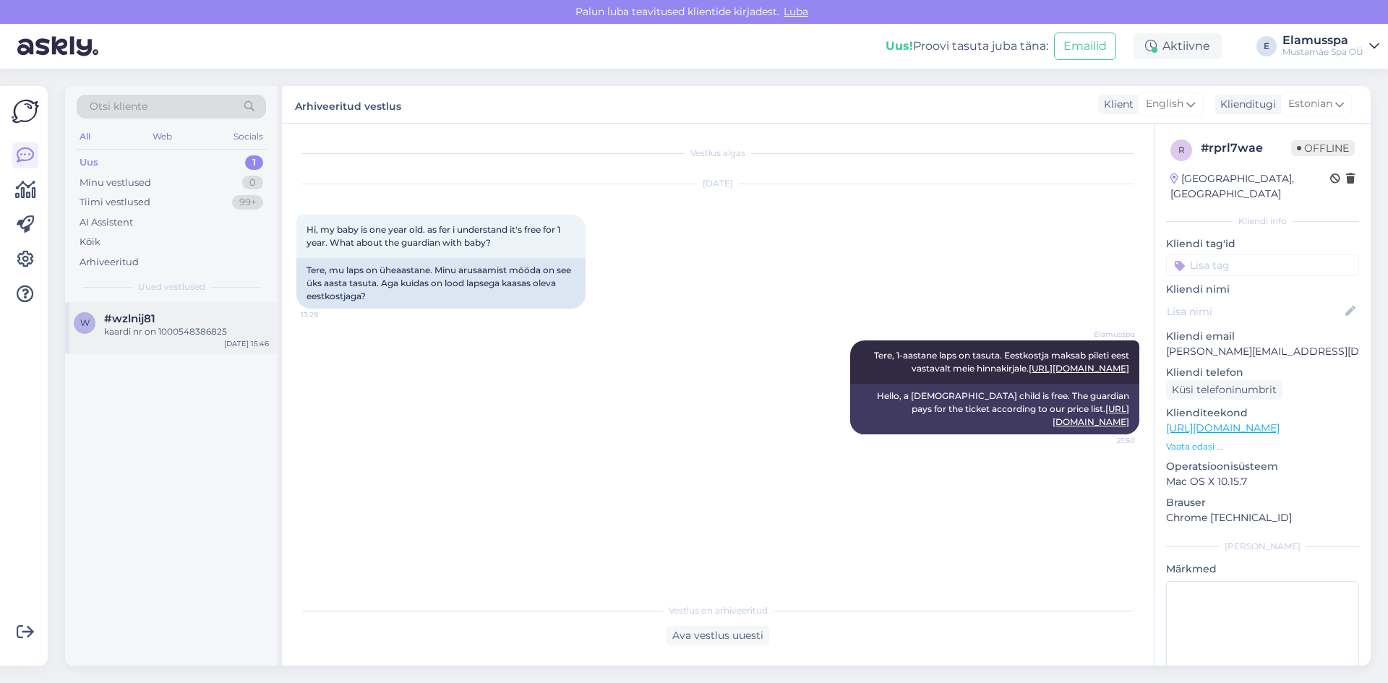
click at [172, 336] on div "kaardi nr on 1000548386825" at bounding box center [186, 331] width 165 height 13
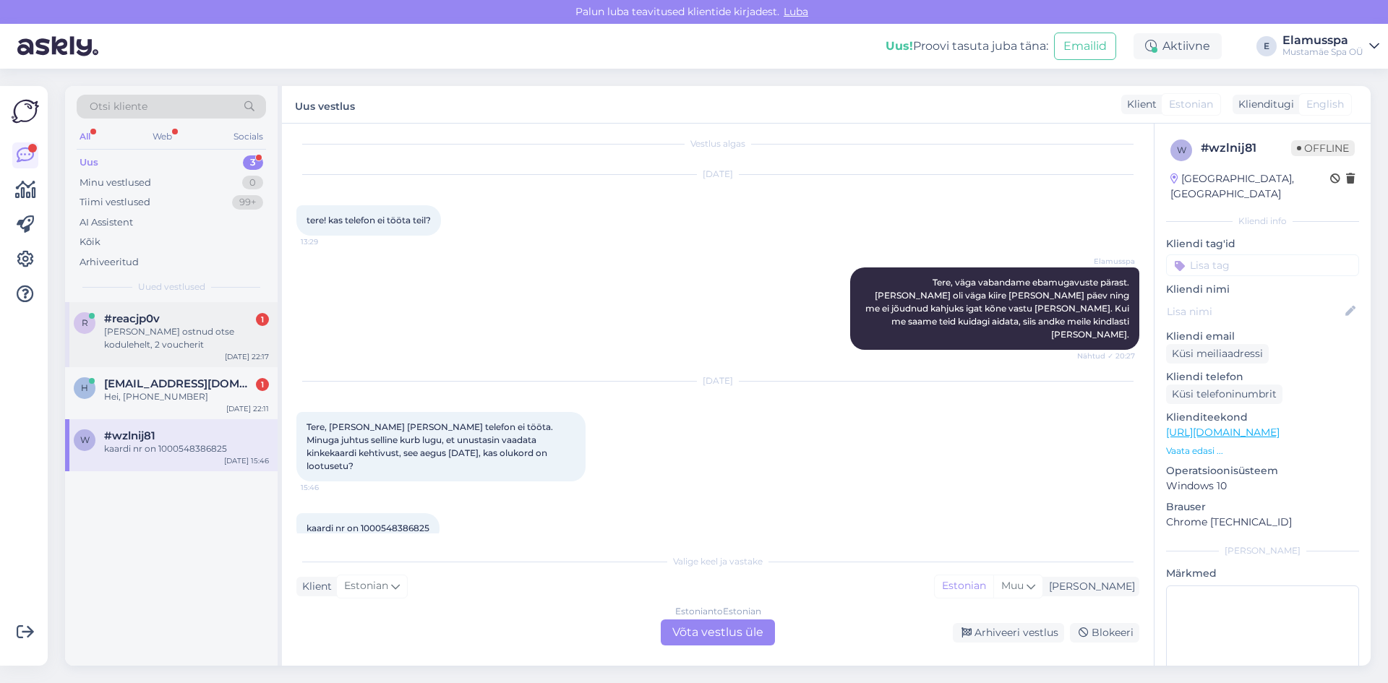
click at [145, 344] on div "[PERSON_NAME] ostnud otse kodulehelt, 2 voucherit" at bounding box center [186, 338] width 165 height 26
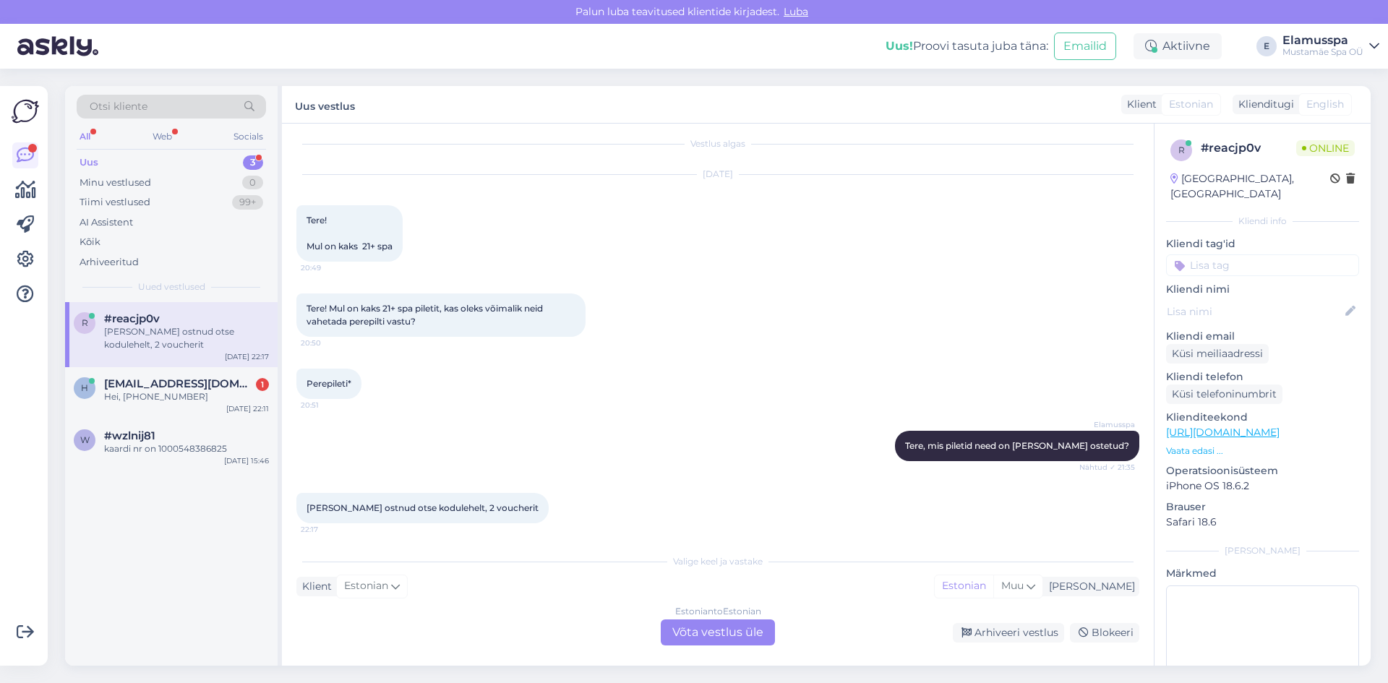
scroll to position [106, 0]
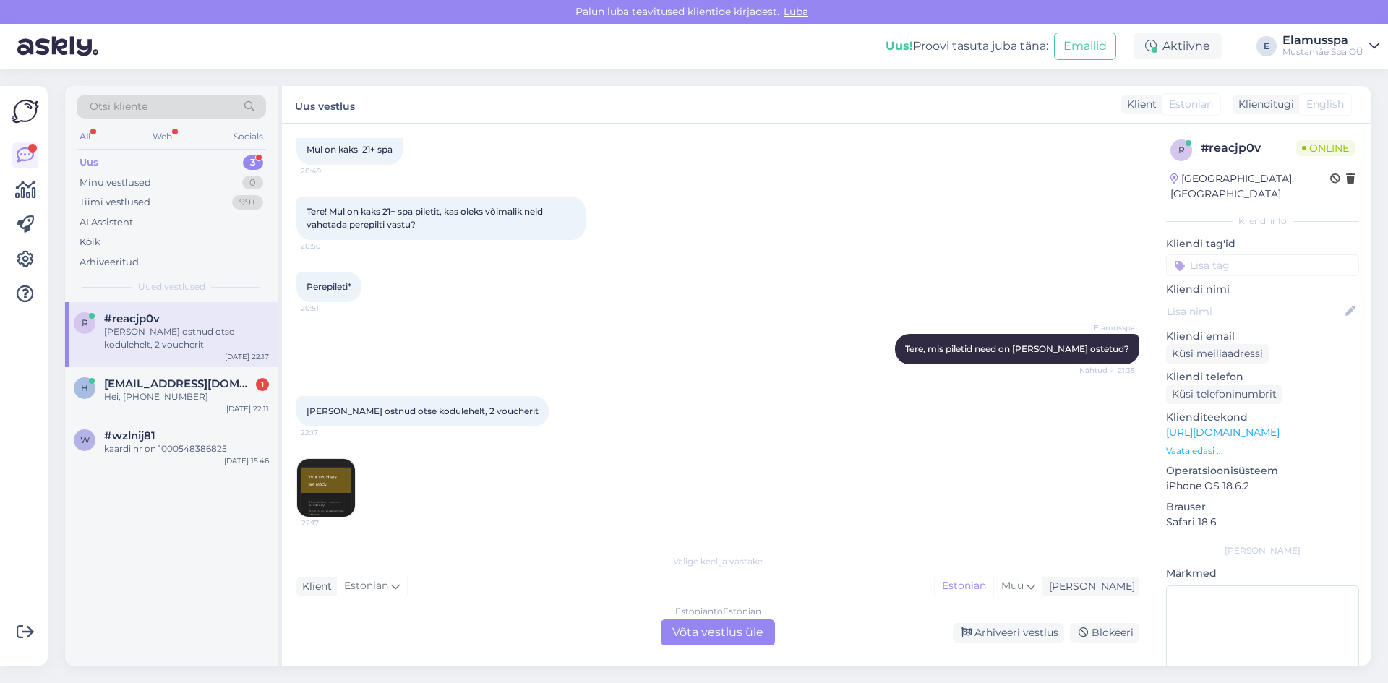
click at [337, 484] on img at bounding box center [326, 488] width 58 height 58
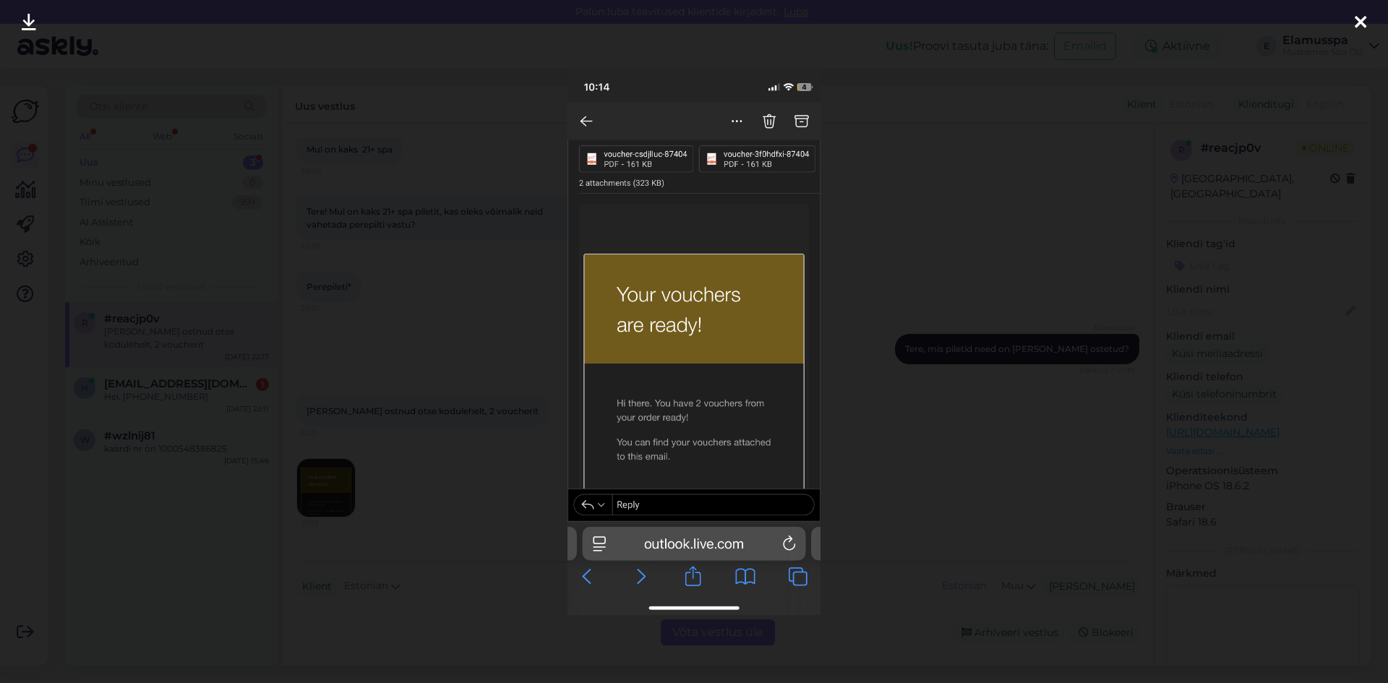
click at [935, 432] on div at bounding box center [694, 341] width 1388 height 683
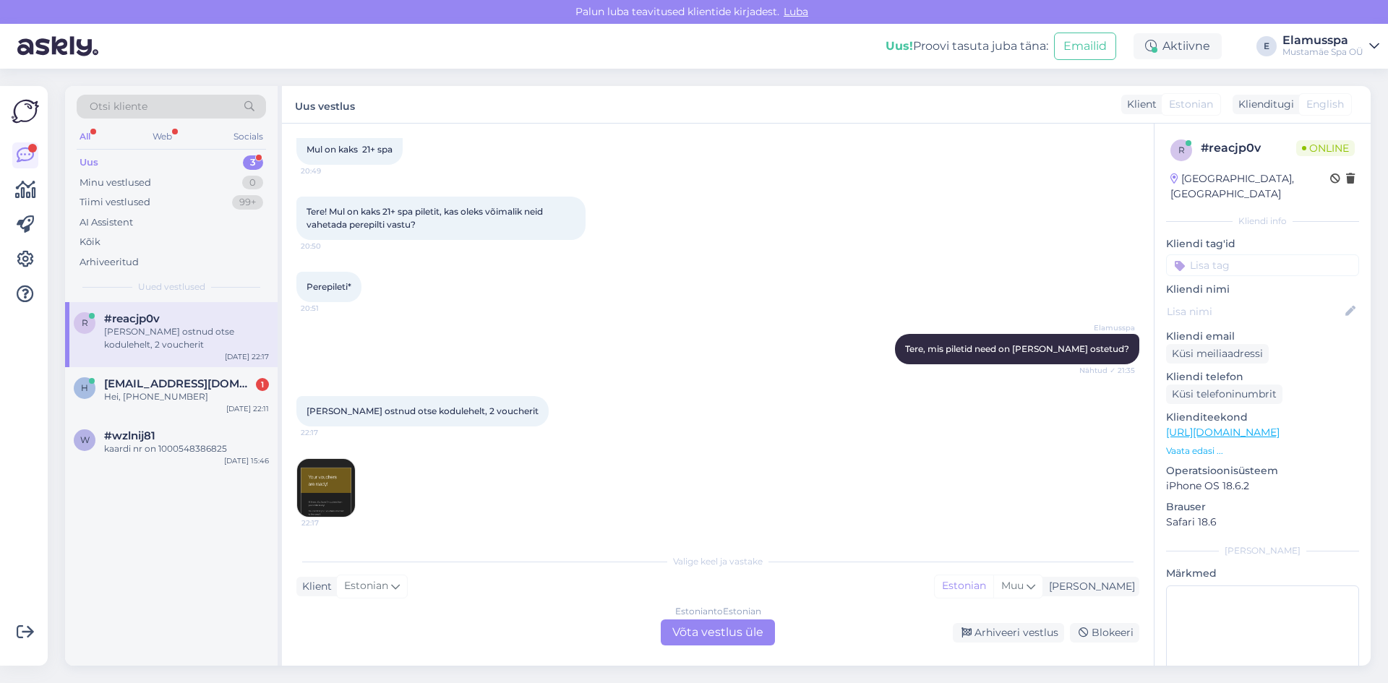
click at [760, 633] on div "Estonian to Estonian Võta vestlus üle" at bounding box center [718, 633] width 114 height 26
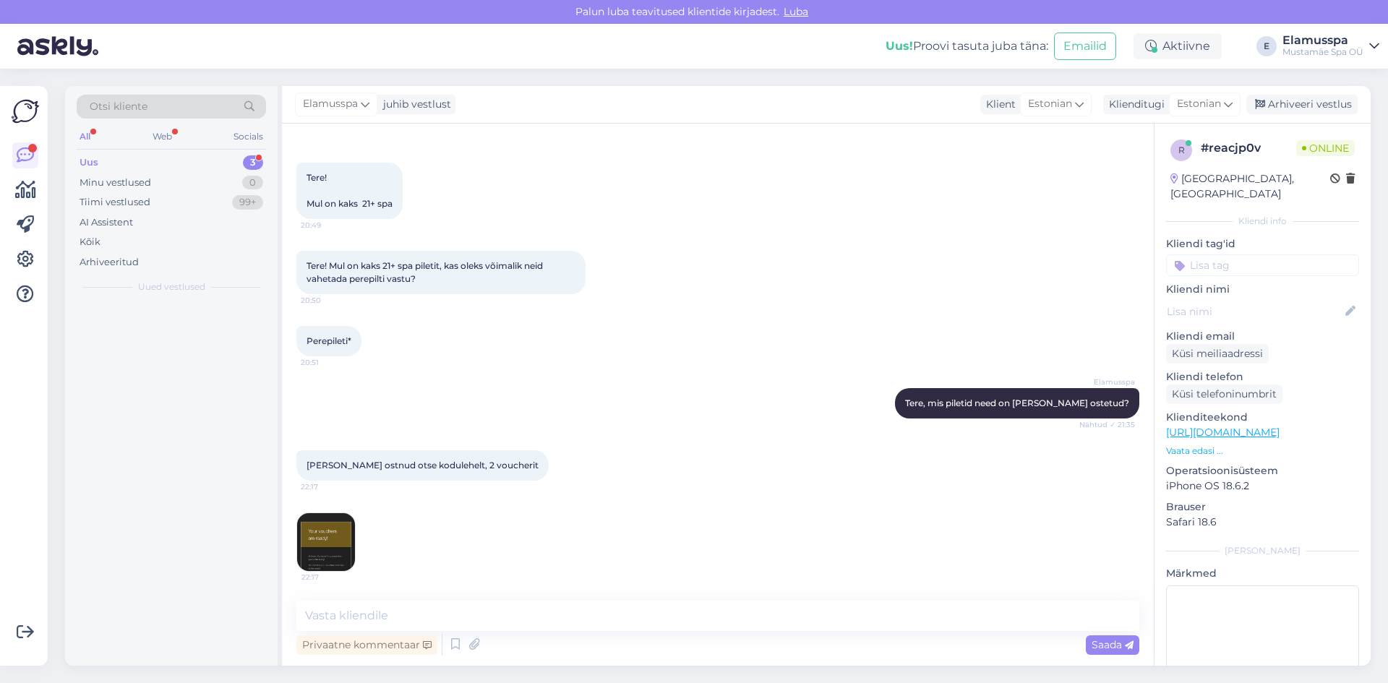
scroll to position [52, 0]
click at [765, 618] on textarea at bounding box center [717, 616] width 843 height 30
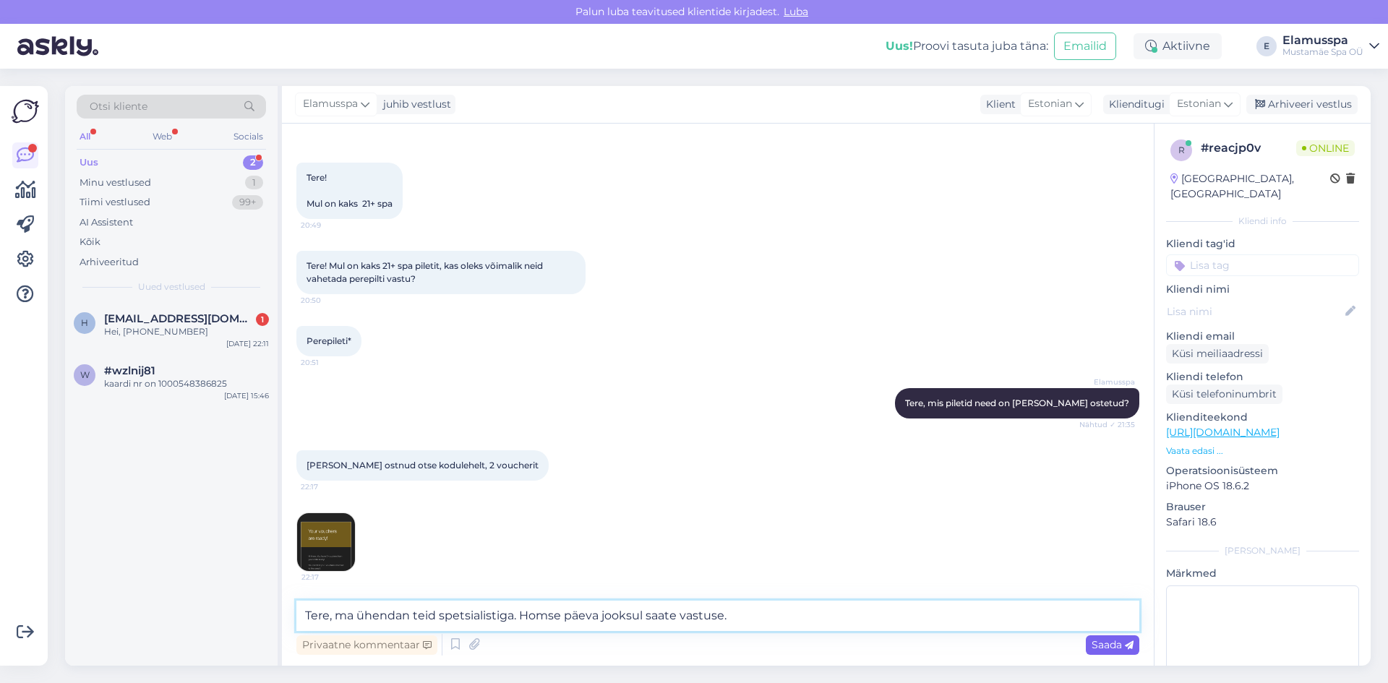
type textarea "Tere, ma ühendan teid spetsialistiga. Homse päeva jooksul saate vastuse."
click at [1103, 651] on span "Saada" at bounding box center [1113, 644] width 42 height 13
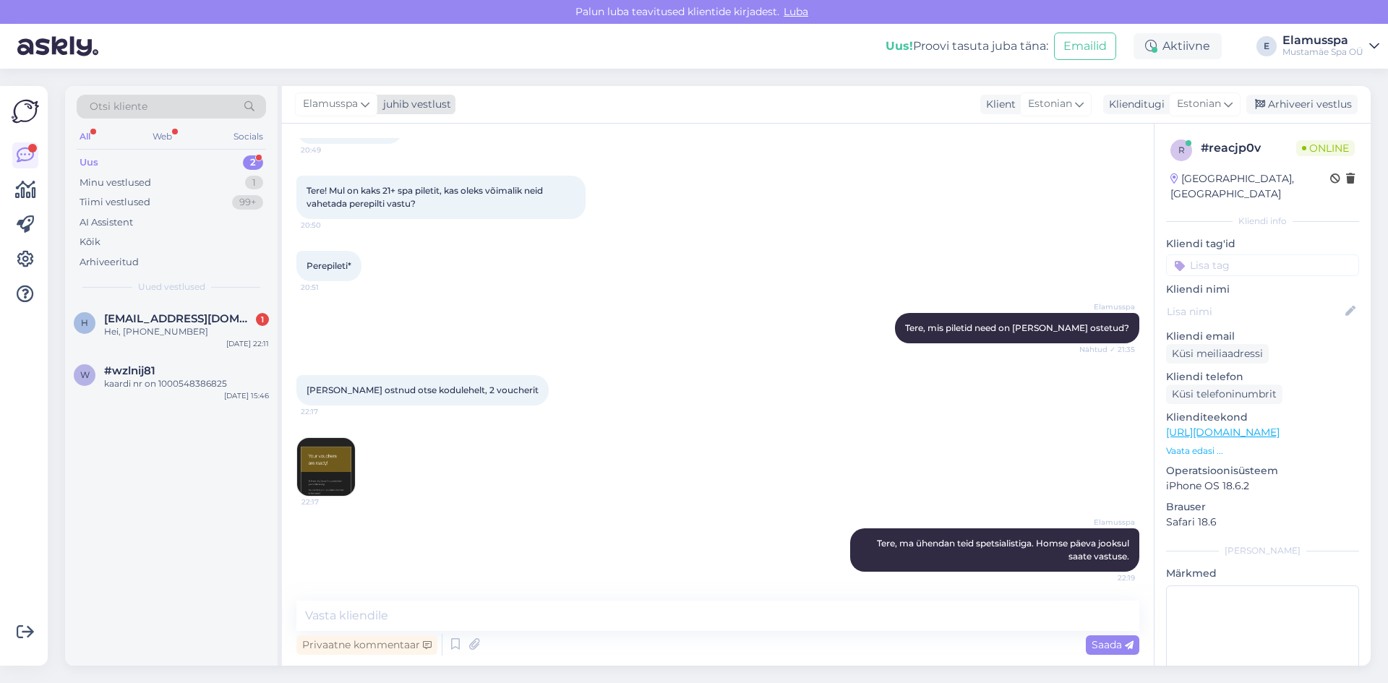
click at [393, 106] on div "juhib vestlust" at bounding box center [414, 104] width 74 height 15
click at [383, 218] on div "[EMAIL_ADDRESS][DOMAIN_NAME]" at bounding box center [377, 219] width 120 height 13
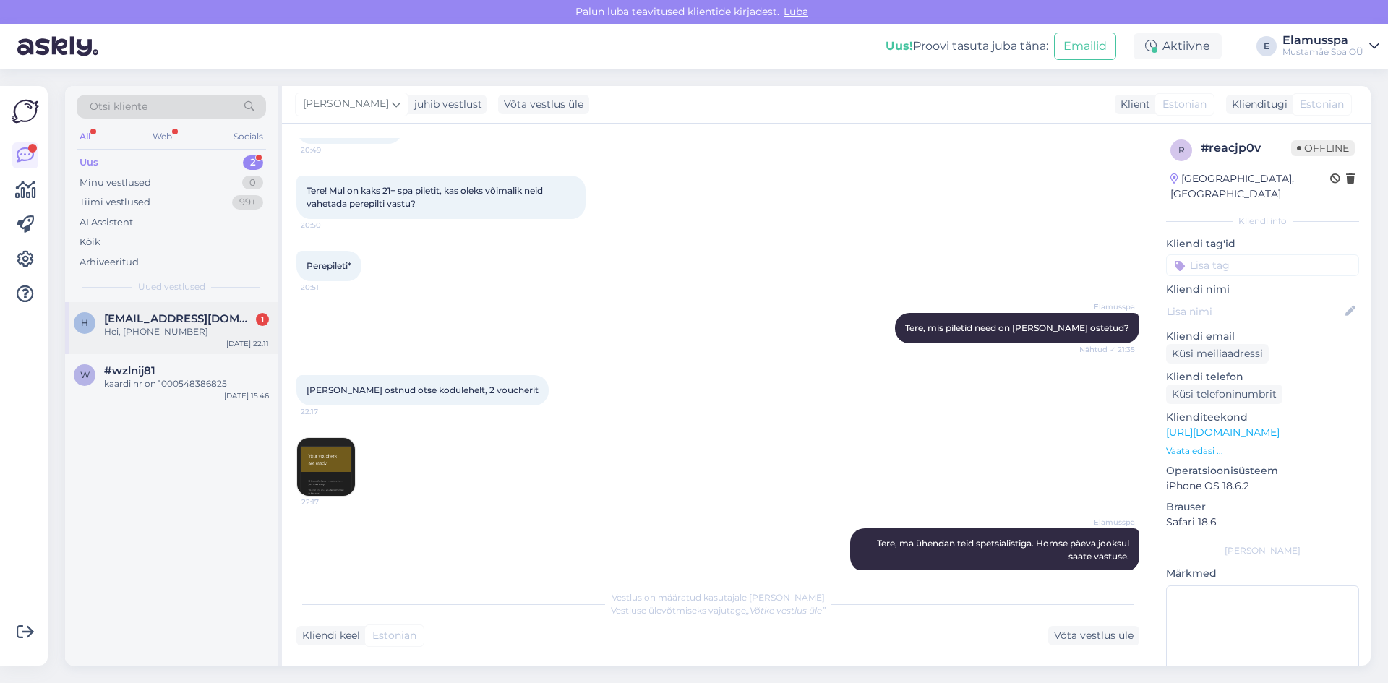
click at [165, 328] on div "Hei, [PHONE_NUMBER]" at bounding box center [186, 331] width 165 height 13
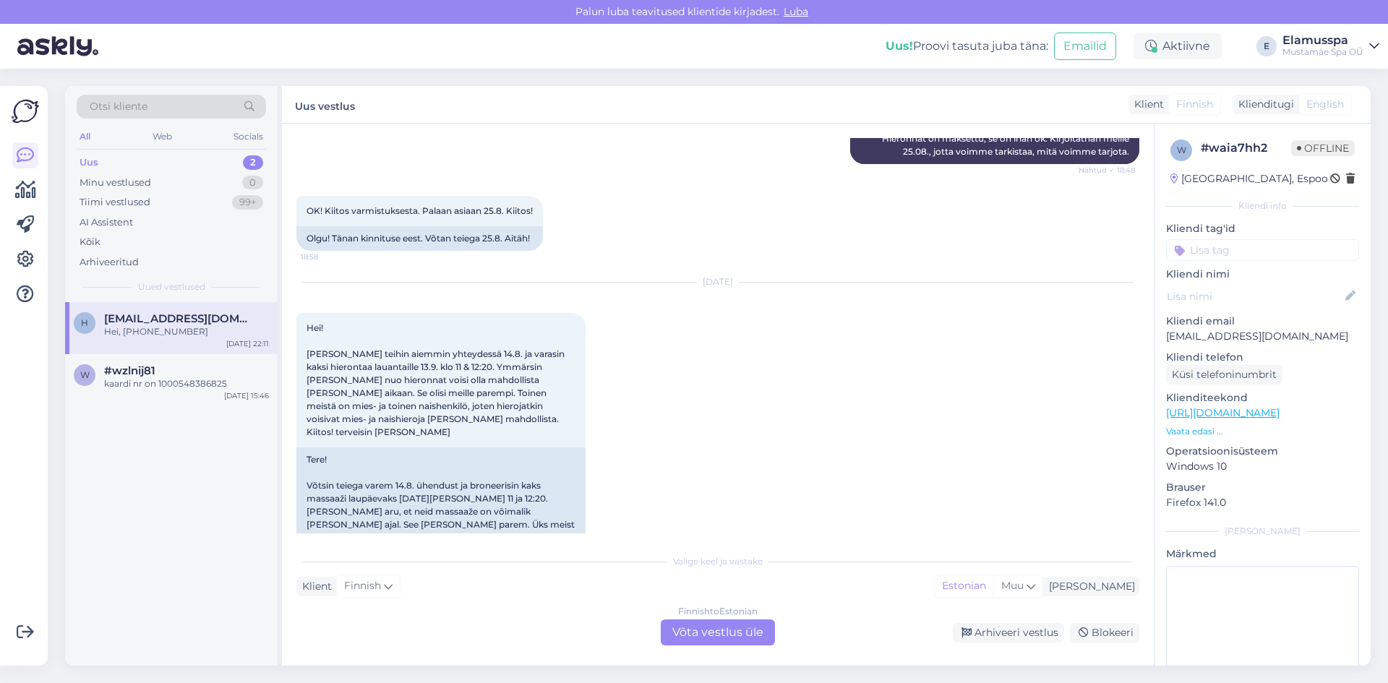
scroll to position [2135, 0]
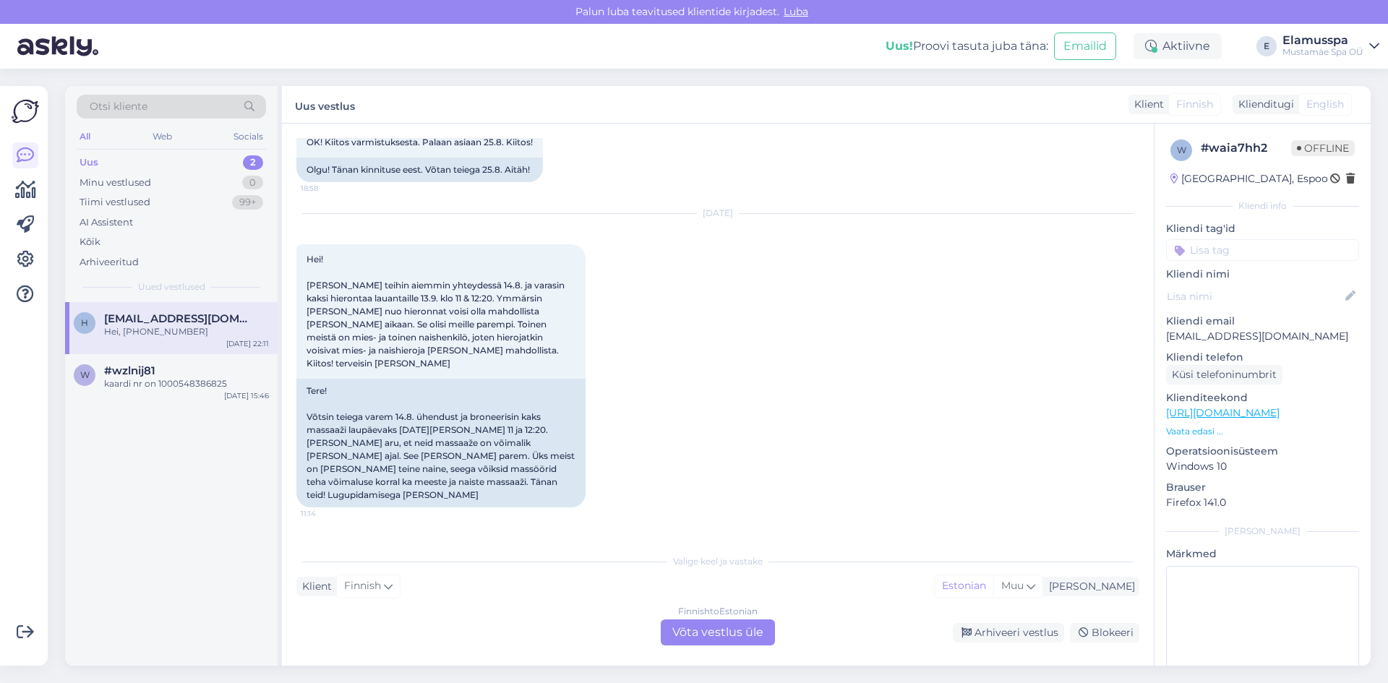
click at [738, 637] on div "Finnish to Estonian Võta vestlus üle" at bounding box center [718, 633] width 114 height 26
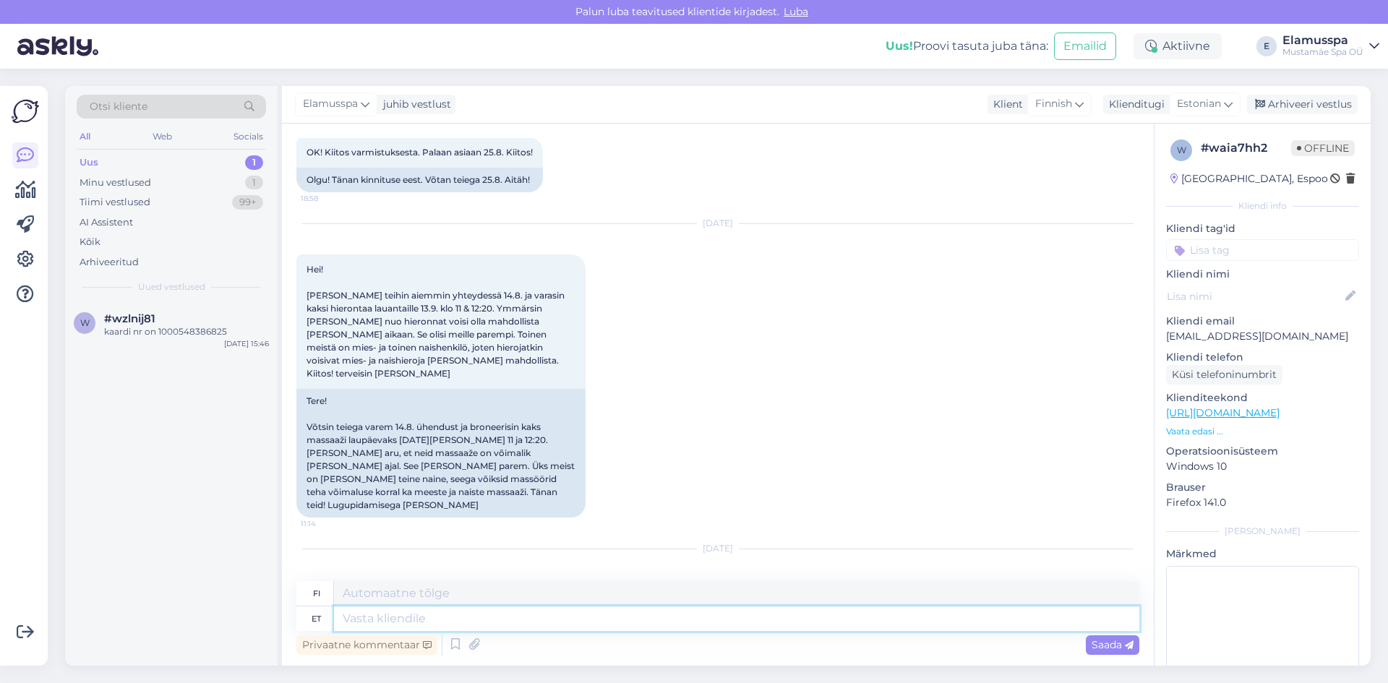
click at [638, 623] on textarea at bounding box center [737, 619] width 806 height 25
type textarea "Tere"
type textarea "Hei"
type textarea "Tere,"
type textarea "Hei,"
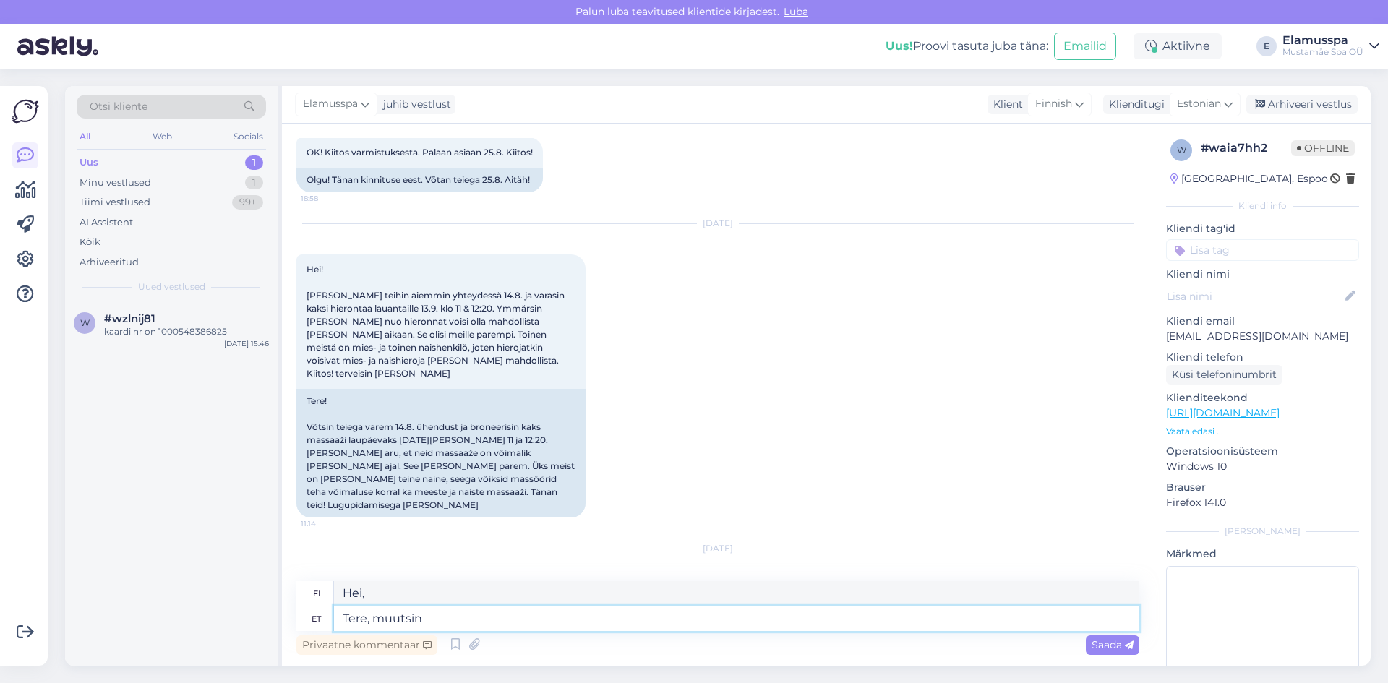
type textarea "Tere, muutsin"
type textarea "Hei, minä vaihdoin"
type textarea "Tere, muutsin teie"
type textarea "Hei, muutin sinun"
type textarea "Tere, muutsin teie massaažid"
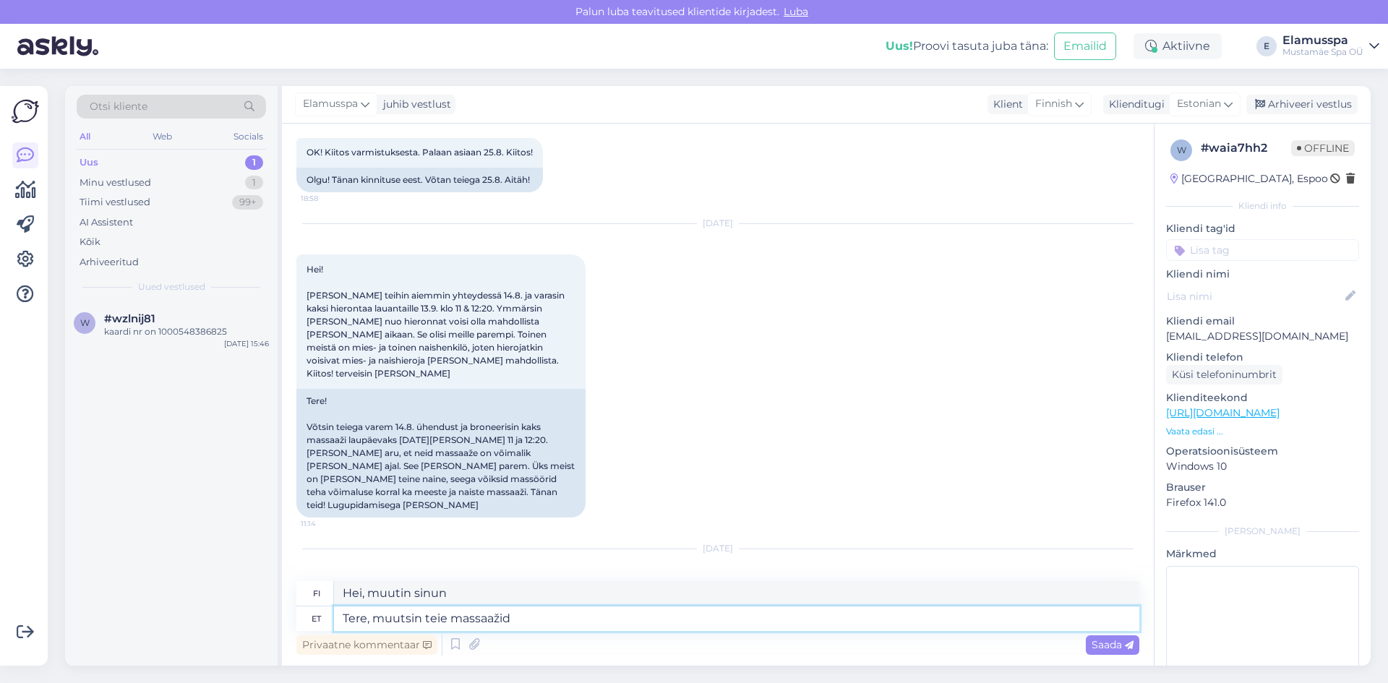
type textarea "Hei, muutin hierontatapojasi."
type textarea "Tere, muutsin teie massaažid. Nüüd n"
type textarea "Hei, muutin hierontatapaasi. Nyt"
type textarea "Tere, muutsin teie massaažid. Nüüd need"
type textarea "Hei, muutin hierontasi. Nyt ne"
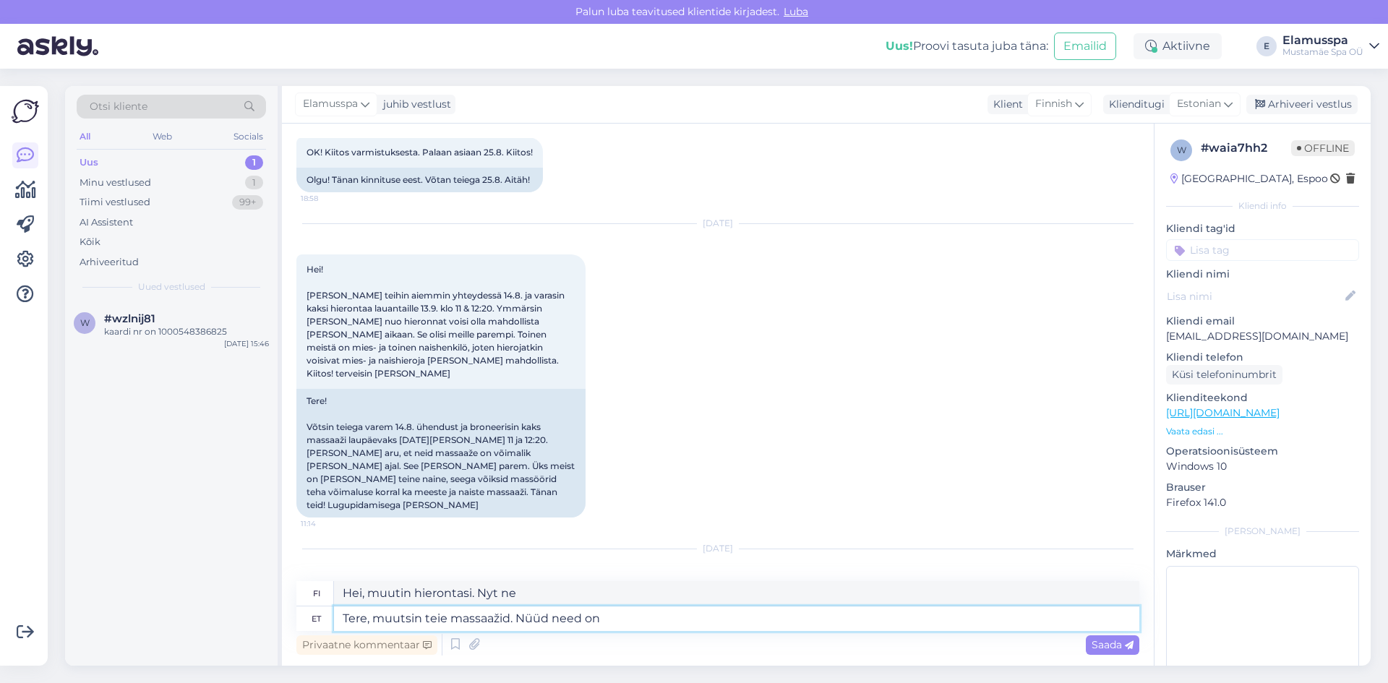
type textarea "Tere, muutsin teie massaažid. Nüüd need on"
type textarea "Hei, muutin hierontasi. Nyt ne ovat"
type textarea "Tere, muutsin teie massaažid. Nüüd need on täpselt s"
type textarea "Hei, muutin hierontasi. Nyt ne ovat täsmälleen"
type textarea "Tere, muutsin teie massaažid. Nüüd need on täpselt [PERSON_NAME]"
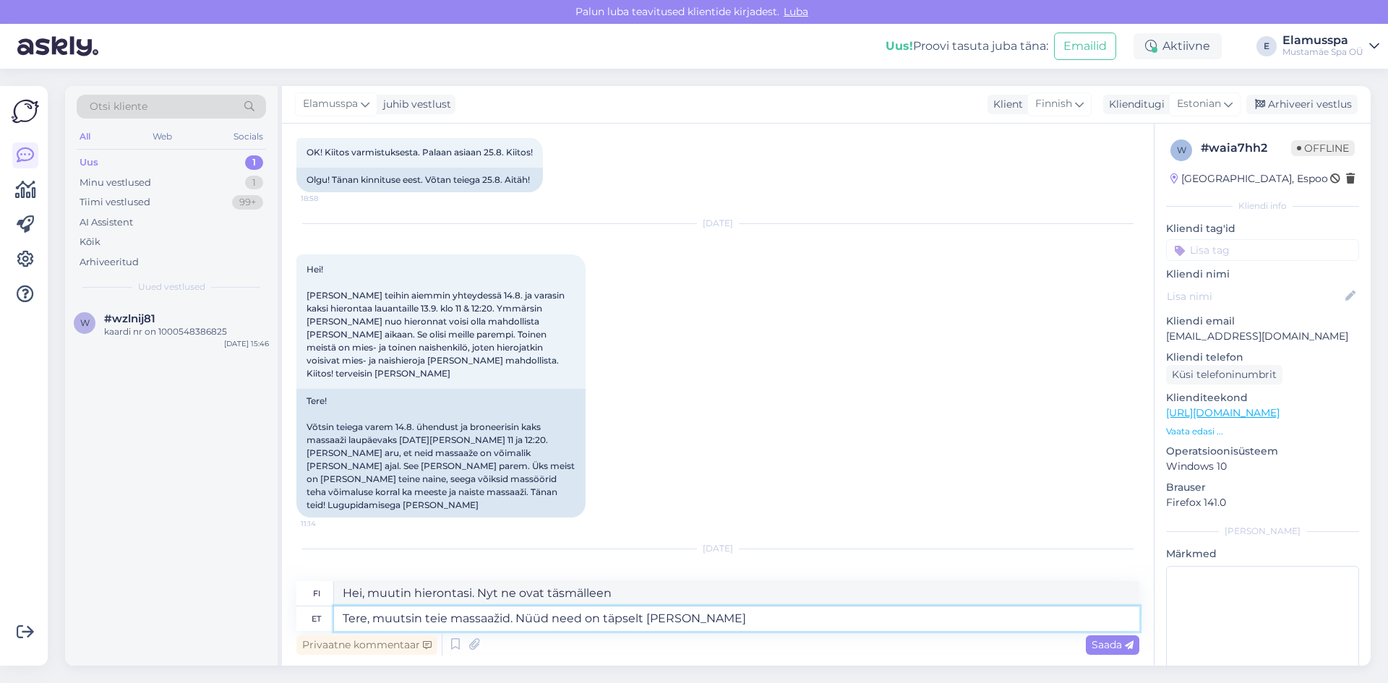
type textarea "Hei, muutin hierontavaihtoehtojasi. Nyt ne ovat täsmälleen samat."
type textarea "Tere, muutsin teie massaažid. Nüüd need on täpselt [PERSON_NAME]"
type textarea "Hei, muutin hieronta-aikataulujasi. Nyt ne ovat täsmälleen [PERSON_NAME] aikaan."
type textarea "Tere, muutsin teie massaažid. Nüüd need on täpselt [PERSON_NAME] aga er"
type textarea "Hei, muutin hieronta-aikasi. Nyt ne ovat täsmälleen [PERSON_NAME] aikaan, mutta"
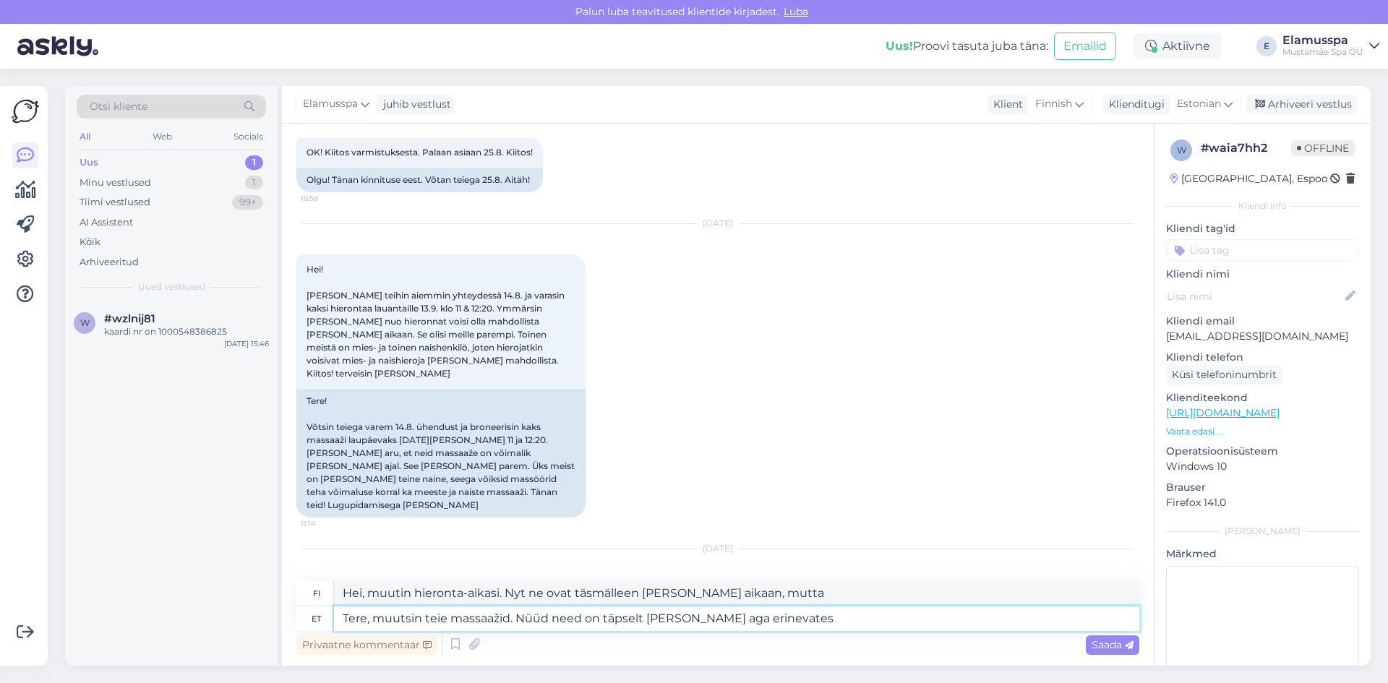
type textarea "Tere, muutsin teie massaažid. Nüüd need on täpselt [PERSON_NAME] aga erinevates…"
type textarea "Hei, muutin hieronta-aikataulujasi. Nyt ne ovat täsmälleen [PERSON_NAME] aikaan…"
type textarea "Tere, muutsin teie massaažid. Nüüd need on täpselt [PERSON_NAME] aga erinevates…"
type textarea "Hei, muutin hieronta-aikataulujasi. Nyt ne ovat täsmälleen [PERSON_NAME] aikaan…"
type textarea "Tere, muutsin teie massaažid. Nüüd need on täpselt [PERSON_NAME] aga erinevates…"
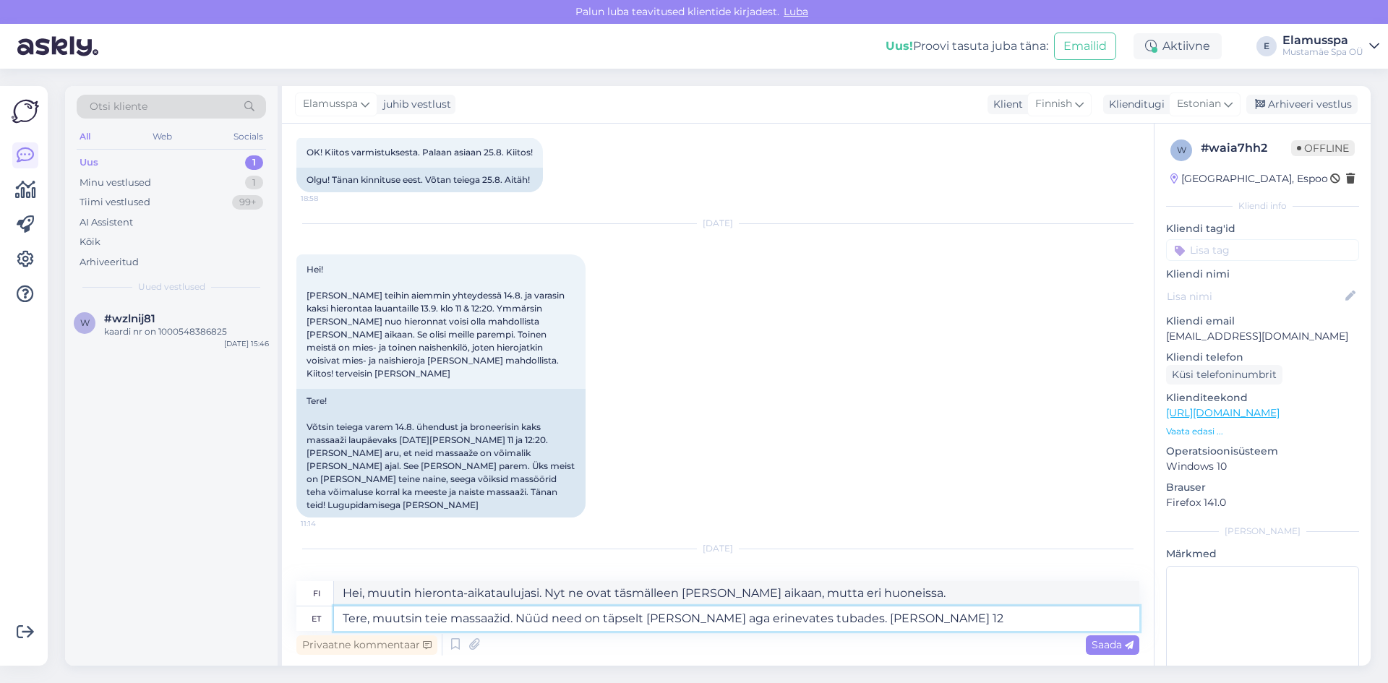
type textarea "Hei, muutin hieronta-aikataulujasi. Nyt ne ovat täsmälleen [PERSON_NAME] aikaan…"
type textarea "Tere, muutsin teie massaažid. Nüüd need on täpselt [PERSON_NAME] aga erinevates…"
type textarea "Hei, muutin hieronta-aikataulujasi. Nyt ne ovat täsmälleen [PERSON_NAME] aikaan…"
type textarea "Tere, muutsin teie massaažid. Nüüd need on täpselt [PERSON_NAME] aga erinevates…"
click at [1118, 640] on span "Saada" at bounding box center [1113, 644] width 42 height 13
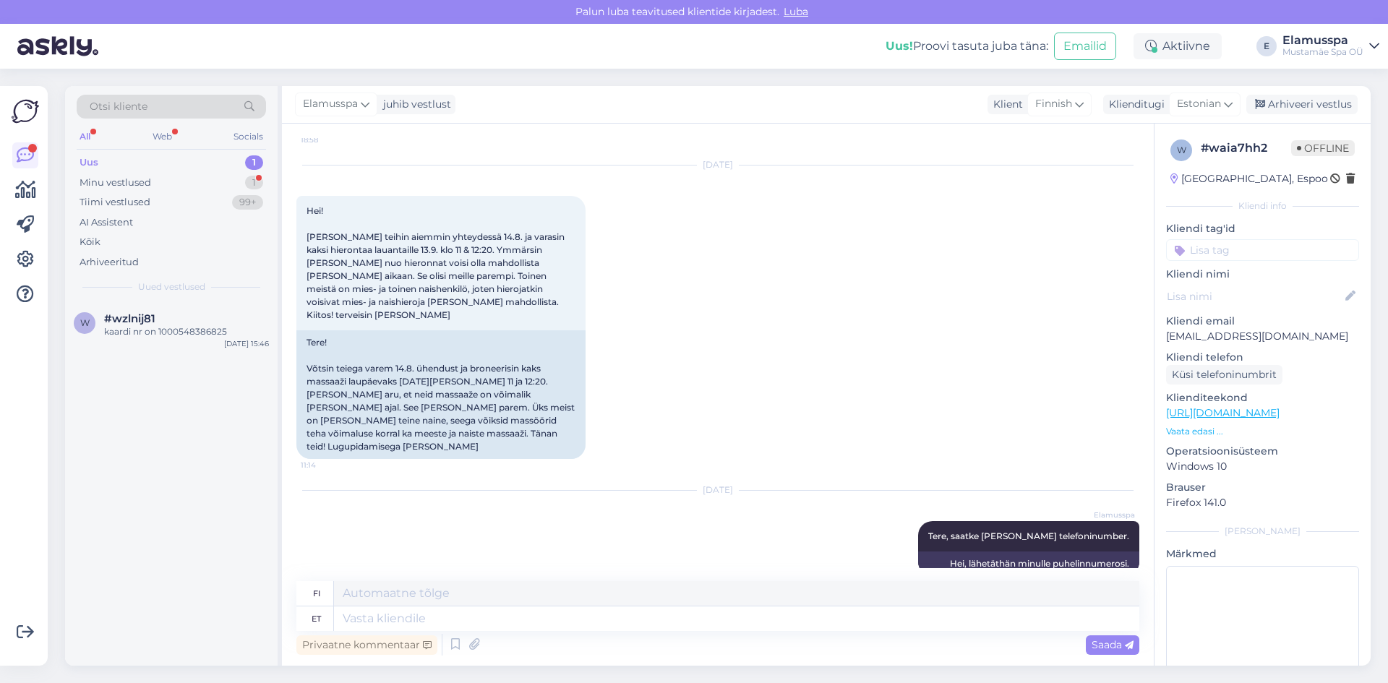
scroll to position [2238, 0]
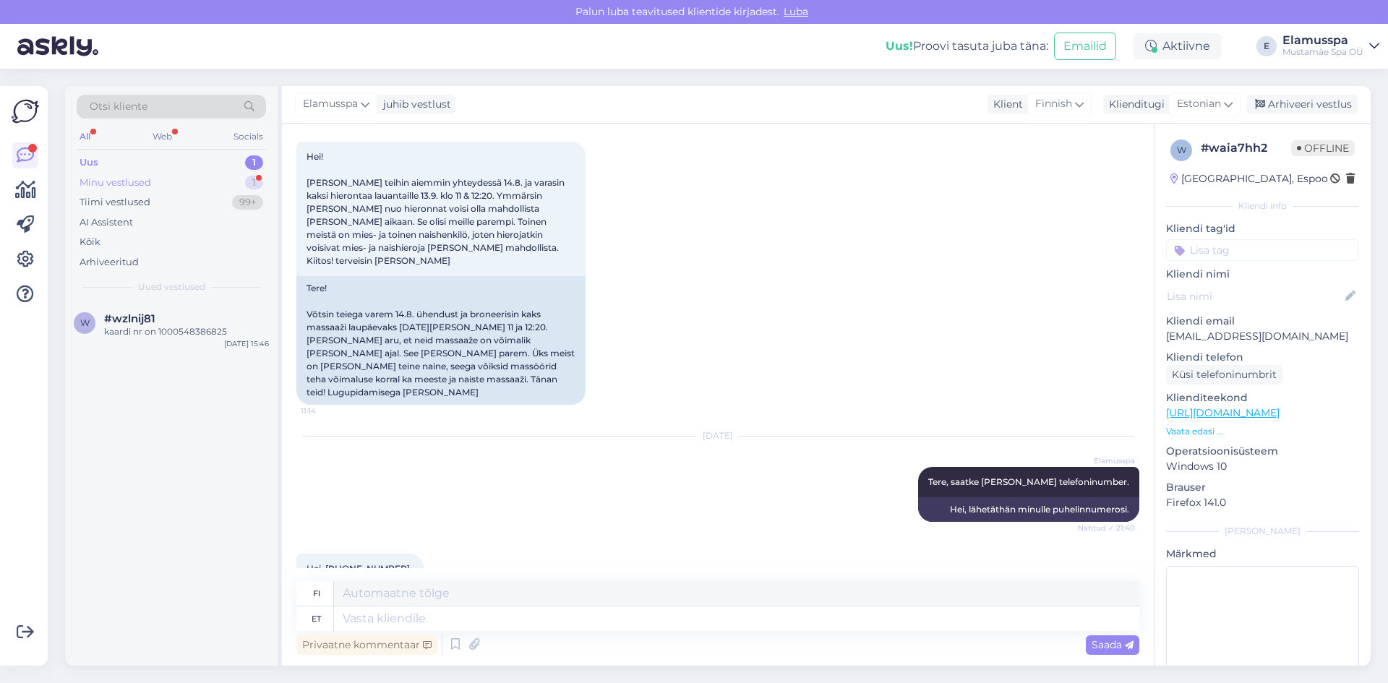
click at [176, 176] on div "Minu vestlused 1" at bounding box center [171, 183] width 189 height 20
click at [249, 160] on div "1" at bounding box center [254, 162] width 18 height 14
click at [236, 188] on div "Minu vestlused 1" at bounding box center [171, 183] width 189 height 20
click at [218, 335] on div "Tere, muutsin teie massaažid. Nüüd need on täpselt [PERSON_NAME] aga erinevates…" at bounding box center [186, 338] width 165 height 26
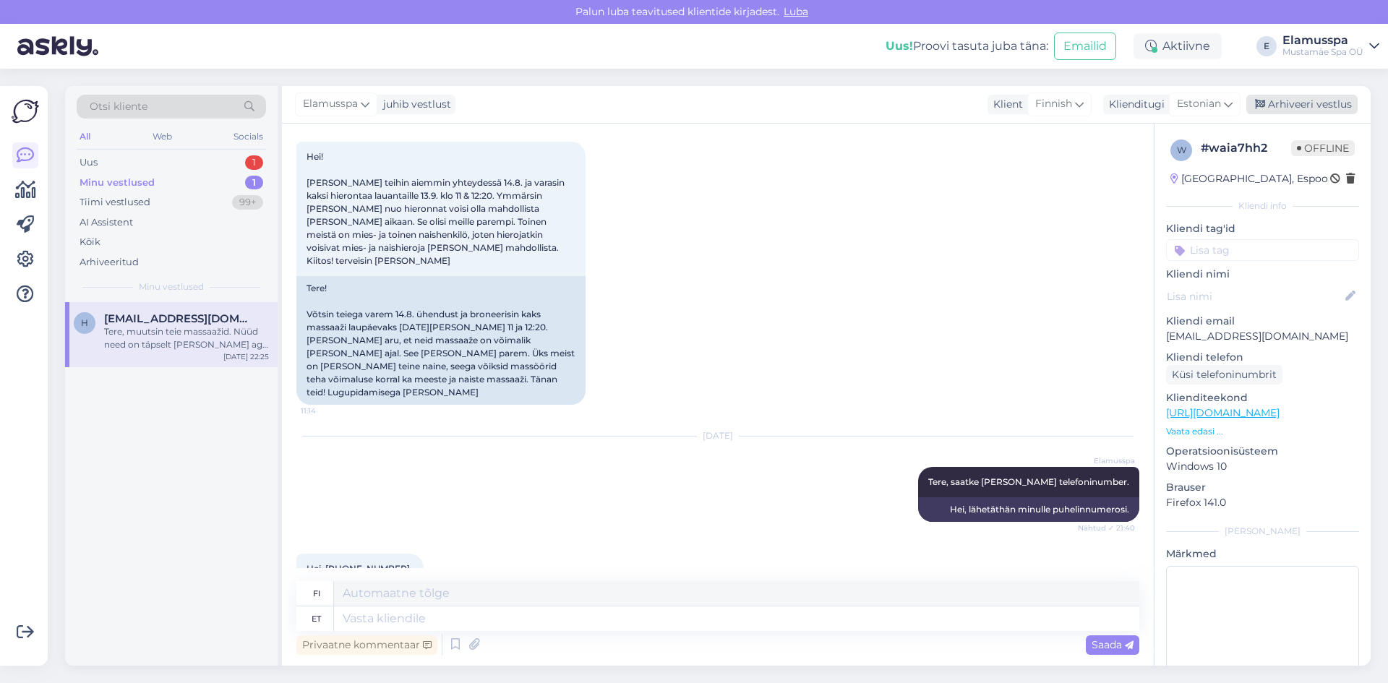
click at [1283, 110] on div "Arhiveeri vestlus" at bounding box center [1302, 105] width 111 height 20
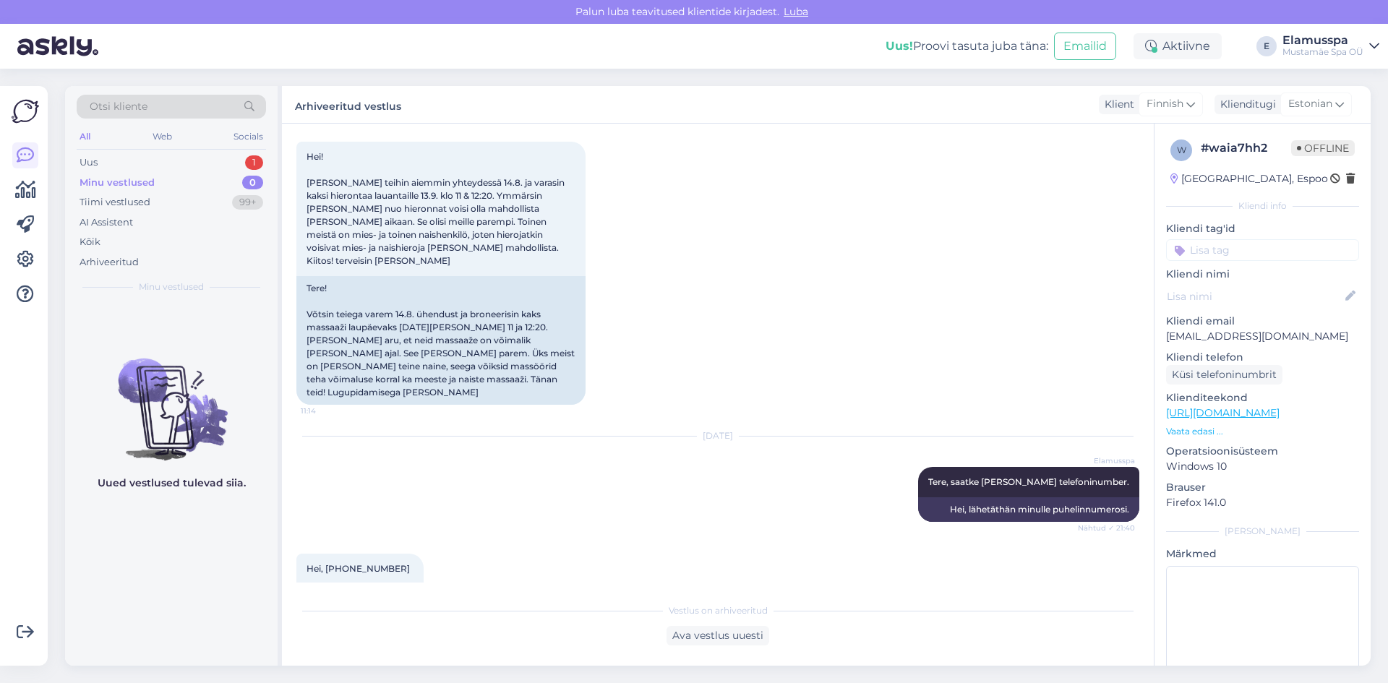
scroll to position [2223, 0]
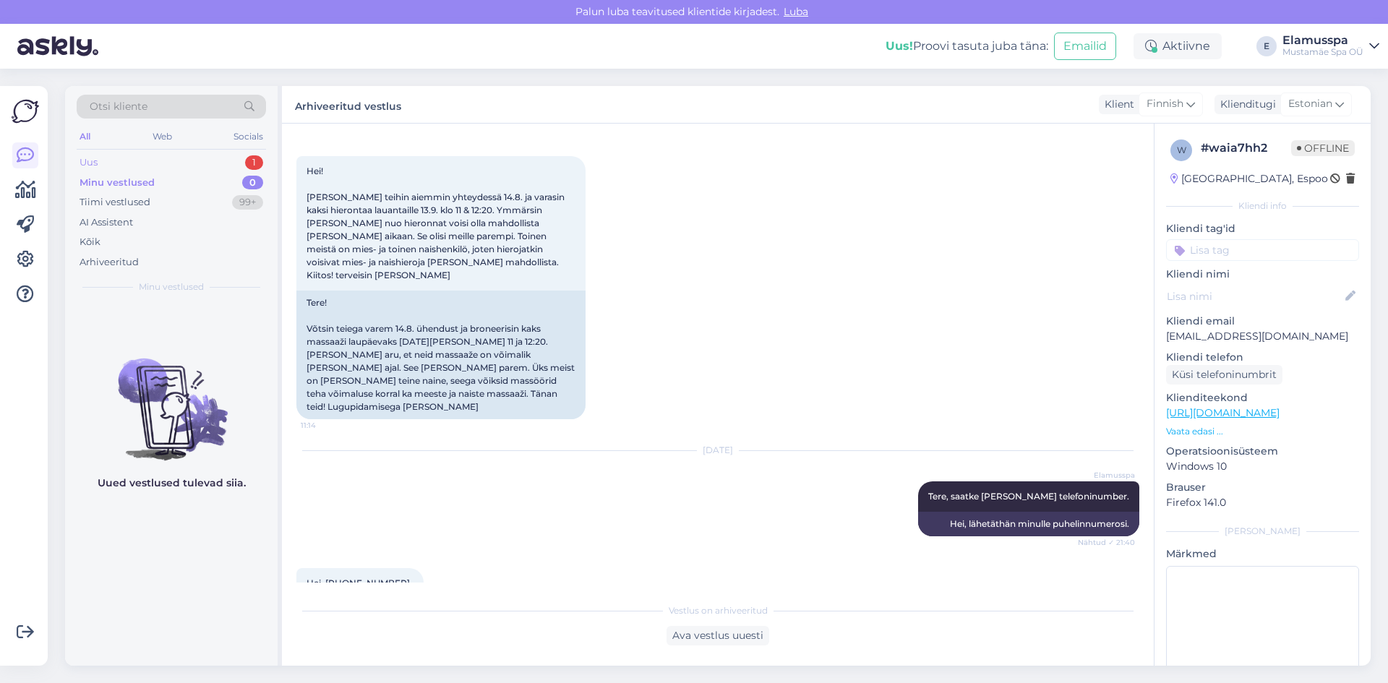
click at [137, 161] on div "Uus 1" at bounding box center [171, 163] width 189 height 20
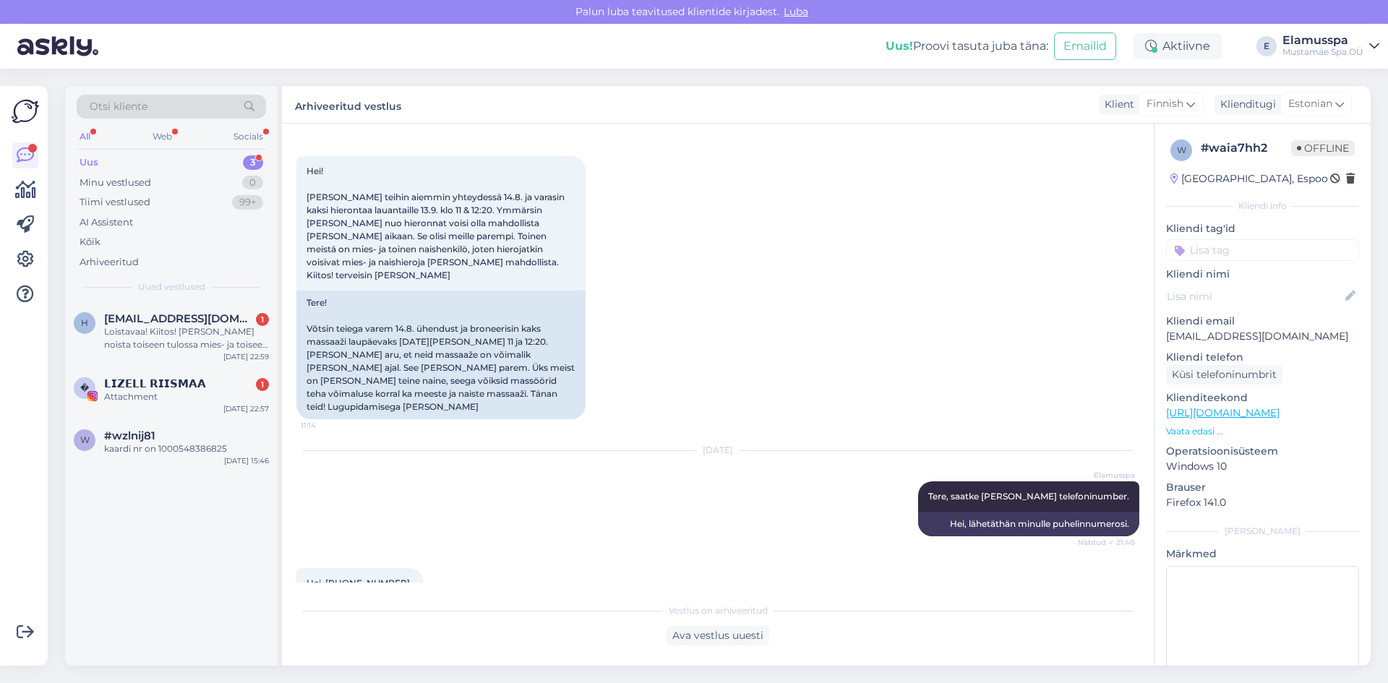
scroll to position [2299, 0]
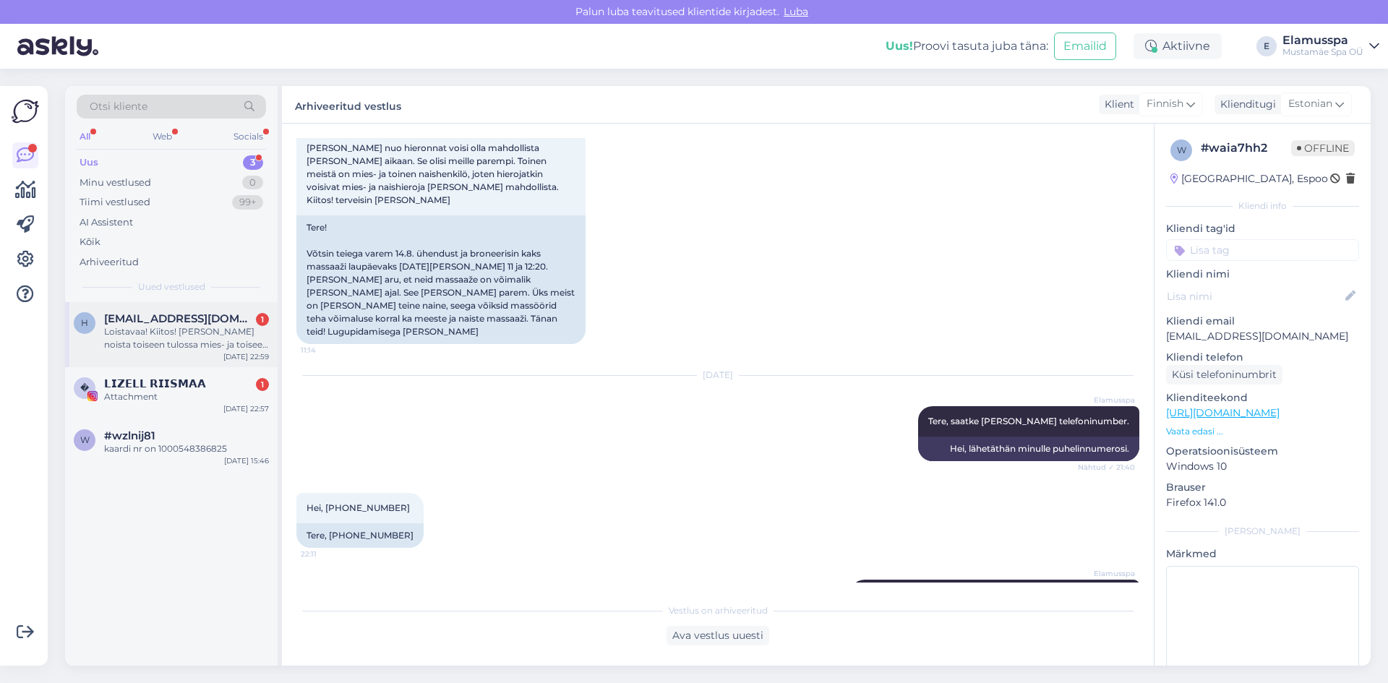
click at [190, 318] on span "[EMAIL_ADDRESS][DOMAIN_NAME]" at bounding box center [179, 318] width 150 height 13
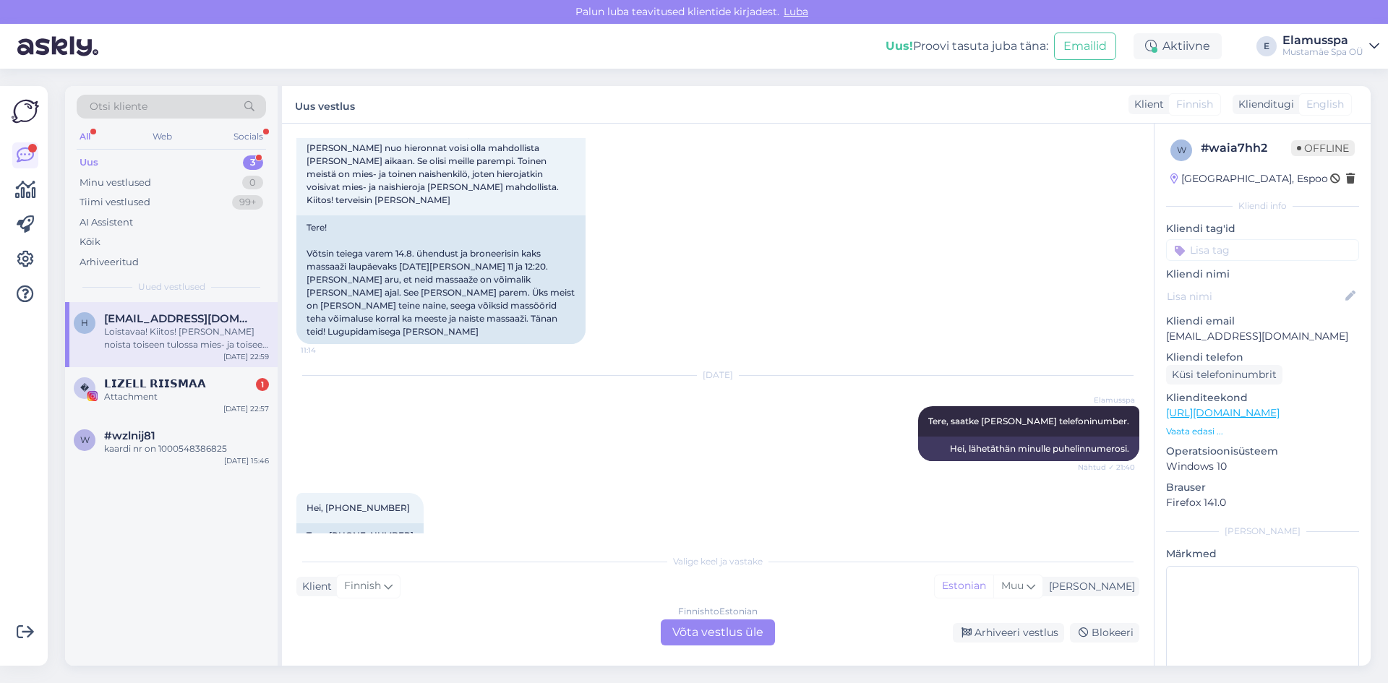
scroll to position [2348, 0]
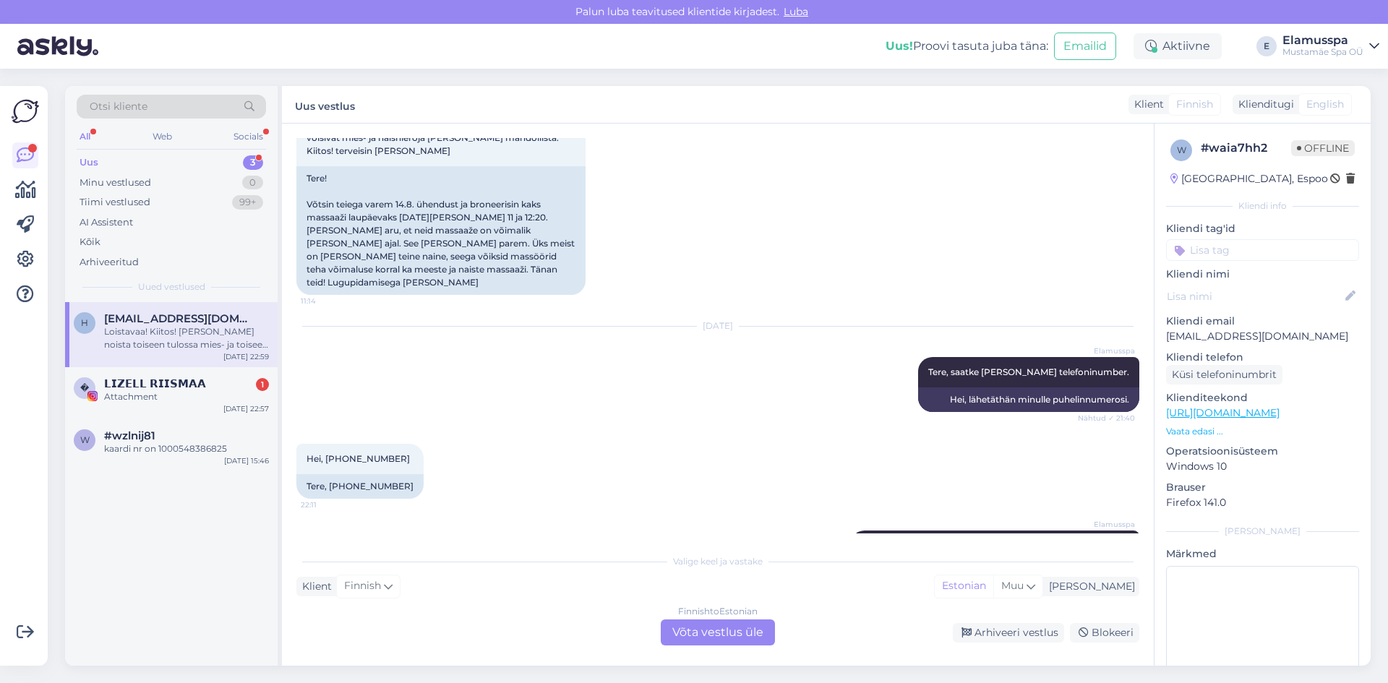
click at [754, 638] on div "Finnish to Estonian Võta vestlus üle" at bounding box center [718, 633] width 114 height 26
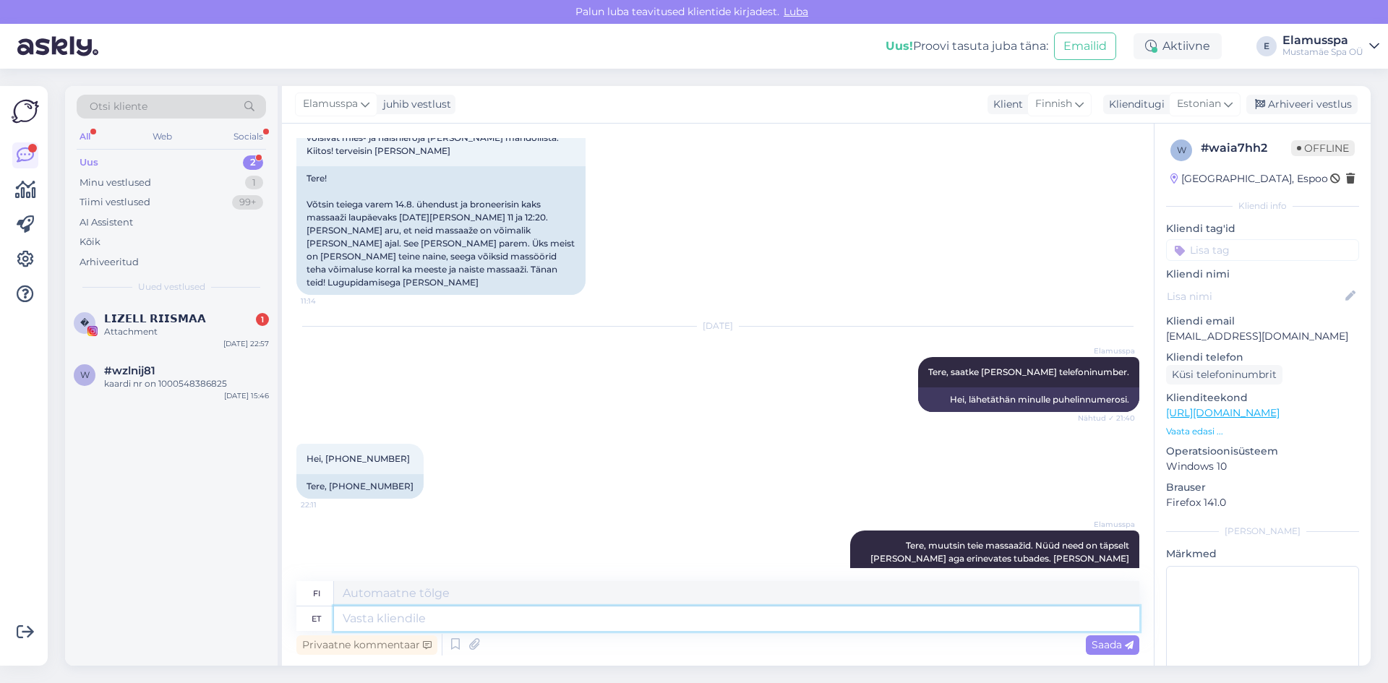
click at [674, 627] on textarea at bounding box center [737, 619] width 806 height 25
type textarea "T"
type textarea "Mõlemad m"
type textarea "Molemmat"
type textarea "Mõlemad mass"
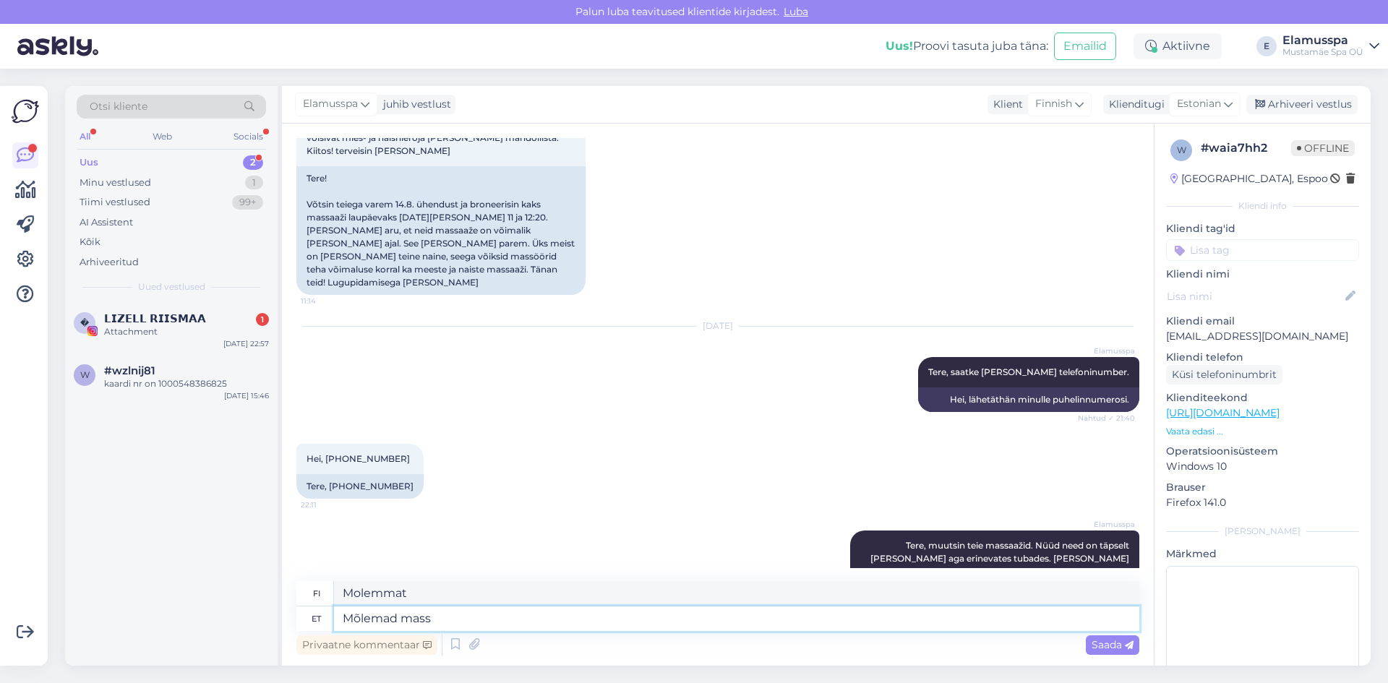
type textarea "Molemmat [PERSON_NAME]"
type textarea "Mõlemad massöörid o"
type textarea "Molemmat hierojat"
type textarea "Mõlemad massöörid on me"
type textarea "Molemmat hierojat ovat"
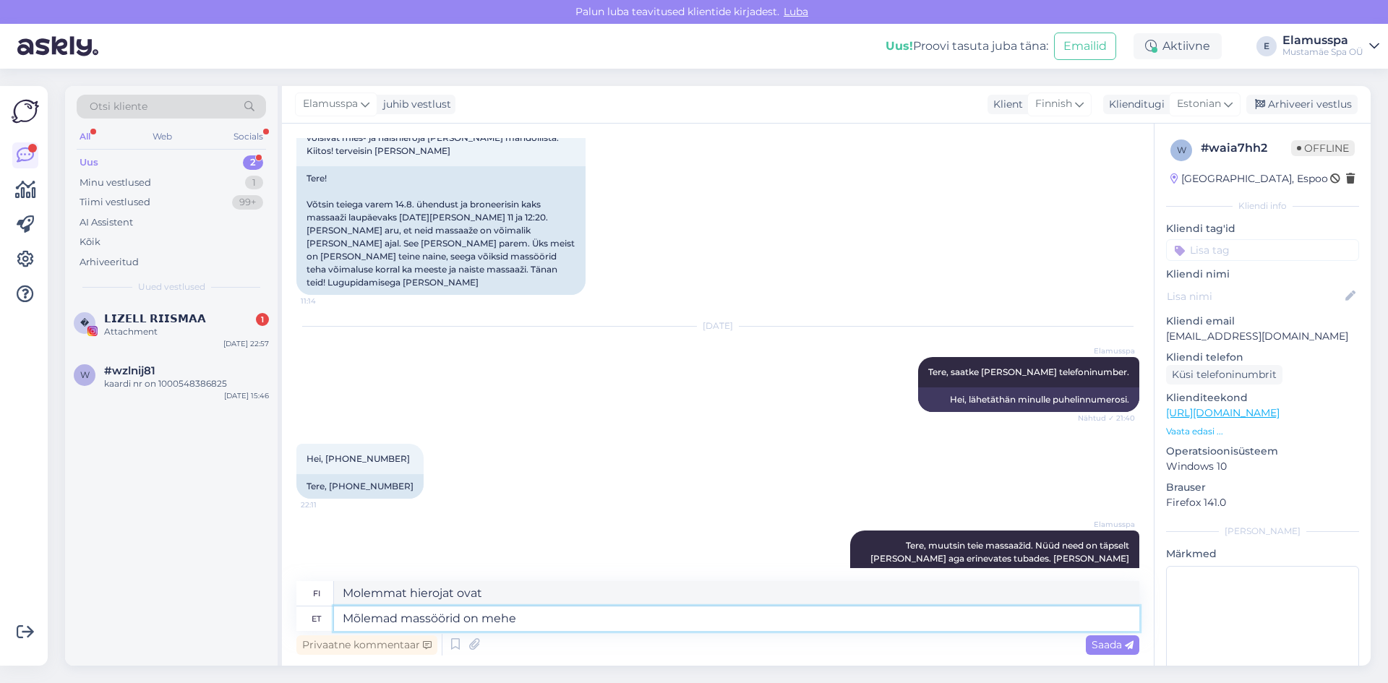
type textarea "Mõlemad massöörid on mehed"
type textarea "Molemmat hierojat ovat miehiä."
type textarea "Mõlemad massöörid on mehed,"
type textarea "Molemmat hierojat ovat miehiä,"
type textarea "Mõlemad massöörid on mehed"
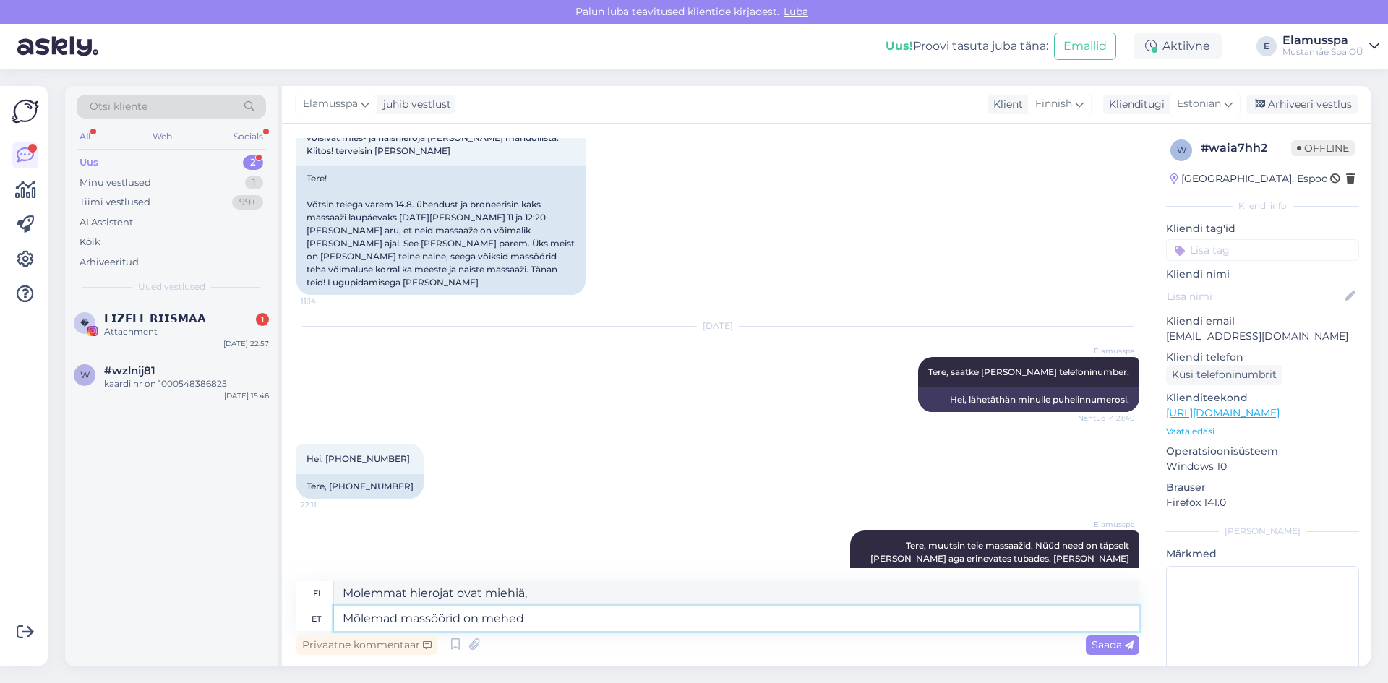
type textarea "Molemmat hierojat ovat miehiä."
type textarea "Mõlemad massöörid on mehed,"
type textarea "Molemmat hierojat ovat miehiä,"
type textarea "Mõlemad massöörid on mehed, sellel"
type textarea "Molemmat hierojat ovat miehiä, tässä tapauksessa."
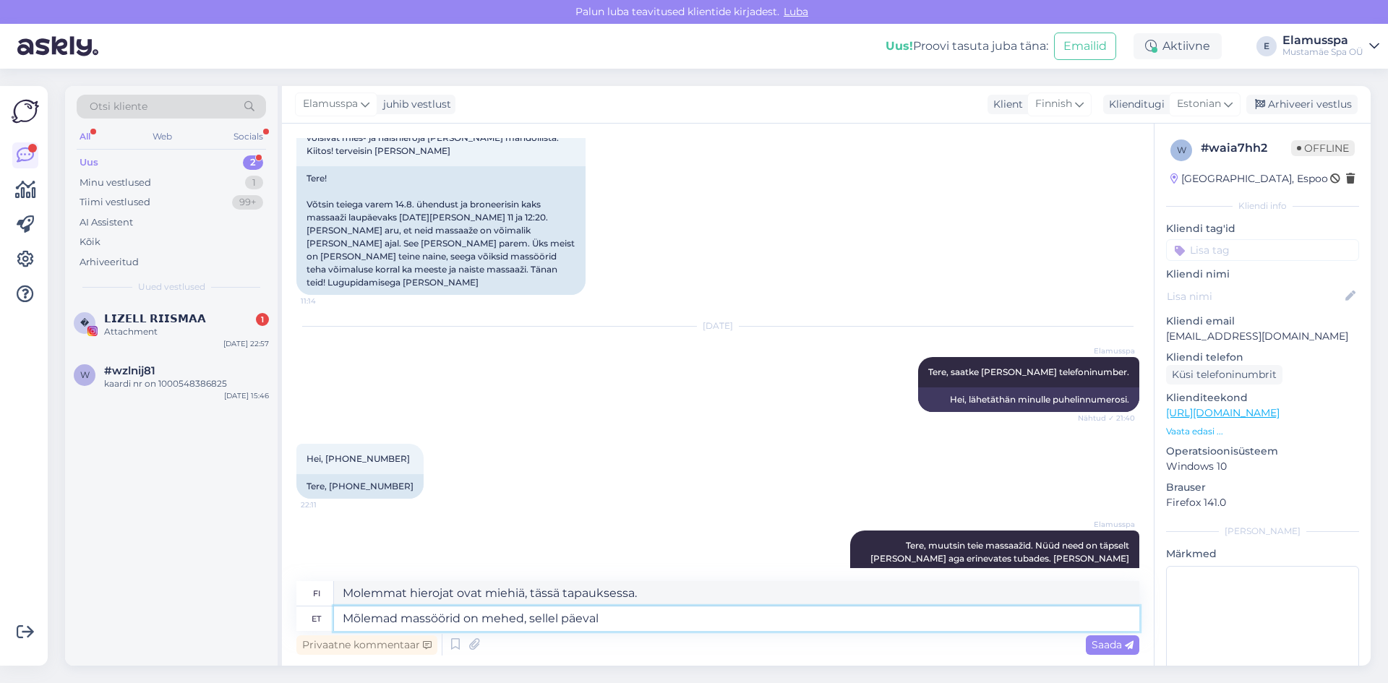
type textarea "Mõlemad massöörid on mehed, sellel päeval"
type textarea "Molemmat hierojat ovat miehiä [PERSON_NAME] päivänä"
type textarea "Mõlemad massöörid on mehed, sellel päeval nais"
type textarea "Molemmat hierojat ovat miehiä, [PERSON_NAME] päivänä nainen"
type textarea "Mõlemad massöörid on mehed, sellel päeval naismassööre e"
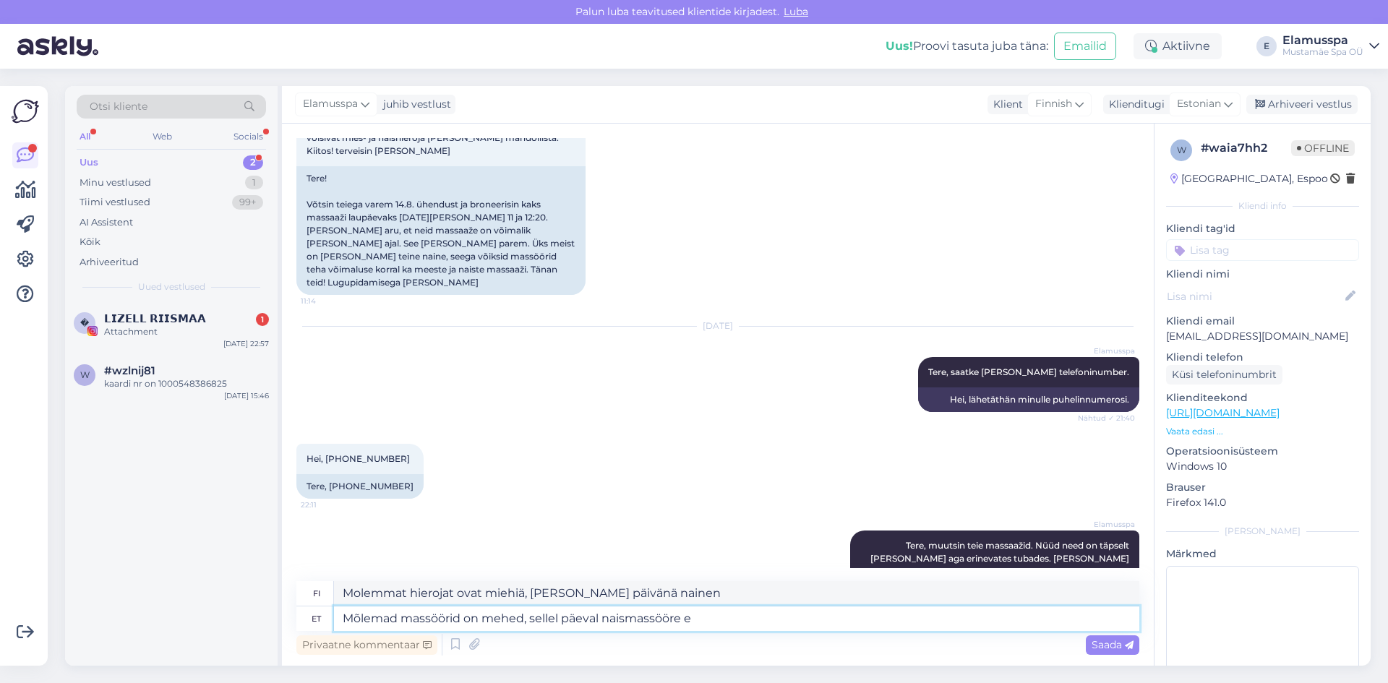
type textarea "Molemmat hierojat ovat miehiä, [PERSON_NAME] päivänä naishierojia"
type textarea "Mõlemad massöörid on mehed, sellel päeval naismassööre ei o"
type textarea "Molemmat hierojat ovat miehiä, naishierojia ei ole [PERSON_NAME] päivänä."
type textarea "Mõlemad massöörid on mehed, sellel päeval naismassööre ei ole."
type textarea "Molemmat hierojat ovat miehiä, naishierojia ei ole sinä päivänä."
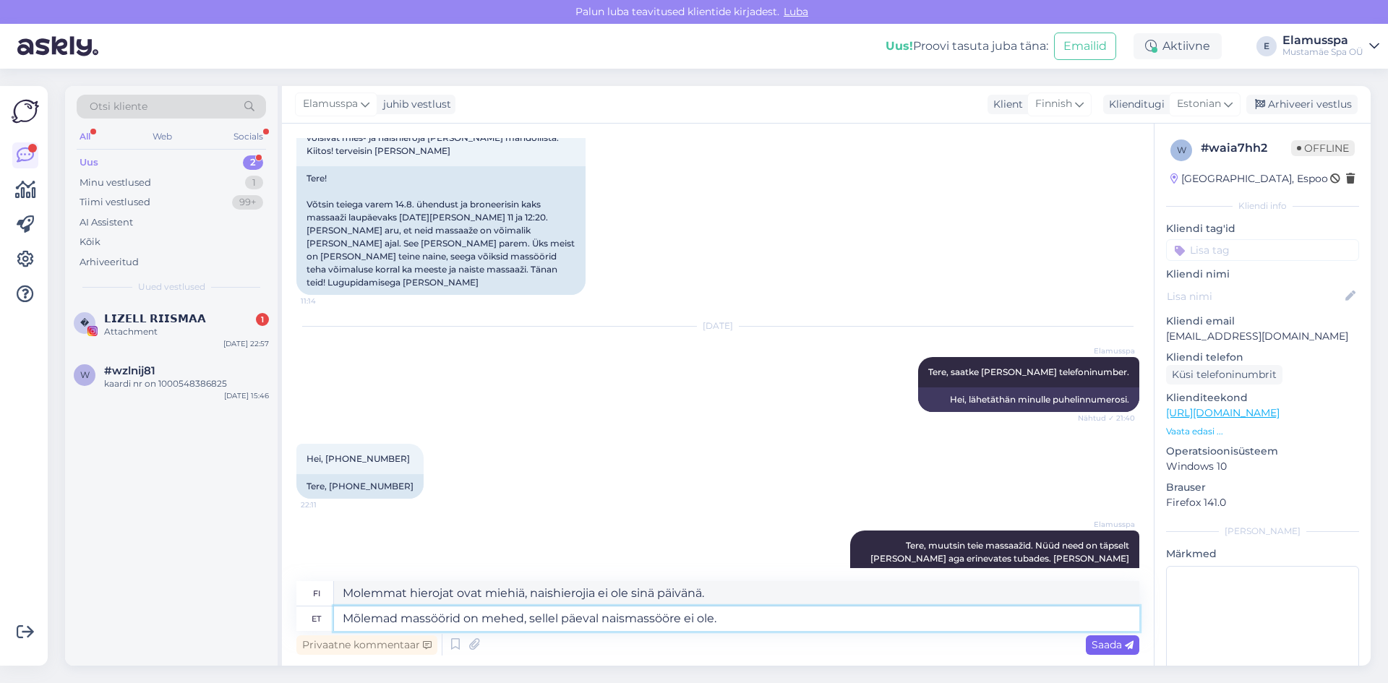
type textarea "Mõlemad massöörid on mehed, sellel päeval naismassööre ei ole."
click at [1116, 644] on span "Saada" at bounding box center [1113, 644] width 42 height 13
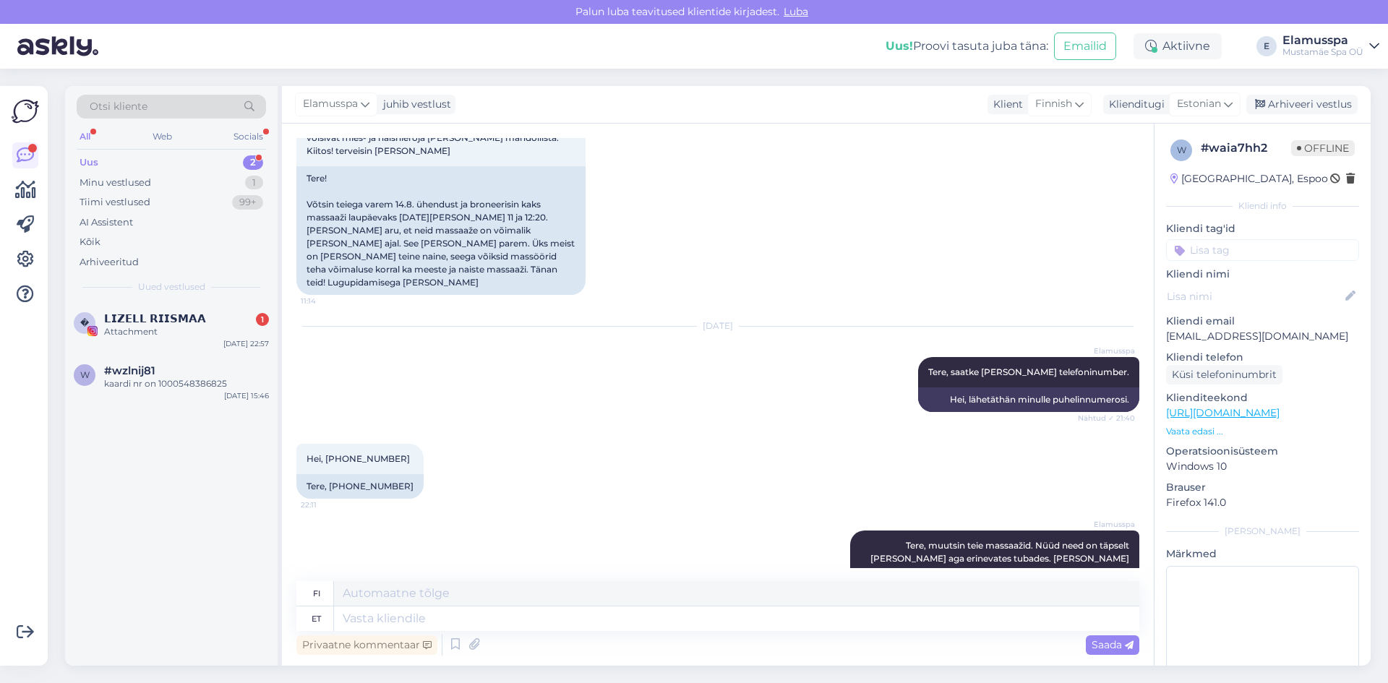
scroll to position [2464, 0]
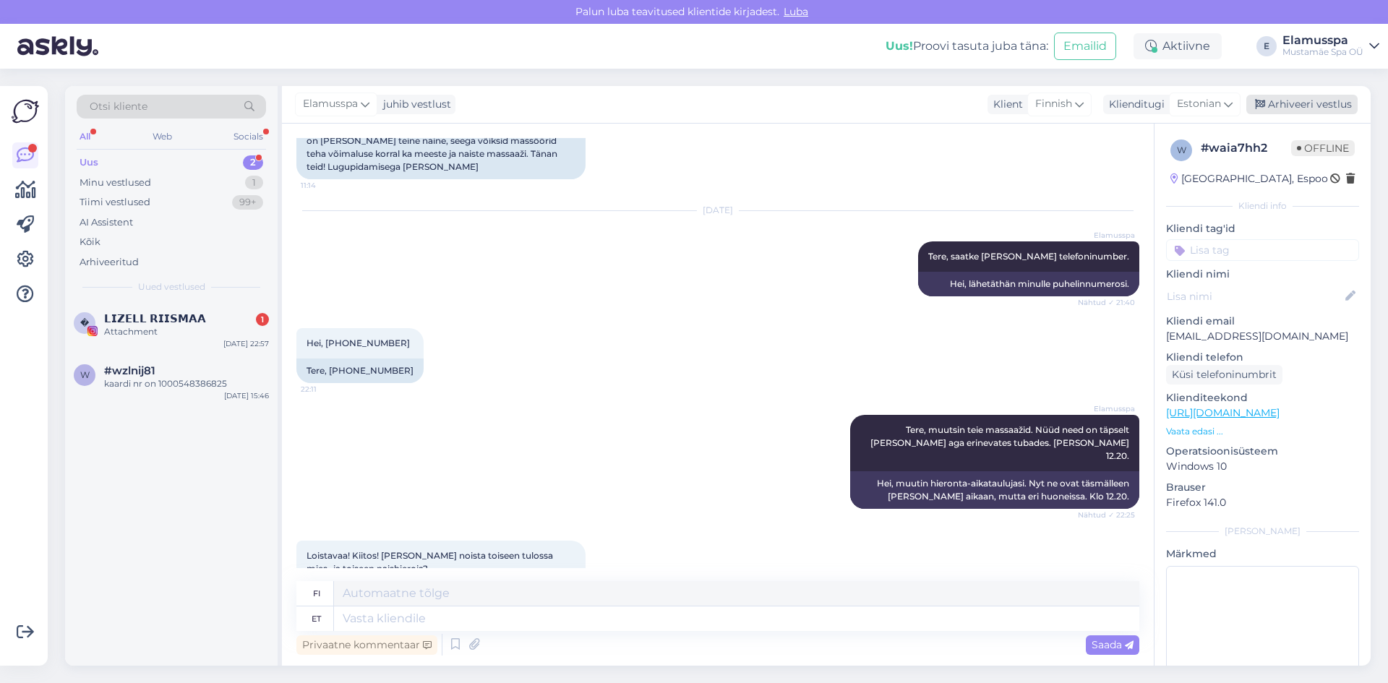
click at [1291, 104] on div "Arhiveeri vestlus" at bounding box center [1302, 105] width 111 height 20
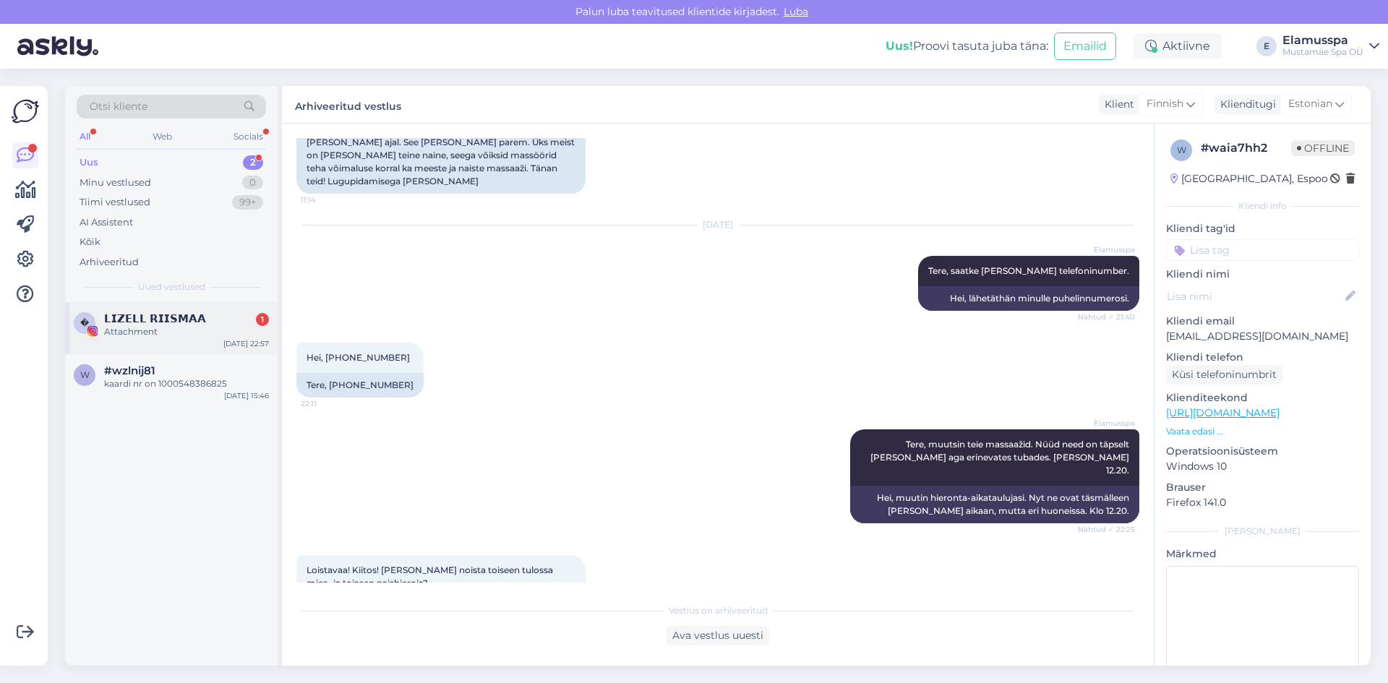
click at [167, 330] on div "Attachment" at bounding box center [186, 331] width 165 height 13
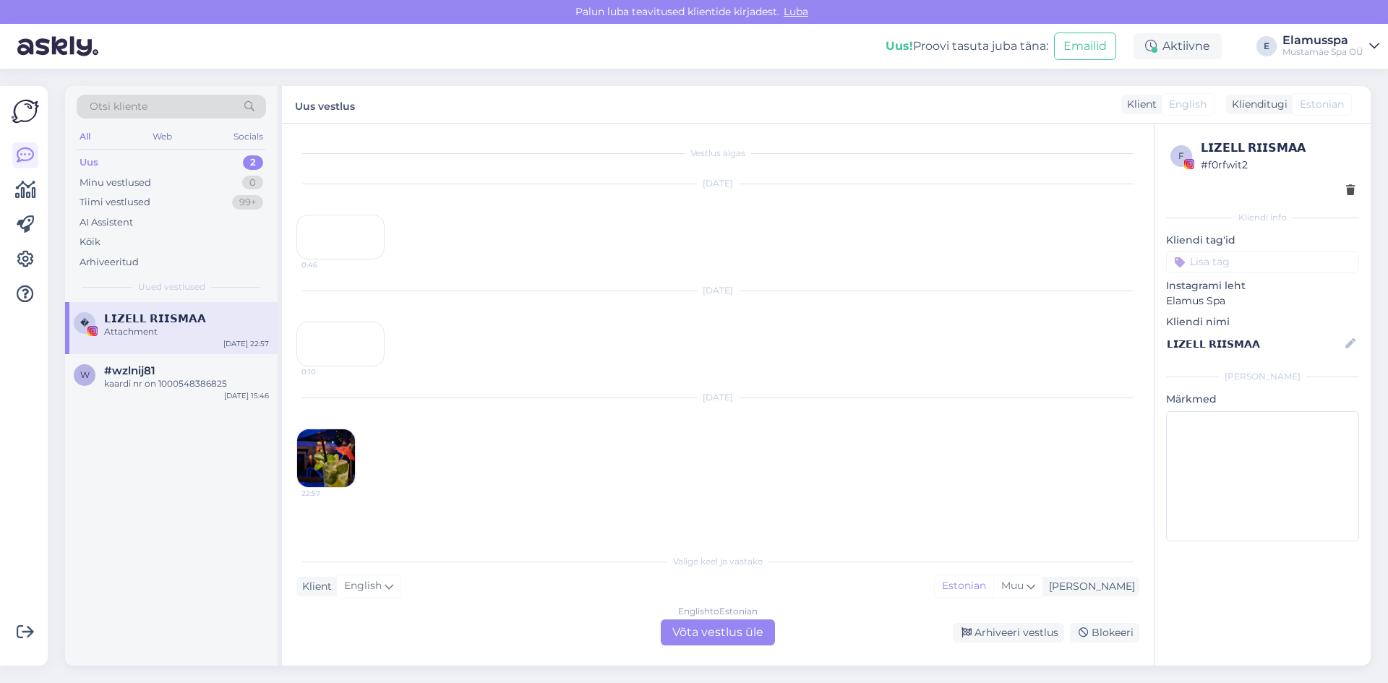
scroll to position [57, 0]
click at [323, 499] on img at bounding box center [326, 488] width 58 height 58
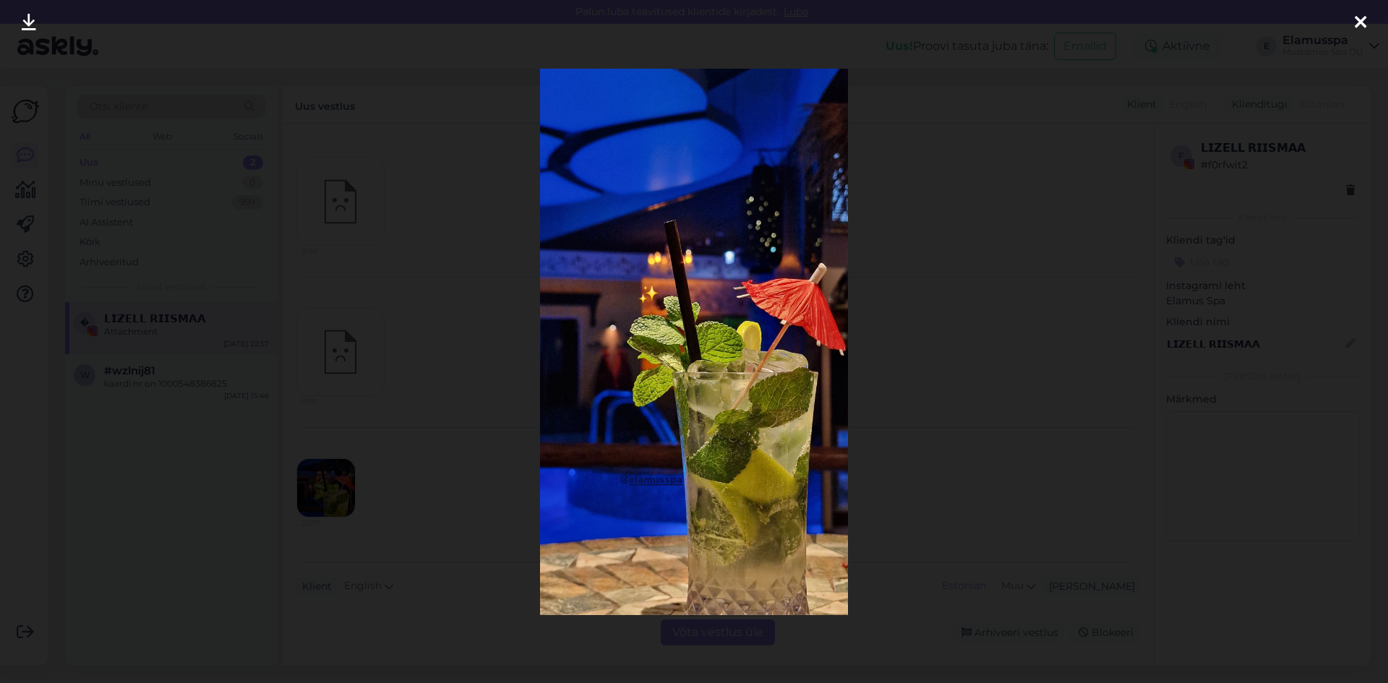
click at [1366, 30] on icon at bounding box center [1361, 23] width 12 height 19
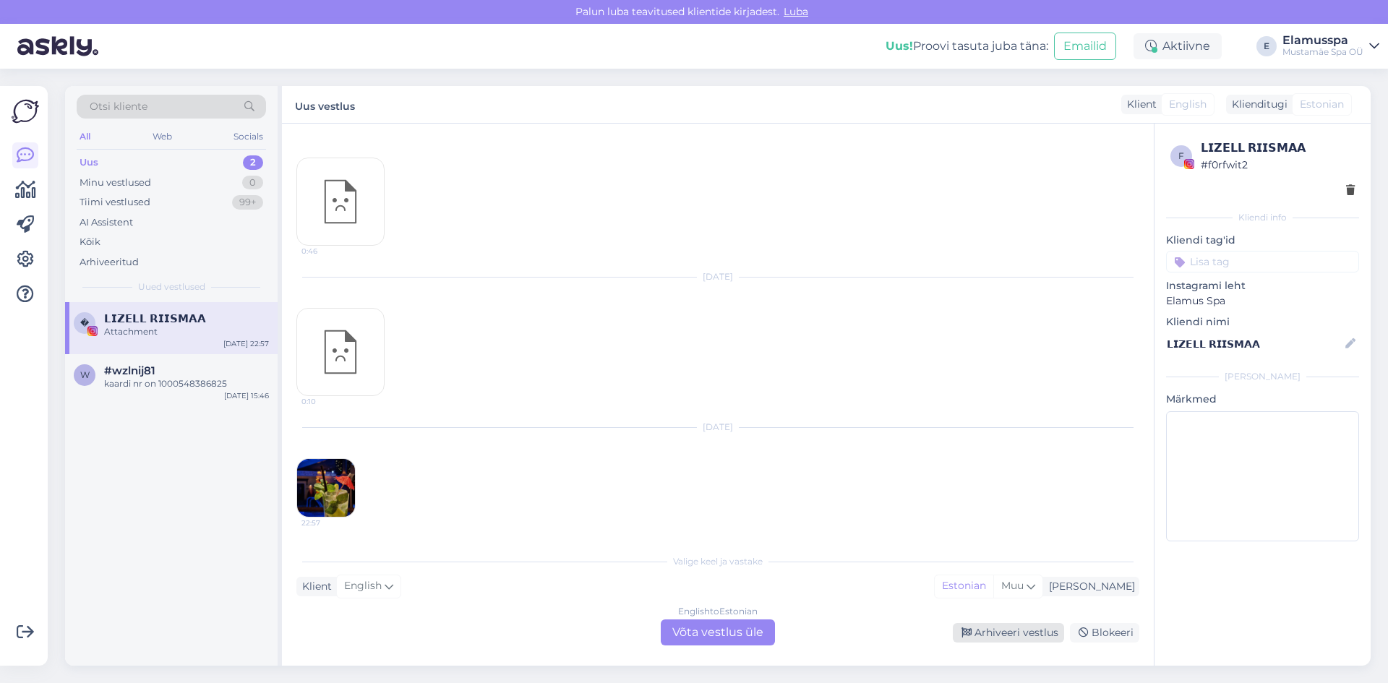
click at [1047, 628] on div "Arhiveeri vestlus" at bounding box center [1008, 633] width 111 height 20
